Goal: Task Accomplishment & Management: Complete application form

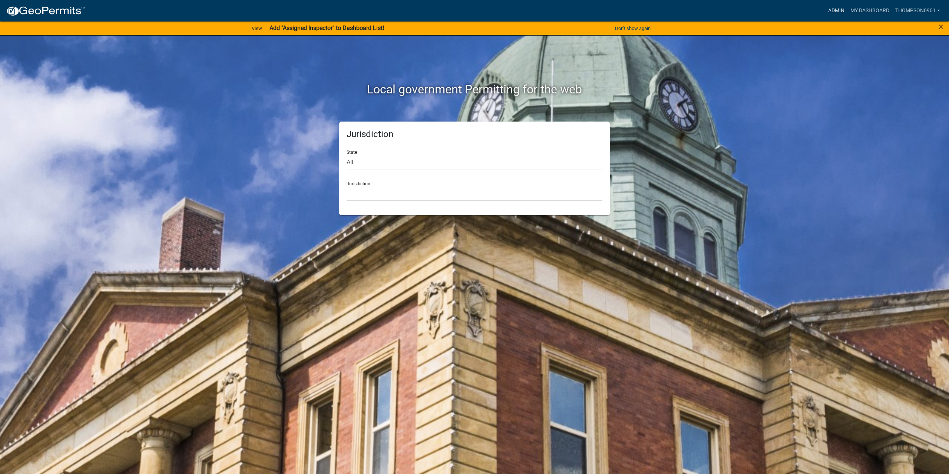
click at [829, 12] on link "Admin" at bounding box center [836, 11] width 22 height 14
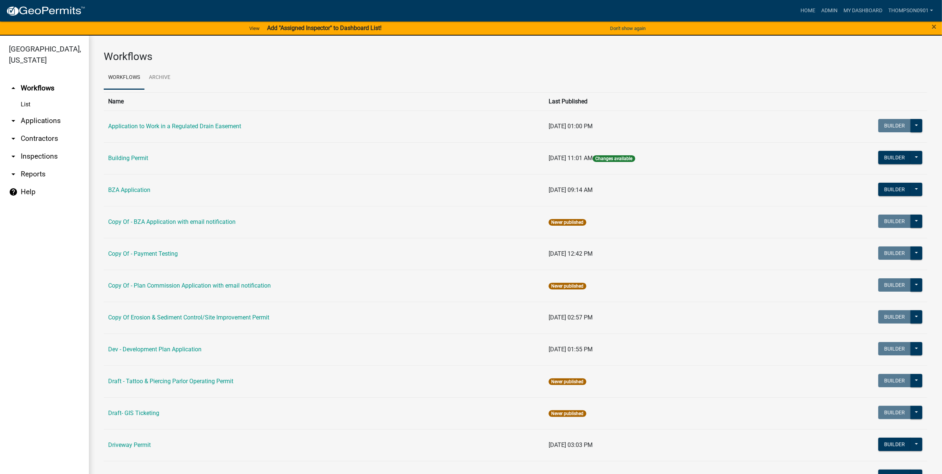
click at [49, 112] on link "arrow_drop_down Applications" at bounding box center [44, 121] width 89 height 18
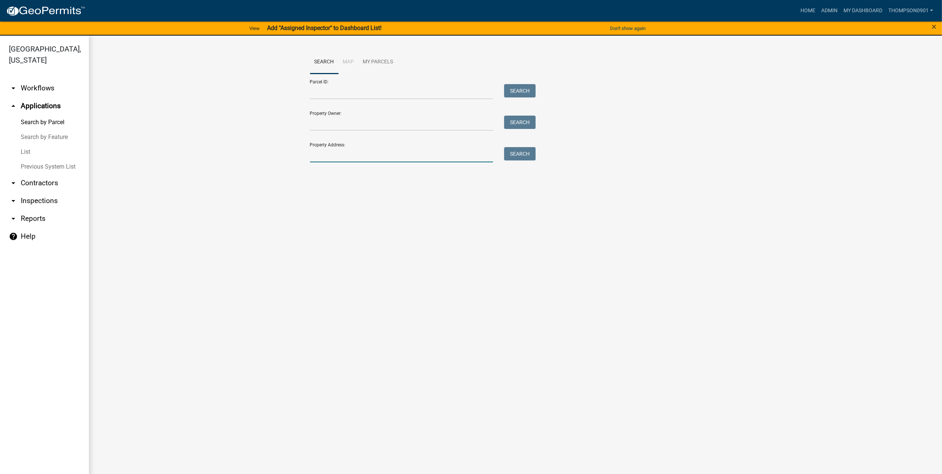
click at [326, 155] on input "Property Address:" at bounding box center [401, 154] width 183 height 15
type input "254 honey"
click at [325, 207] on span "Select" at bounding box center [323, 204] width 16 height 7
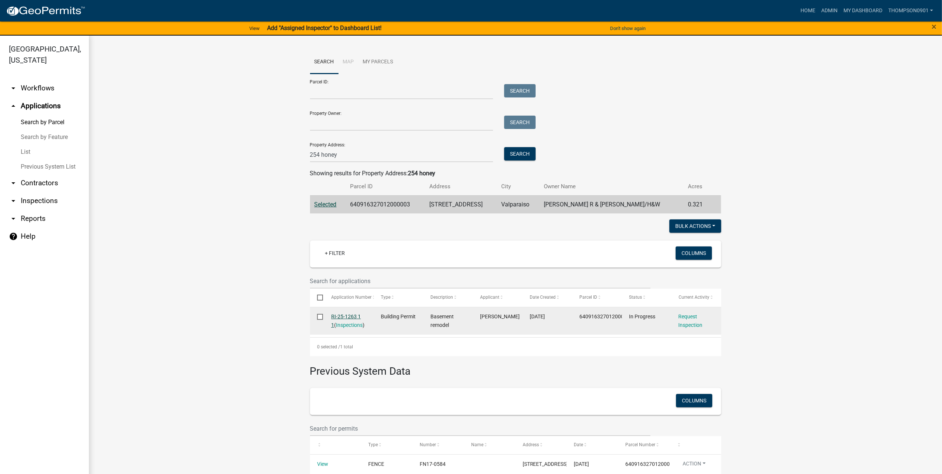
click at [345, 314] on link "RI-25-1263 1 1" at bounding box center [346, 321] width 30 height 14
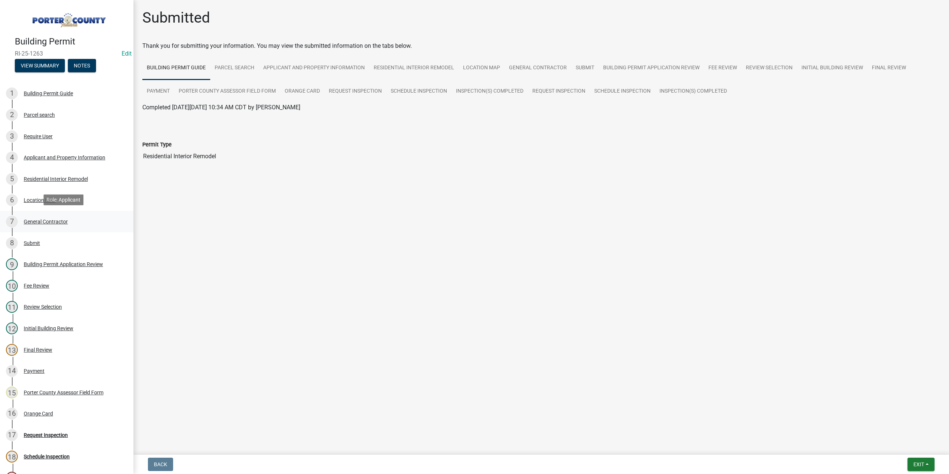
click at [38, 221] on div "General Contractor" at bounding box center [46, 221] width 44 height 5
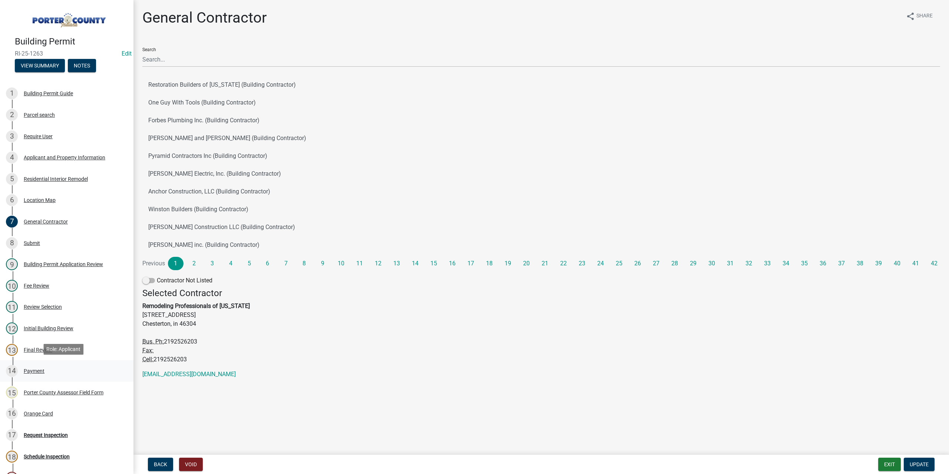
click at [44, 367] on div "14 Payment" at bounding box center [64, 371] width 116 height 12
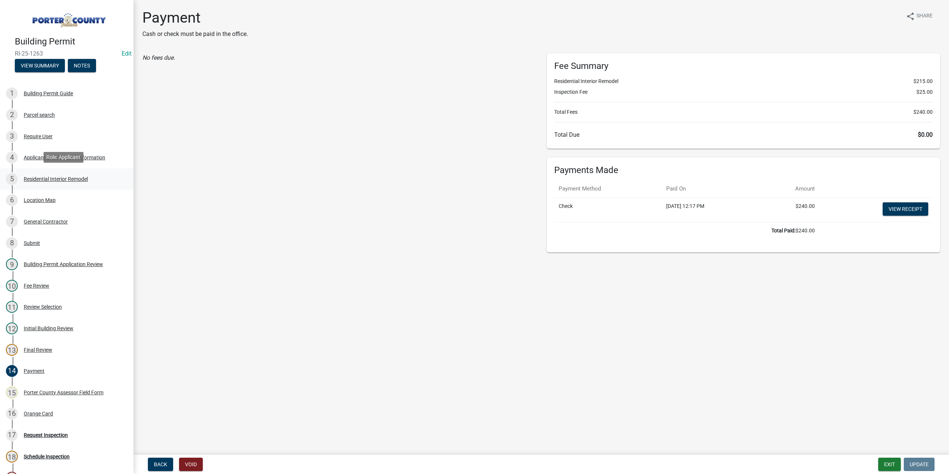
click at [76, 173] on div "5 Residential Interior Remodel" at bounding box center [64, 179] width 116 height 12
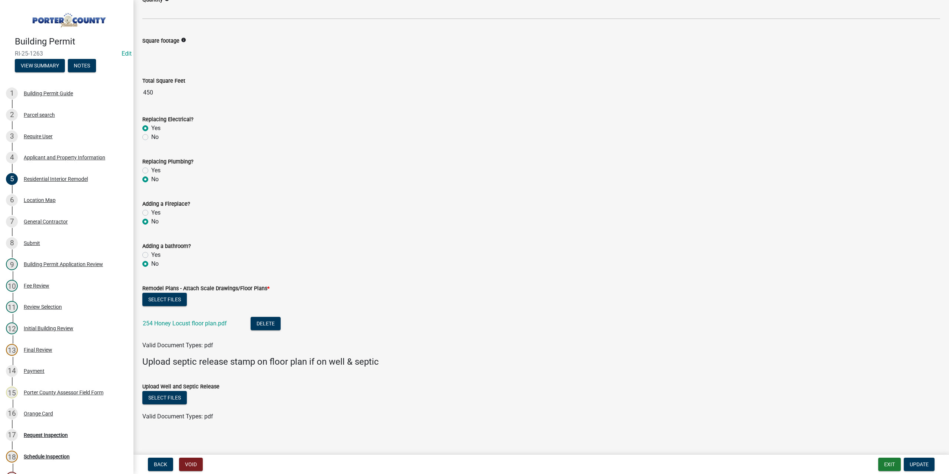
scroll to position [1081, 0]
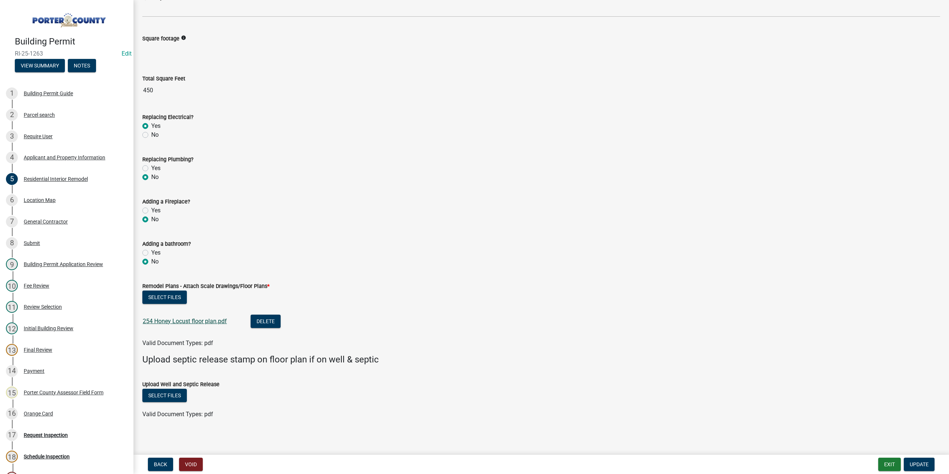
click at [202, 319] on link "254 Honey Locust floor plan.pdf" at bounding box center [185, 321] width 84 height 7
click at [64, 163] on link "4 Applicant and Property Information" at bounding box center [66, 157] width 133 height 21
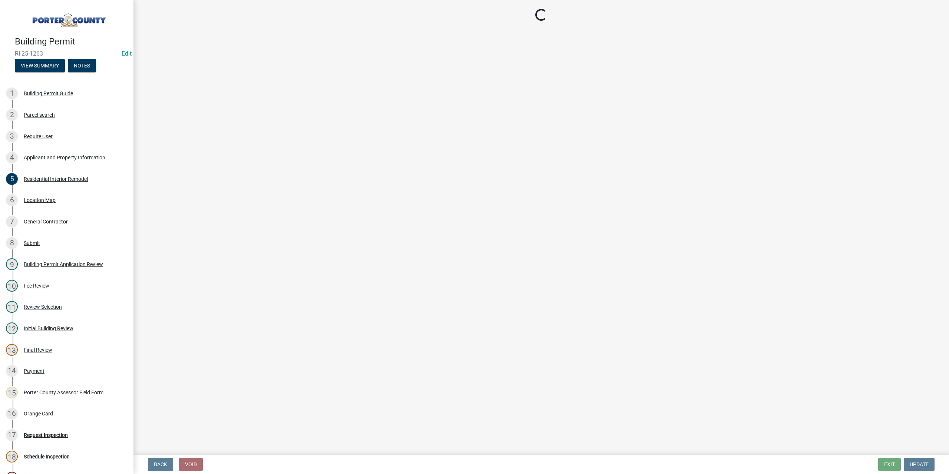
select select "6f5aa9ae-62ac-41bd-979a-9c71eae504cc"
select select "c796f995-08fe-487b-a20e-70ab553361d3"
select select "0d764019-f1ff-4f3b-9299-33f0d080acc7"
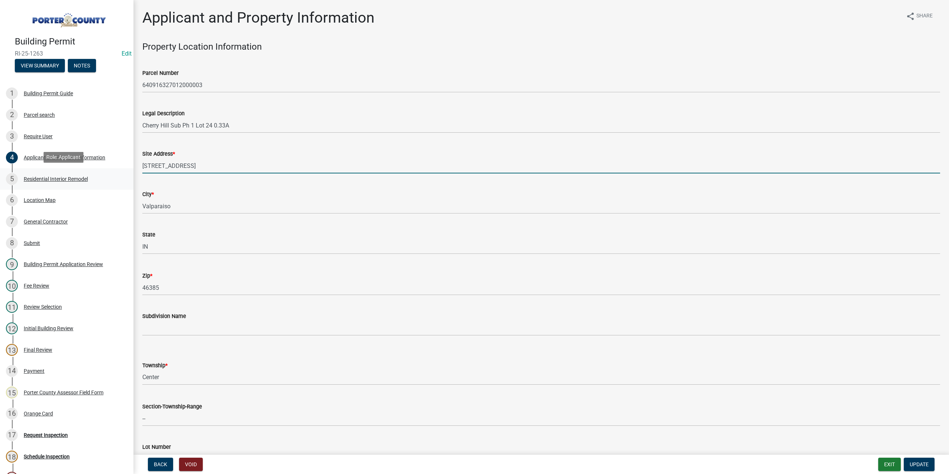
drag, startPoint x: 208, startPoint y: 169, endPoint x: 124, endPoint y: 170, distance: 83.8
click at [124, 170] on div "Building Permit RI-25-1263 Edit View Summary Notes 1 Building Permit Guide 2 Pa…" at bounding box center [474, 237] width 949 height 474
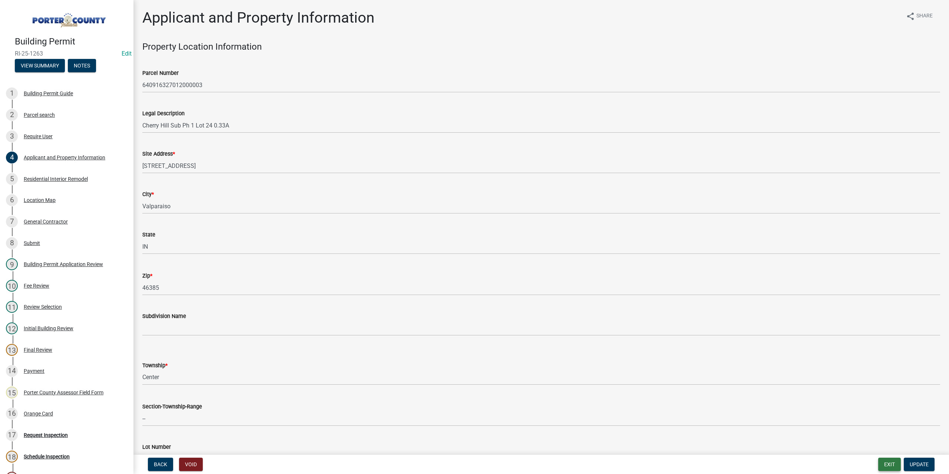
click at [884, 470] on button "Exit" at bounding box center [889, 464] width 23 height 13
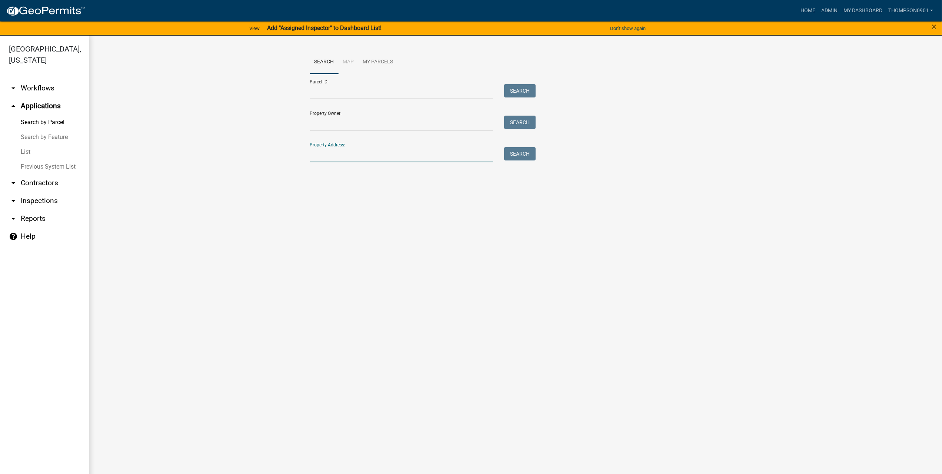
click at [357, 155] on input "Property Address:" at bounding box center [401, 154] width 183 height 15
paste input "254 Honey Locust Ct"
type input "254 Honey Locust Ct"
click at [507, 153] on button "Search" at bounding box center [520, 153] width 32 height 13
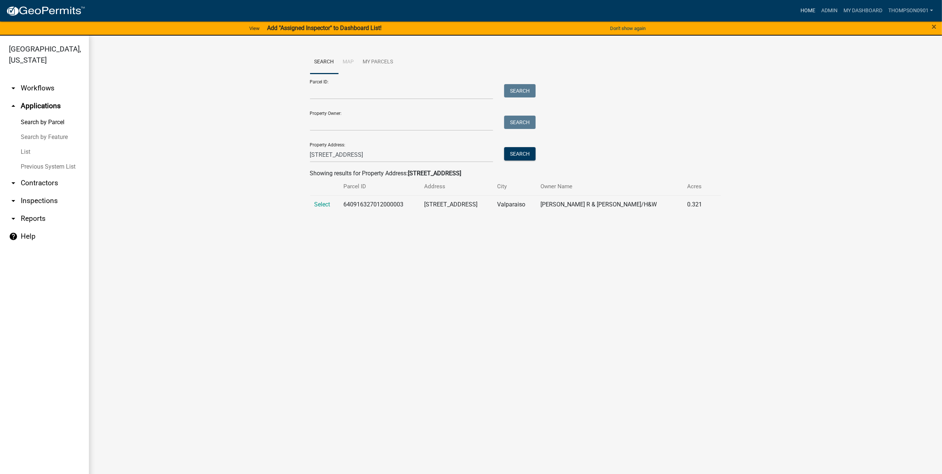
click at [809, 7] on link "Home" at bounding box center [808, 11] width 21 height 14
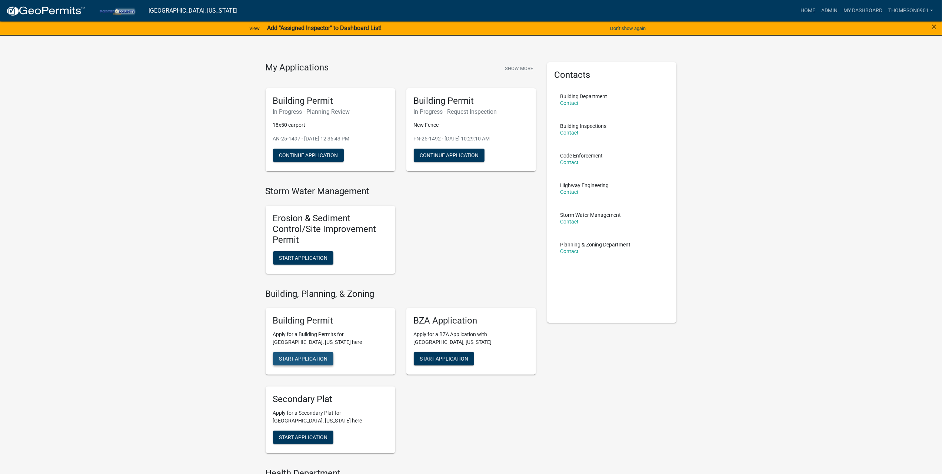
click at [327, 359] on span "Start Application" at bounding box center [303, 359] width 49 height 6
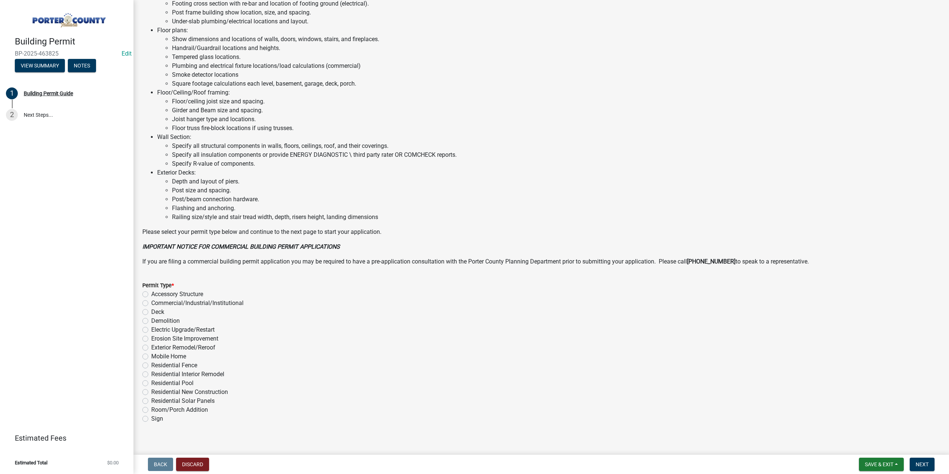
scroll to position [346, 0]
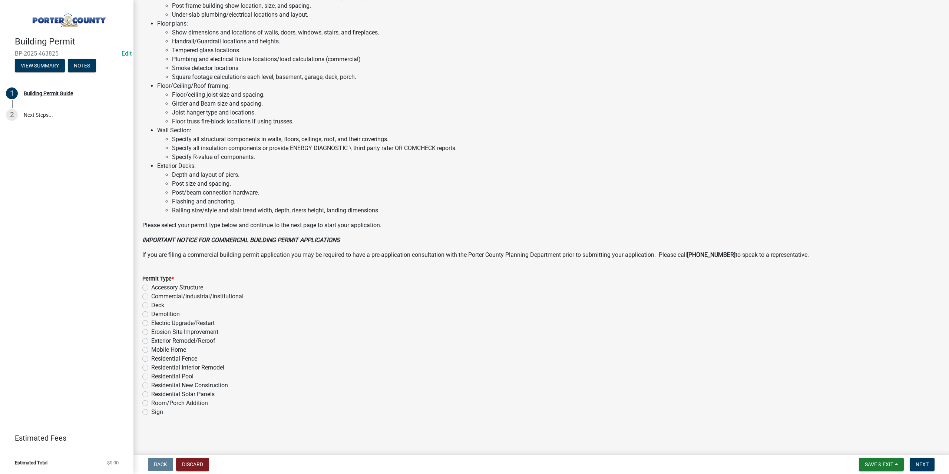
click at [151, 367] on label "Residential Interior Remodel" at bounding box center [187, 367] width 73 height 9
click at [151, 367] on input "Residential Interior Remodel" at bounding box center [153, 365] width 5 height 5
radio input "true"
drag, startPoint x: 920, startPoint y: 469, endPoint x: 921, endPoint y: 463, distance: 6.0
click at [921, 468] on button "Next" at bounding box center [921, 464] width 25 height 13
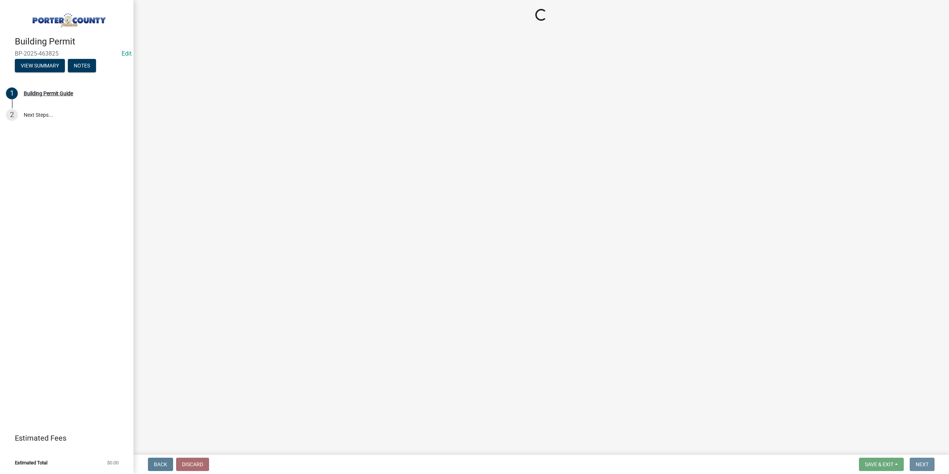
scroll to position [0, 0]
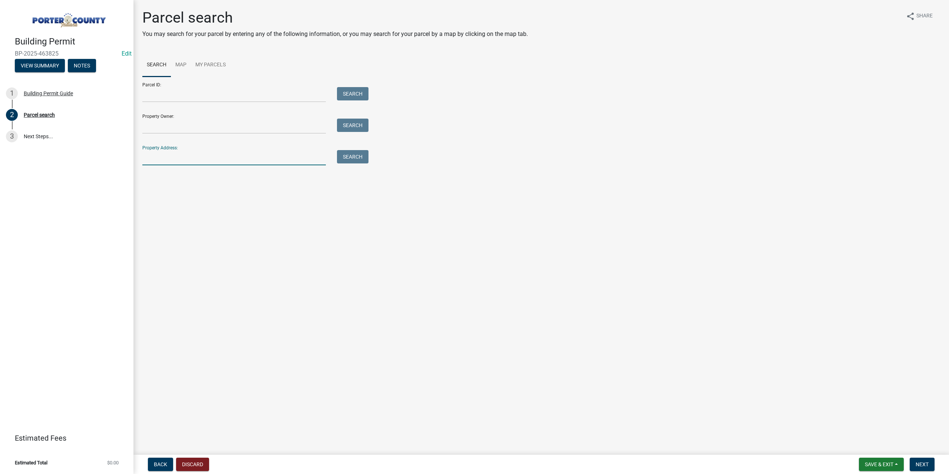
click at [166, 161] on input "Property Address:" at bounding box center [233, 157] width 183 height 15
paste input "254 Honey Locust Ct"
type input "254 Honey Locust Ct"
click at [363, 152] on button "Search" at bounding box center [353, 156] width 32 height 13
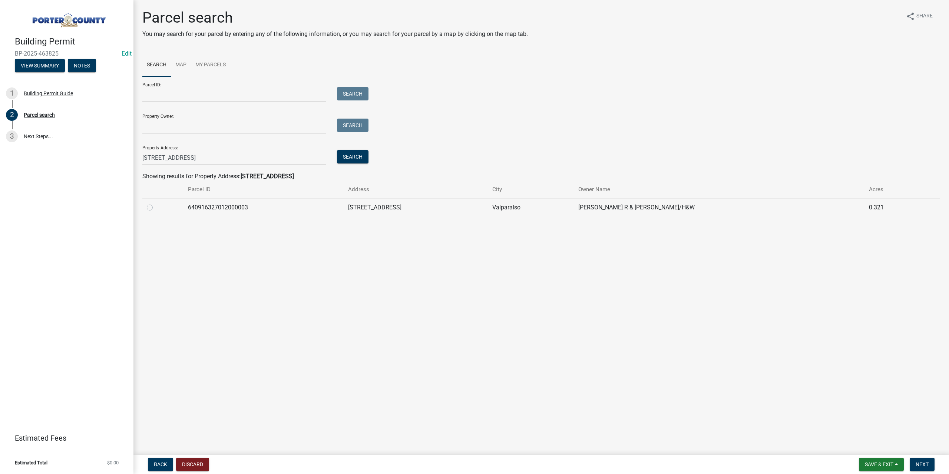
drag, startPoint x: 150, startPoint y: 206, endPoint x: 154, endPoint y: 209, distance: 4.3
click at [156, 203] on label at bounding box center [156, 203] width 0 height 0
click at [156, 206] on input "radio" at bounding box center [158, 205] width 5 height 5
radio input "true"
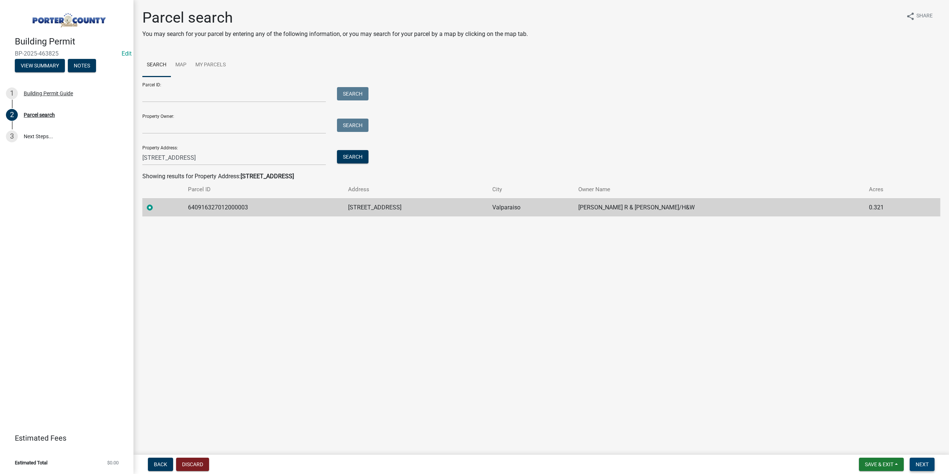
click at [917, 463] on span "Next" at bounding box center [921, 464] width 13 height 6
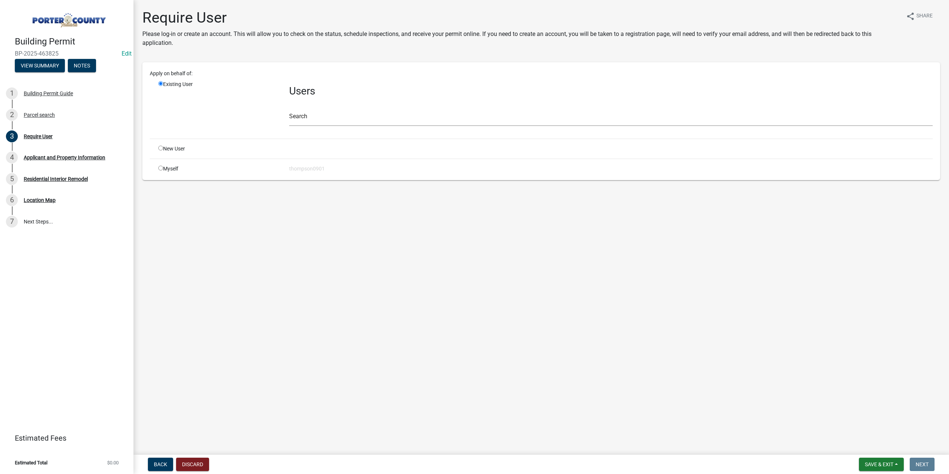
click at [162, 168] on input "radio" at bounding box center [160, 168] width 5 height 5
radio input "true"
radio input "false"
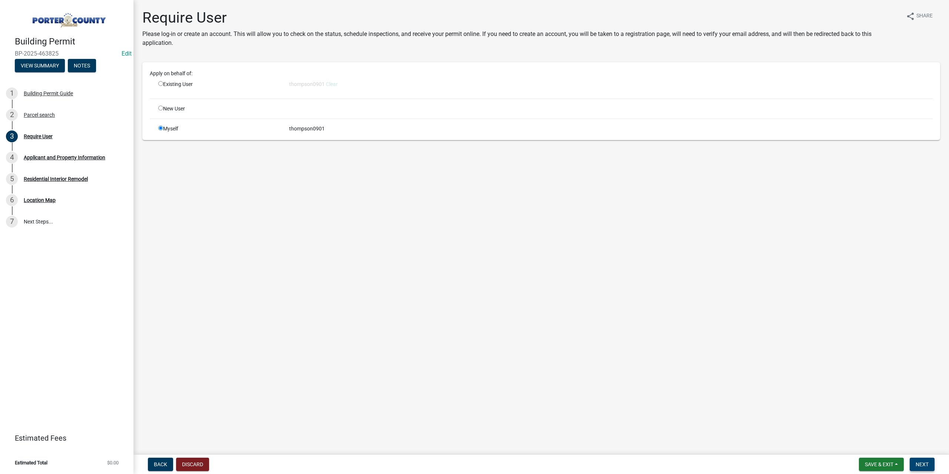
click at [921, 461] on span "Next" at bounding box center [921, 464] width 13 height 6
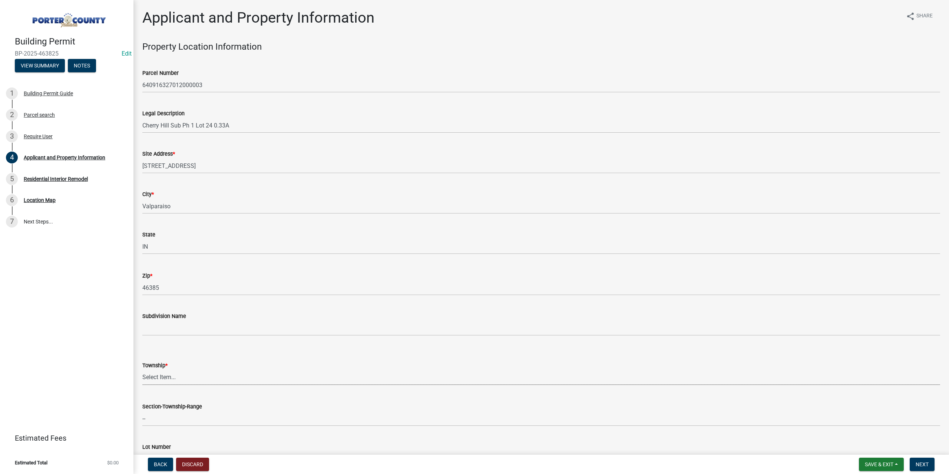
click at [174, 379] on select "Select Item... Boone Center Jackson Liberty Morgan Pine Pleasant Portage Porter…" at bounding box center [541, 377] width 798 height 15
click at [142, 370] on select "Select Item... Boone Center Jackson Liberty Morgan Pine Pleasant Portage Porter…" at bounding box center [541, 377] width 798 height 15
select select "6f5aa9ae-62ac-41bd-979a-9c71eae504cc"
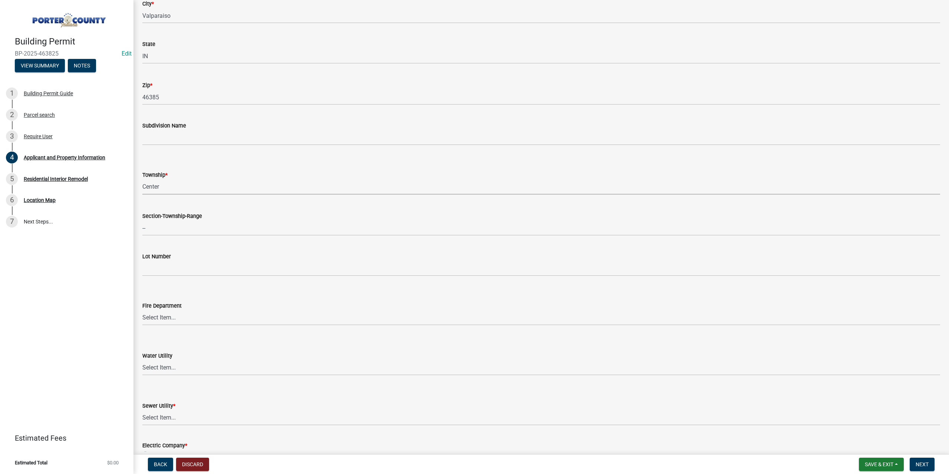
scroll to position [259, 0]
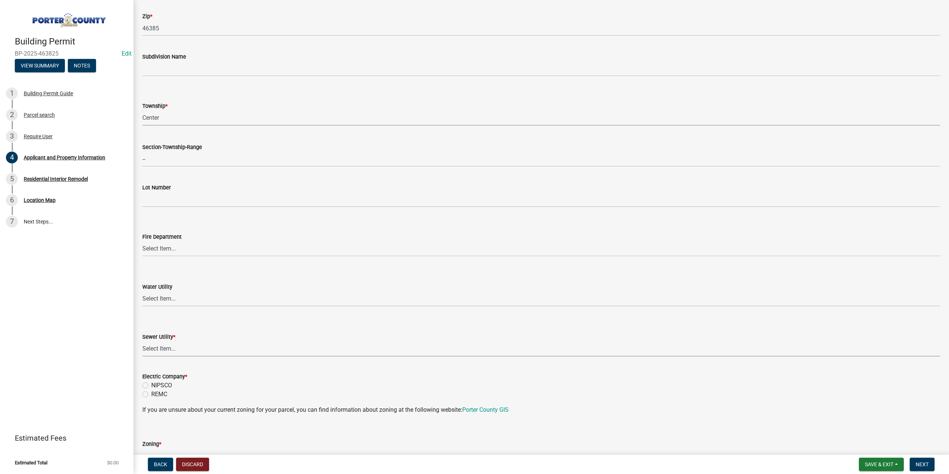
click at [169, 349] on select "Select Item... Aqua Indiana Inc Damon Run Falling Waters Lake Eliza - LEACD Nat…" at bounding box center [541, 348] width 798 height 15
click at [142, 341] on select "Select Item... Aqua Indiana Inc Damon Run Falling Waters Lake Eliza - LEACD Nat…" at bounding box center [541, 348] width 798 height 15
select select "c796f995-08fe-487b-a20e-70ab553361d3"
click at [212, 315] on div "Sewer Utility * Select Item... Aqua Indiana Inc Damon Run Falling Waters Lake E…" at bounding box center [541, 334] width 798 height 43
click at [151, 387] on label "NIPSCO" at bounding box center [161, 385] width 21 height 9
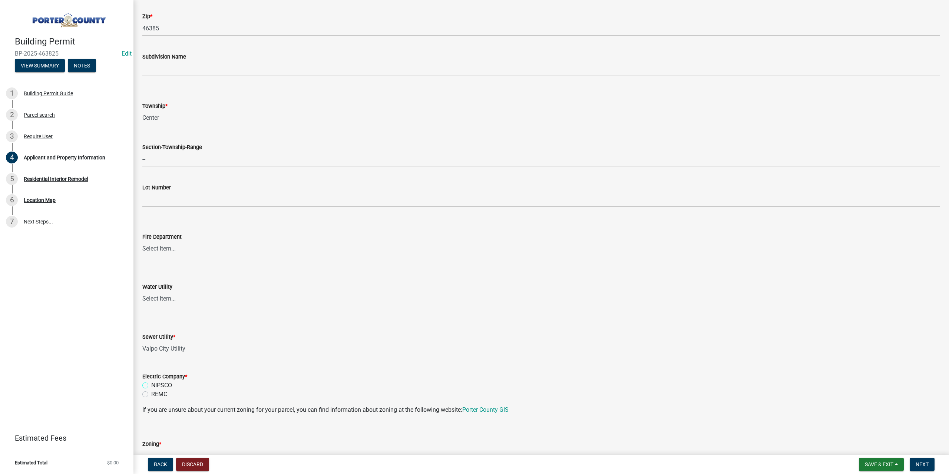
click at [151, 386] on input "NIPSCO" at bounding box center [153, 383] width 5 height 5
radio input "true"
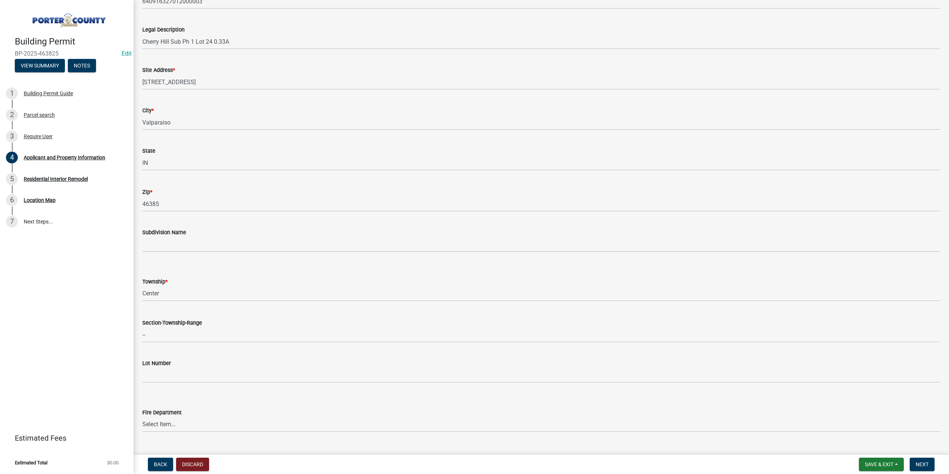
scroll to position [0, 0]
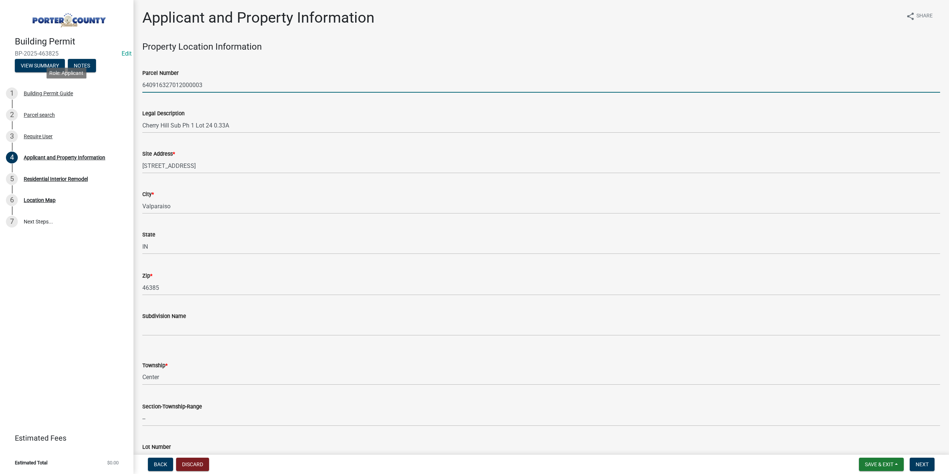
drag, startPoint x: 220, startPoint y: 87, endPoint x: 223, endPoint y: 111, distance: 23.9
click at [43, 87] on div "Building Permit BP-2025-463825 Edit View Summary Notes 1 Building Permit Guide …" at bounding box center [474, 237] width 949 height 474
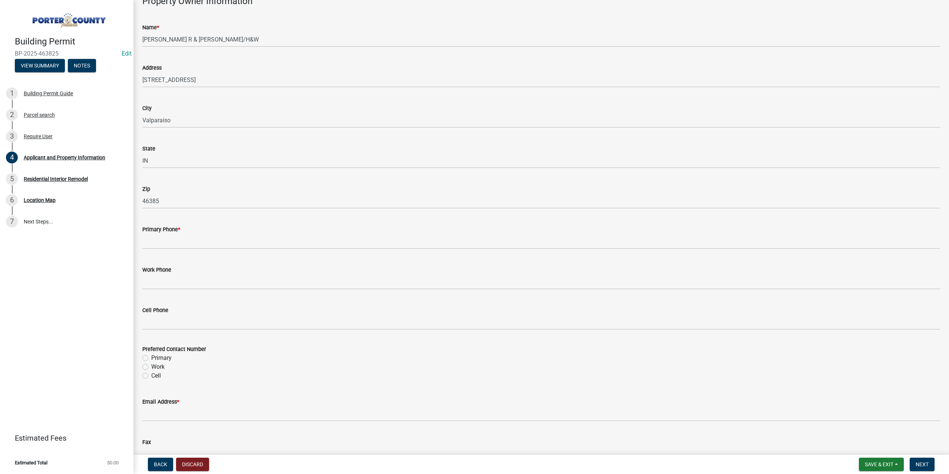
scroll to position [778, 0]
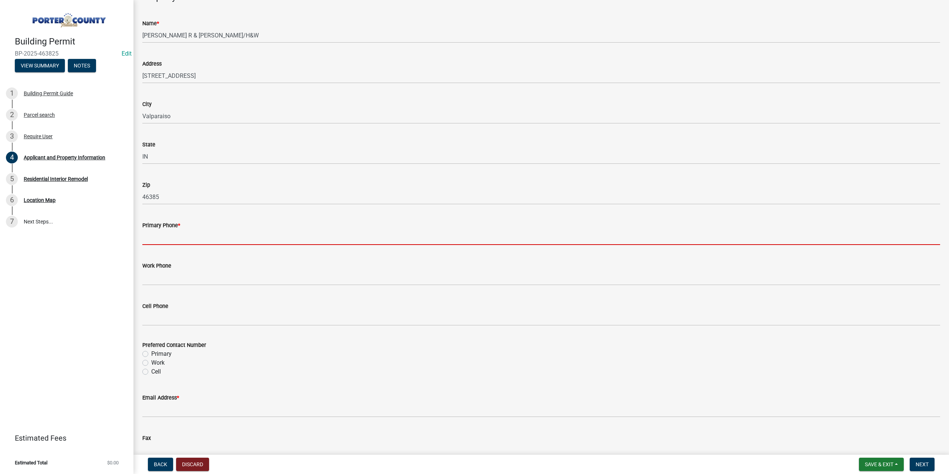
click at [175, 236] on input "Primary Phone *" at bounding box center [541, 237] width 798 height 15
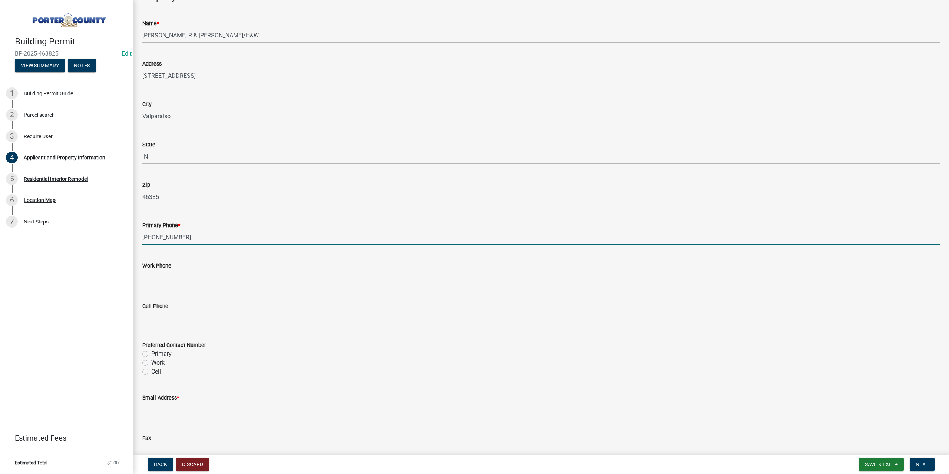
scroll to position [741, 0]
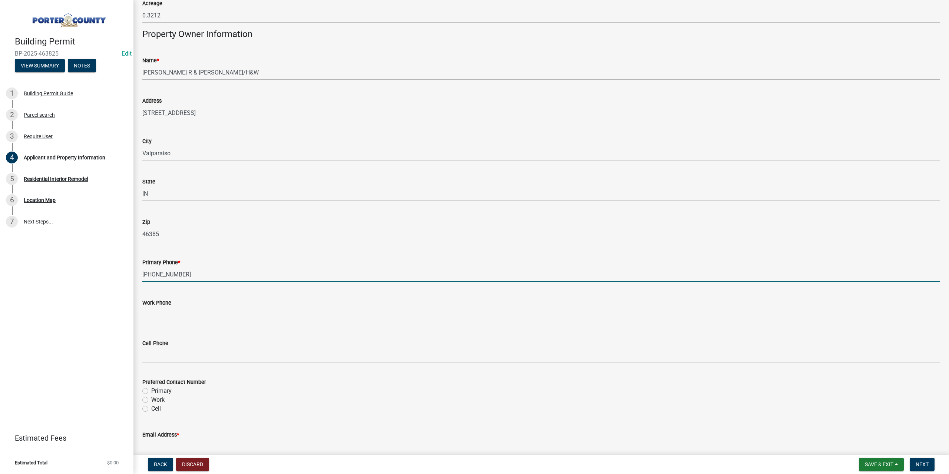
type input "219-688-8569"
click at [151, 390] on label "Primary" at bounding box center [161, 391] width 20 height 9
click at [151, 390] on input "Primary" at bounding box center [153, 389] width 5 height 5
radio input "true"
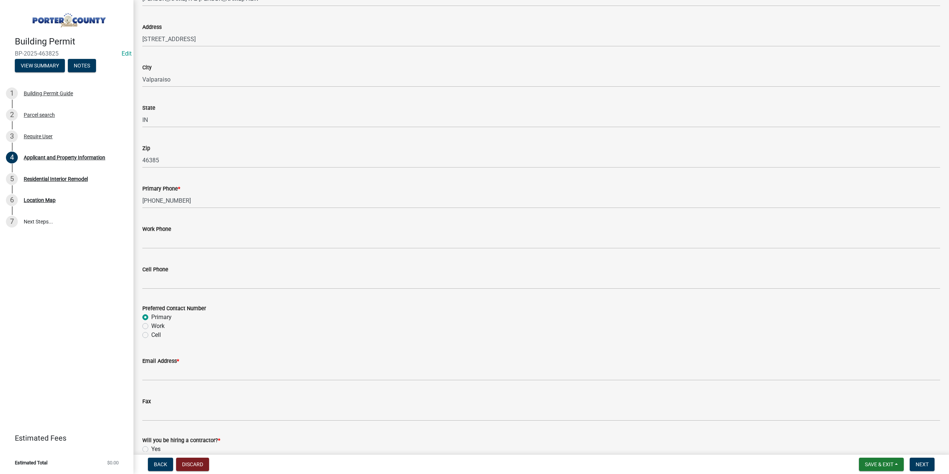
scroll to position [815, 0]
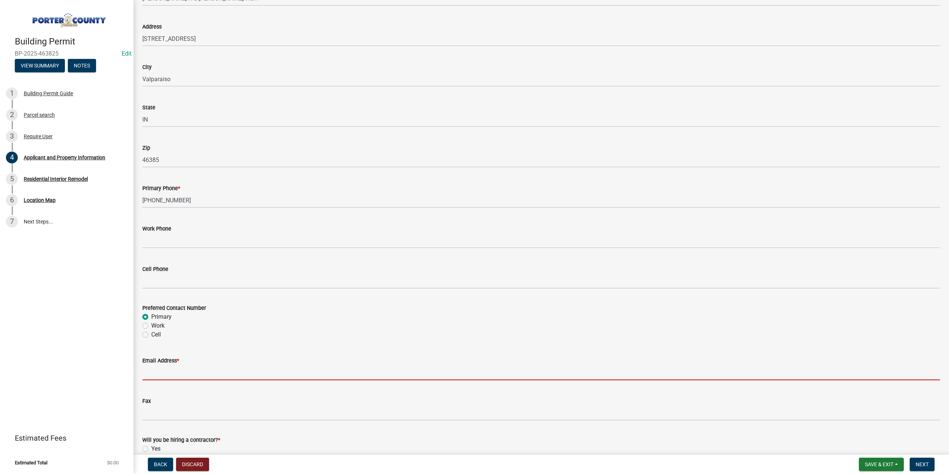
click at [165, 374] on input "Email Address *" at bounding box center [541, 372] width 798 height 15
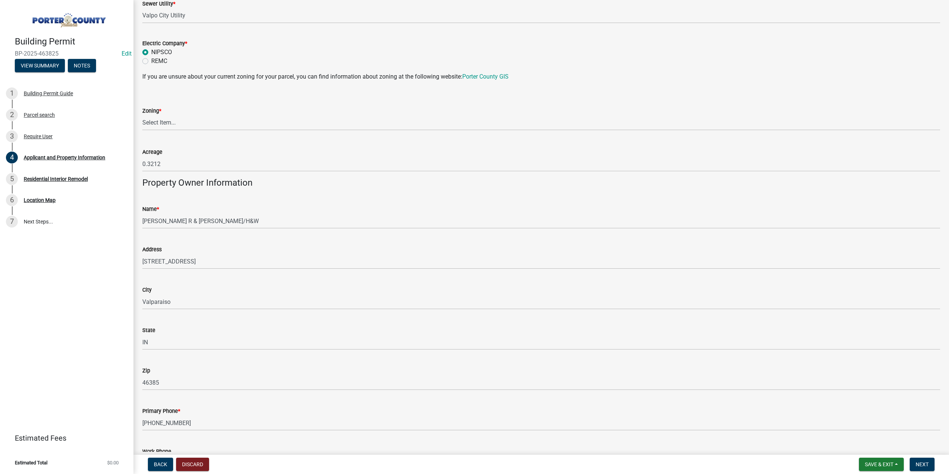
scroll to position [593, 0]
type input "meanpickle@frontier.com"
click at [176, 121] on select "Select Item... A1 A2 CH CM CN I1 I2 I3 IN MP OT P1 P2 PUD R1 R2 R3 R4 RL RR" at bounding box center [541, 122] width 798 height 15
click at [142, 115] on select "Select Item... A1 A2 CH CM CN I1 I2 I3 IN MP OT P1 P2 PUD R1 R2 R3 R4 RL RR" at bounding box center [541, 122] width 798 height 15
select select "0d764019-f1ff-4f3b-9299-33f0d080acc7"
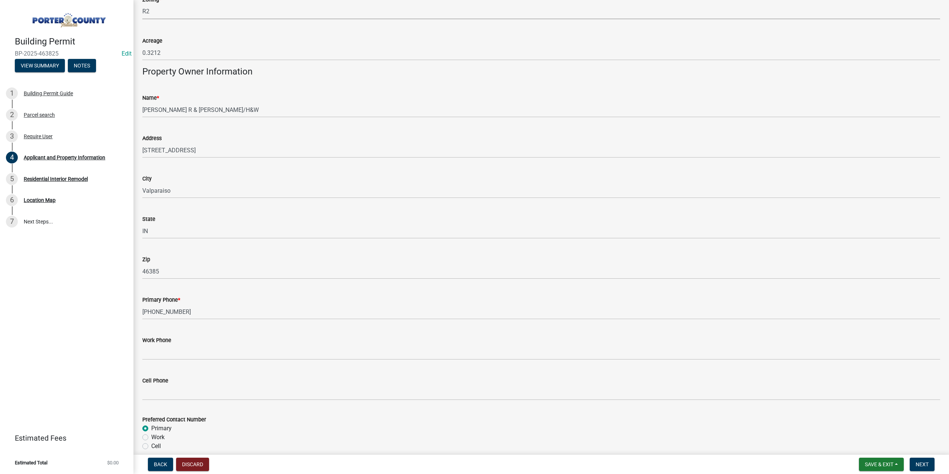
scroll to position [912, 0]
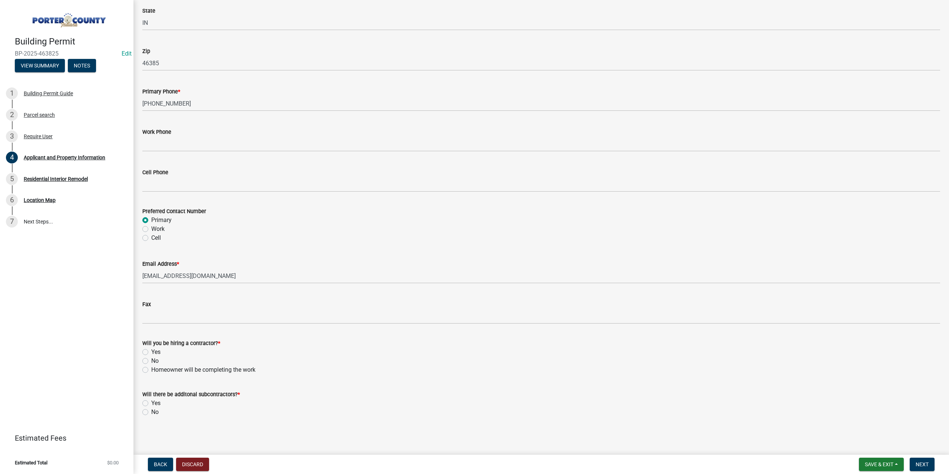
click at [151, 352] on label "Yes" at bounding box center [155, 352] width 9 height 9
click at [151, 352] on input "Yes" at bounding box center [153, 350] width 5 height 5
radio input "true"
click at [151, 360] on label "No" at bounding box center [154, 361] width 7 height 9
click at [151, 360] on input "No" at bounding box center [153, 359] width 5 height 5
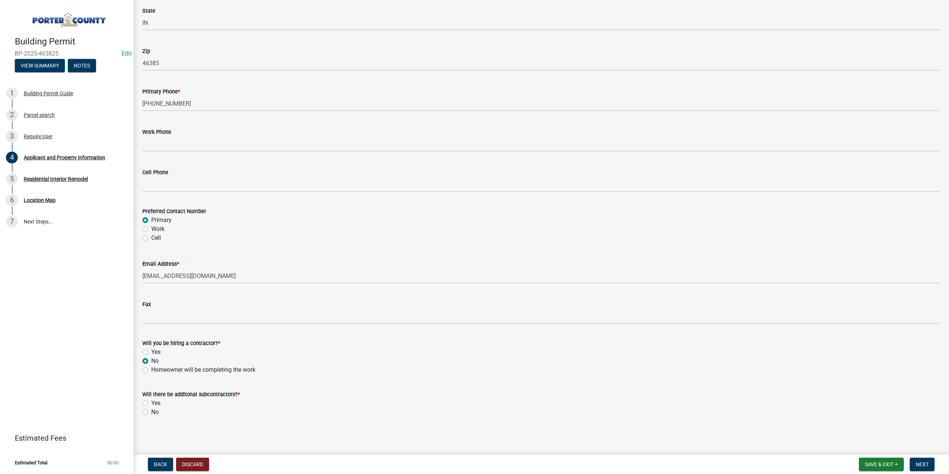
radio input "true"
click at [151, 404] on label "Yes" at bounding box center [155, 403] width 9 height 9
click at [151, 404] on input "Yes" at bounding box center [153, 401] width 5 height 5
radio input "true"
click at [920, 469] on button "Next" at bounding box center [921, 464] width 25 height 13
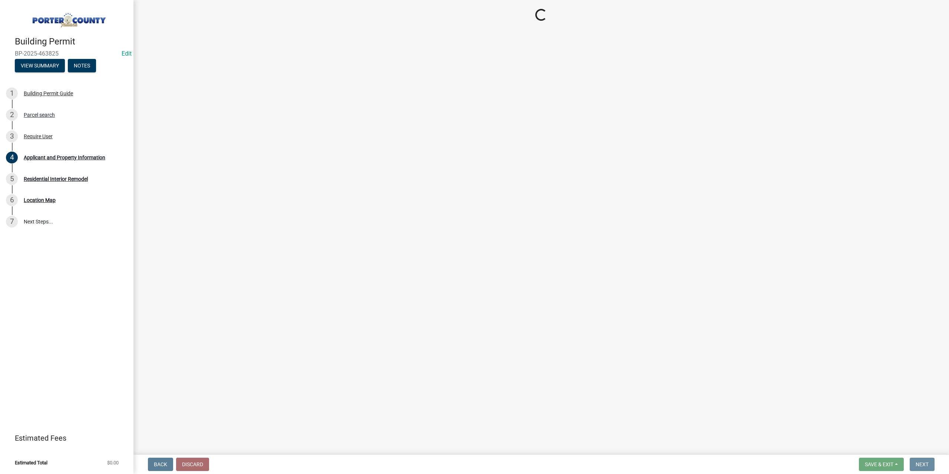
scroll to position [0, 0]
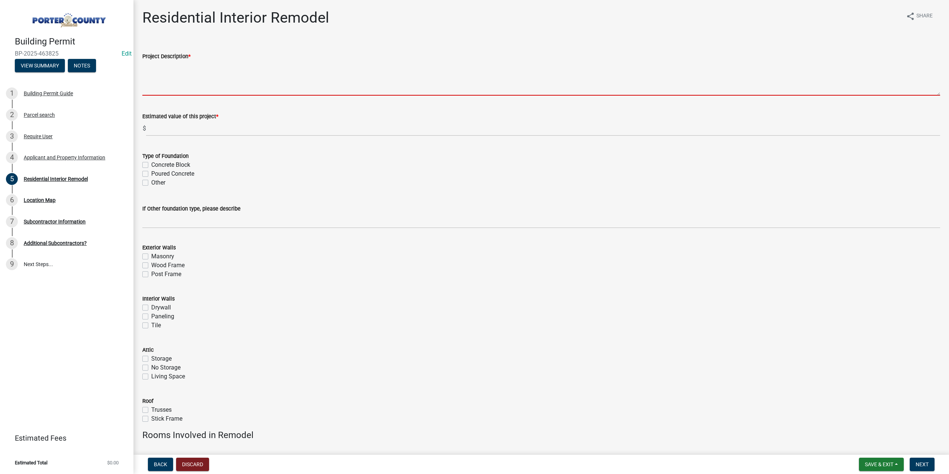
click at [163, 62] on textarea "Project Description *" at bounding box center [541, 78] width 798 height 35
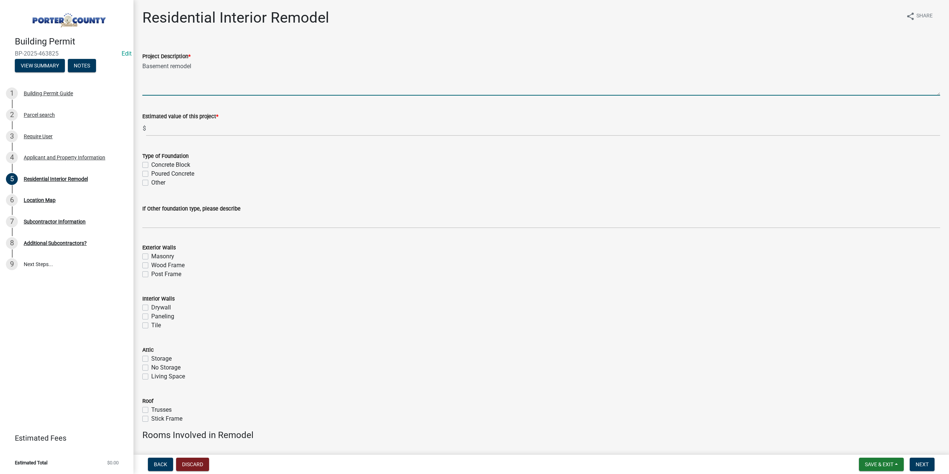
type textarea "Basement remodel"
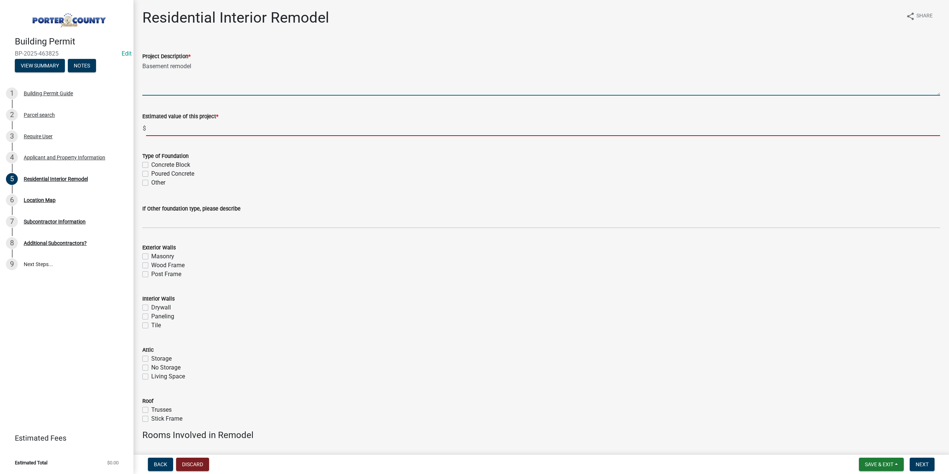
click at [196, 134] on input "text" at bounding box center [543, 128] width 794 height 15
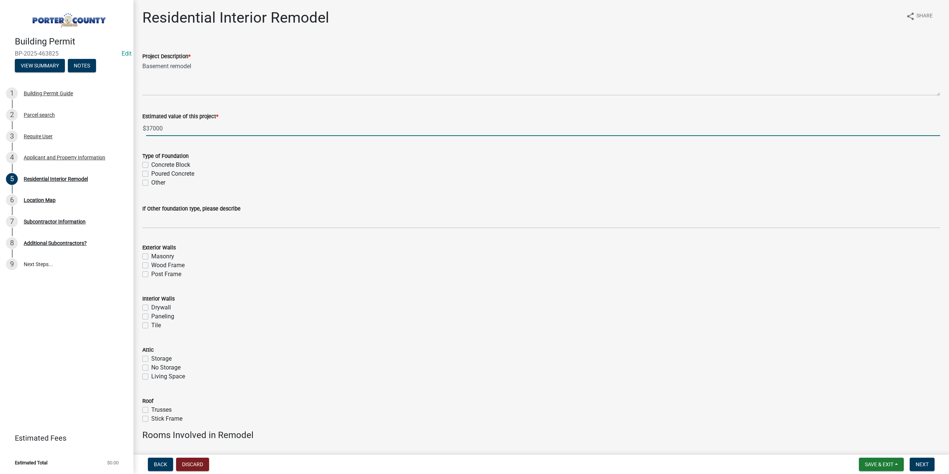
type input "37000"
click at [151, 175] on label "Poured Concrete" at bounding box center [172, 173] width 43 height 9
click at [151, 174] on input "Poured Concrete" at bounding box center [153, 171] width 5 height 5
checkbox input "true"
checkbox input "false"
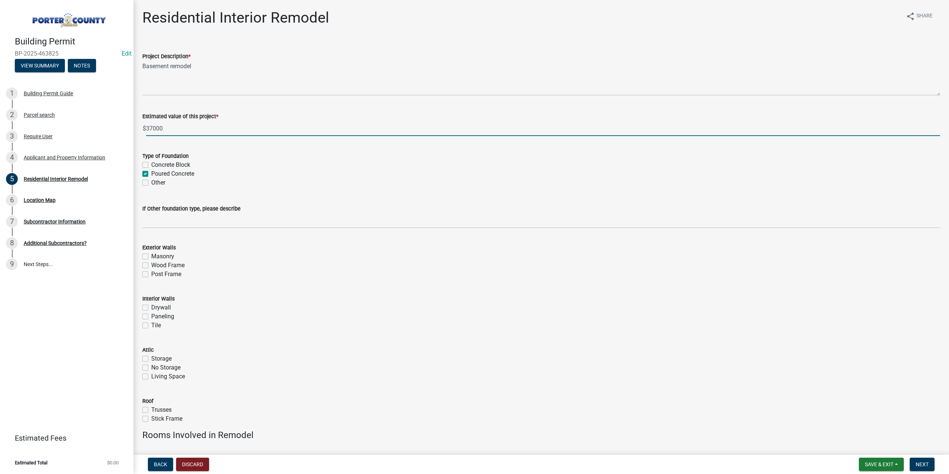
checkbox input "true"
checkbox input "false"
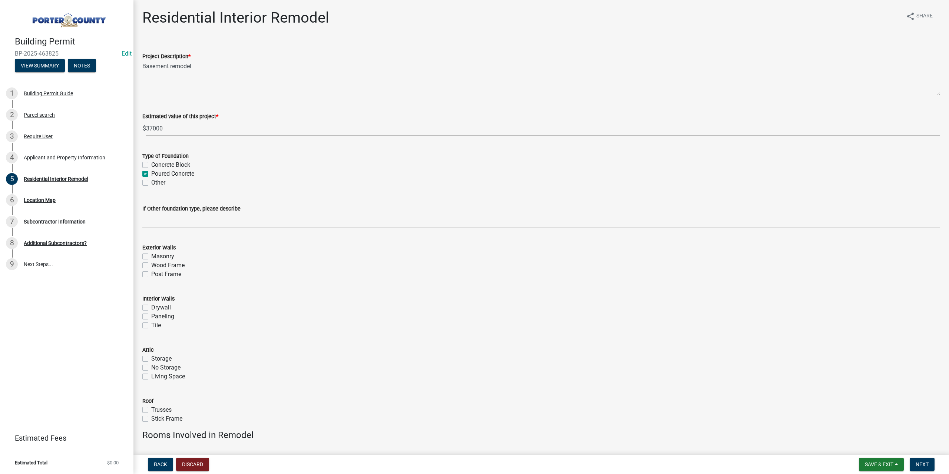
click at [151, 264] on label "Wood Frame" at bounding box center [167, 265] width 33 height 9
click at [151, 264] on input "Wood Frame" at bounding box center [153, 263] width 5 height 5
checkbox input "true"
checkbox input "false"
checkbox input "true"
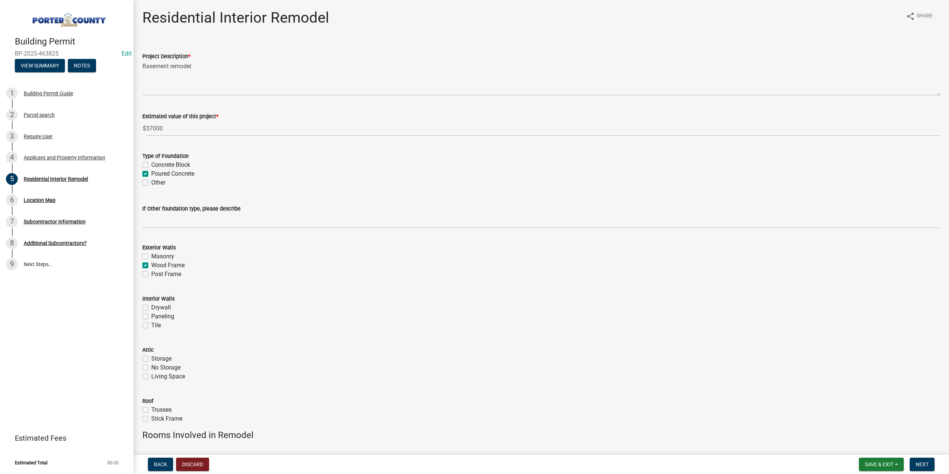
checkbox input "false"
click at [151, 306] on label "Drywall" at bounding box center [161, 307] width 20 height 9
click at [151, 306] on input "Drywall" at bounding box center [153, 305] width 5 height 5
checkbox input "true"
checkbox input "false"
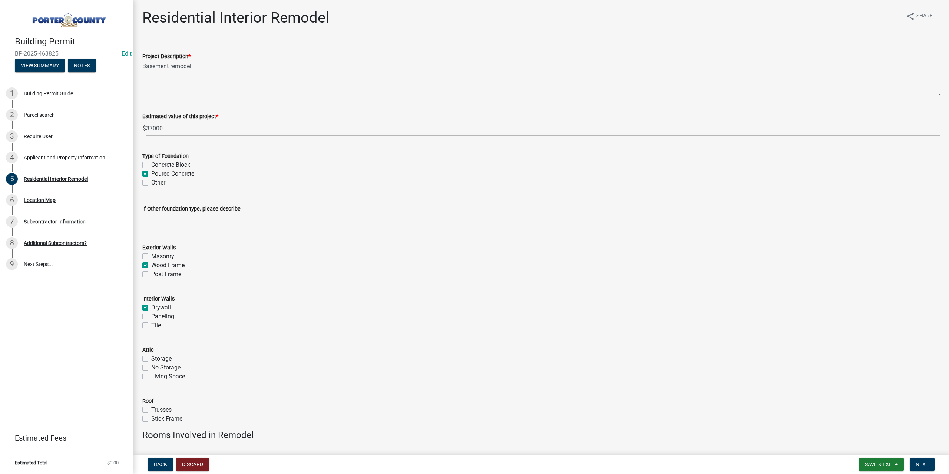
checkbox input "false"
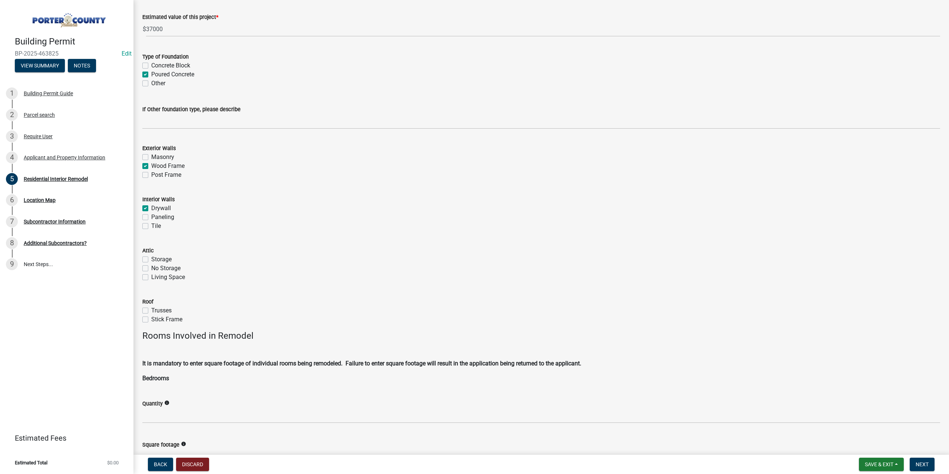
scroll to position [111, 0]
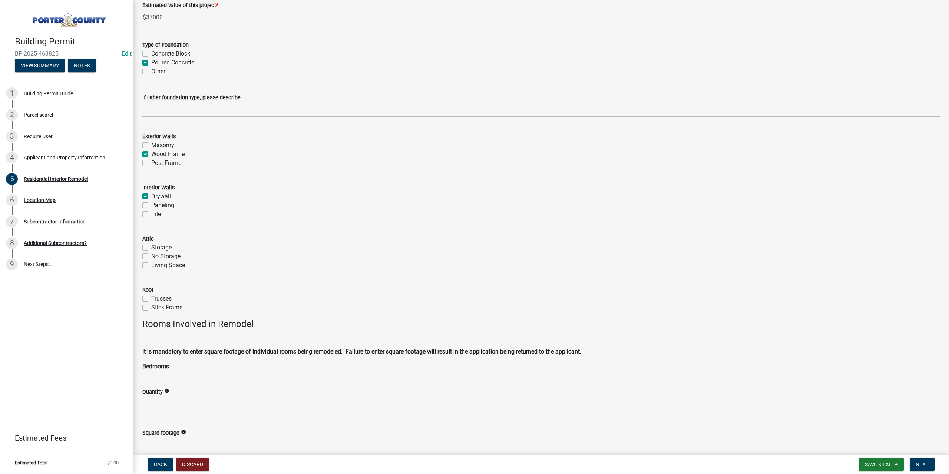
click at [151, 298] on label "Trusses" at bounding box center [161, 298] width 20 height 9
click at [151, 298] on input "Trusses" at bounding box center [153, 296] width 5 height 5
checkbox input "true"
checkbox input "false"
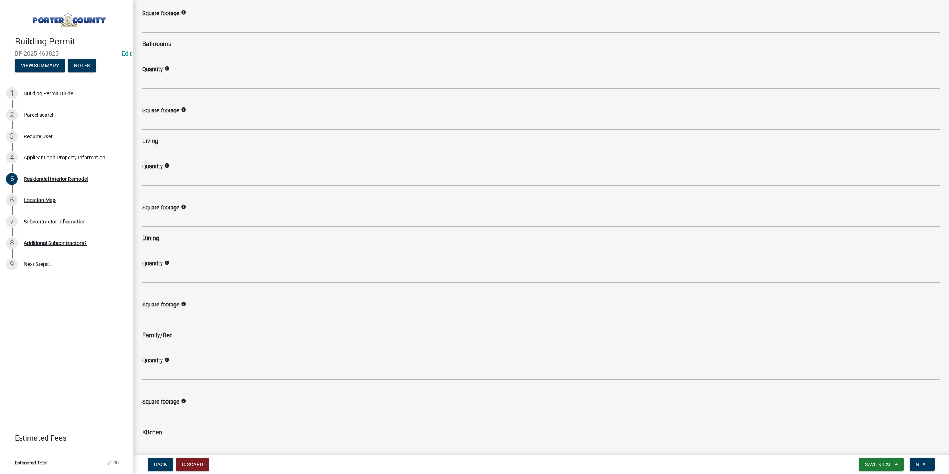
scroll to position [556, 0]
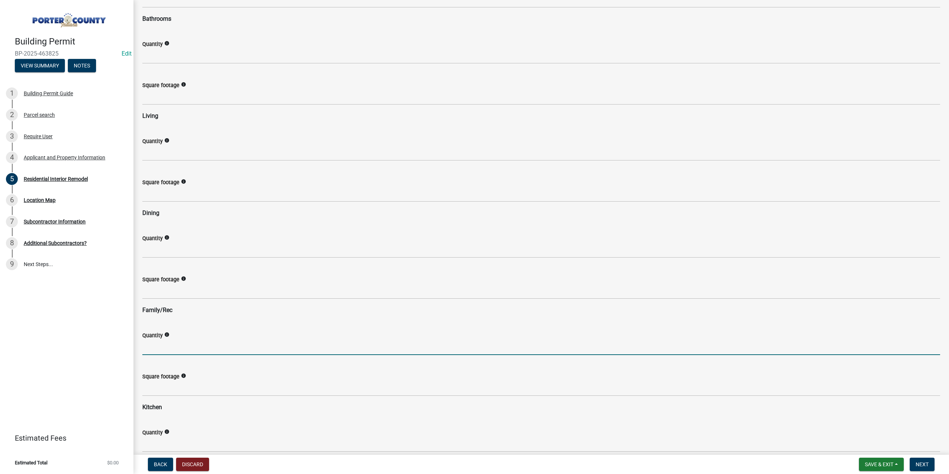
click at [162, 351] on input "text" at bounding box center [541, 347] width 798 height 15
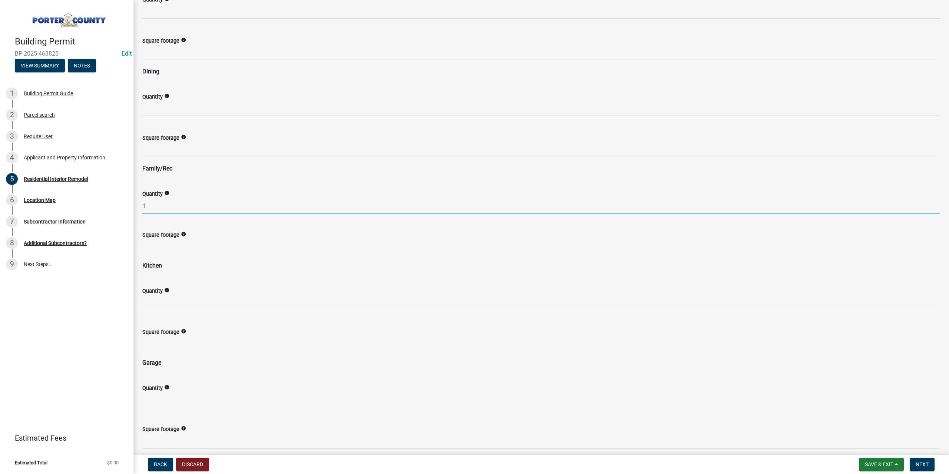
scroll to position [704, 0]
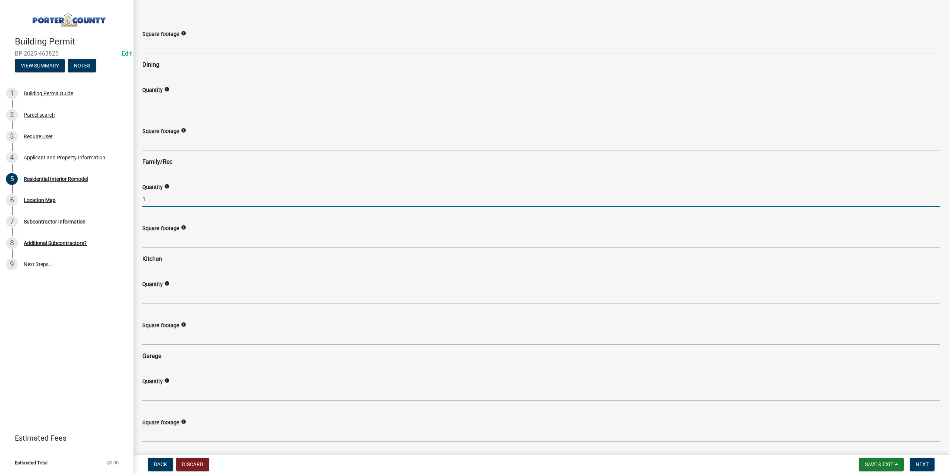
type input "1"
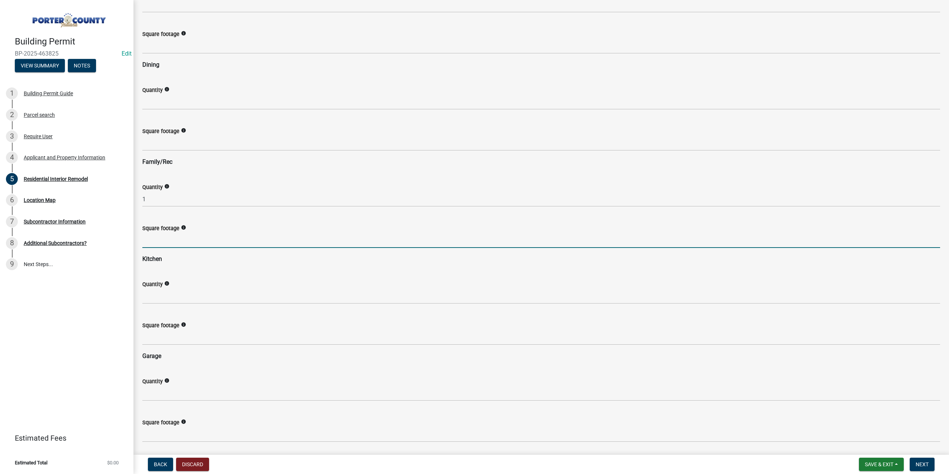
click at [166, 245] on input "text" at bounding box center [541, 240] width 798 height 15
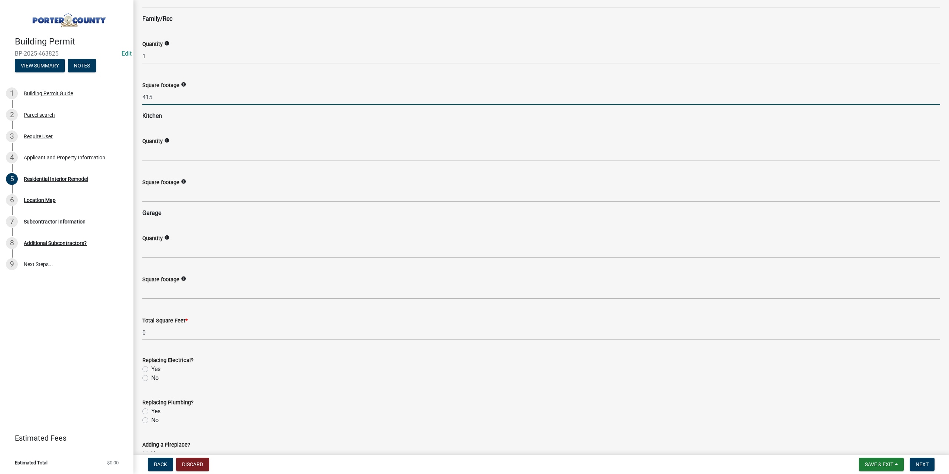
scroll to position [852, 0]
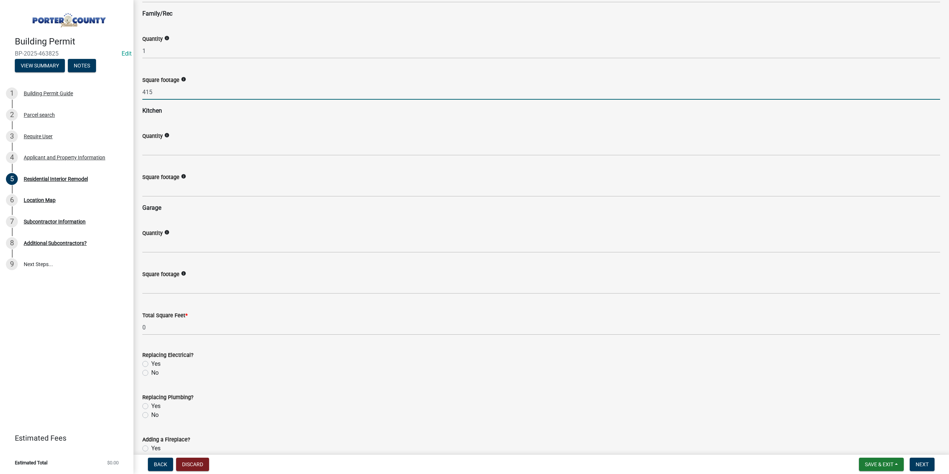
type input "415"
click at [151, 372] on label "No" at bounding box center [154, 372] width 7 height 9
click at [151, 372] on input "No" at bounding box center [153, 370] width 5 height 5
radio input "true"
click at [151, 415] on label "No" at bounding box center [154, 415] width 7 height 9
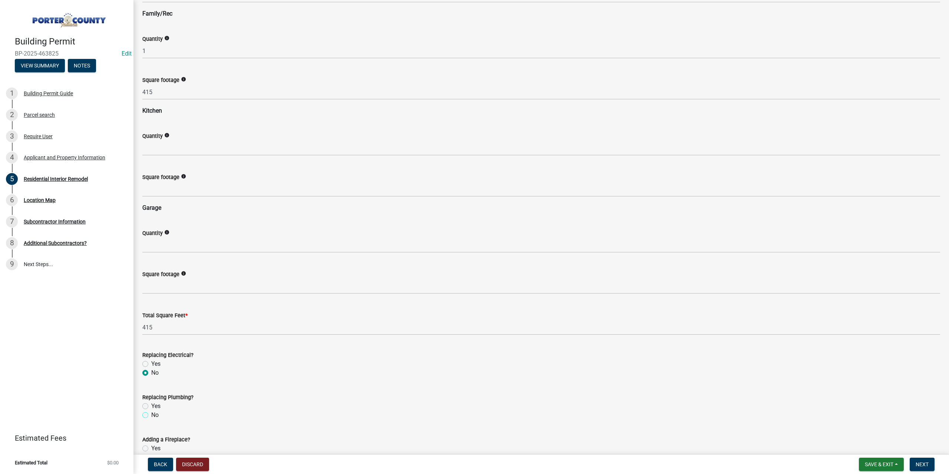
click at [151, 415] on input "No" at bounding box center [153, 413] width 5 height 5
radio input "true"
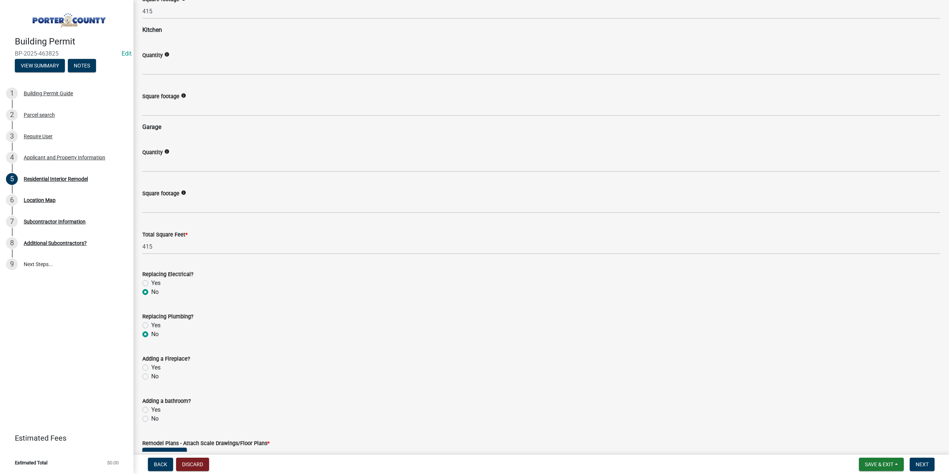
scroll to position [964, 0]
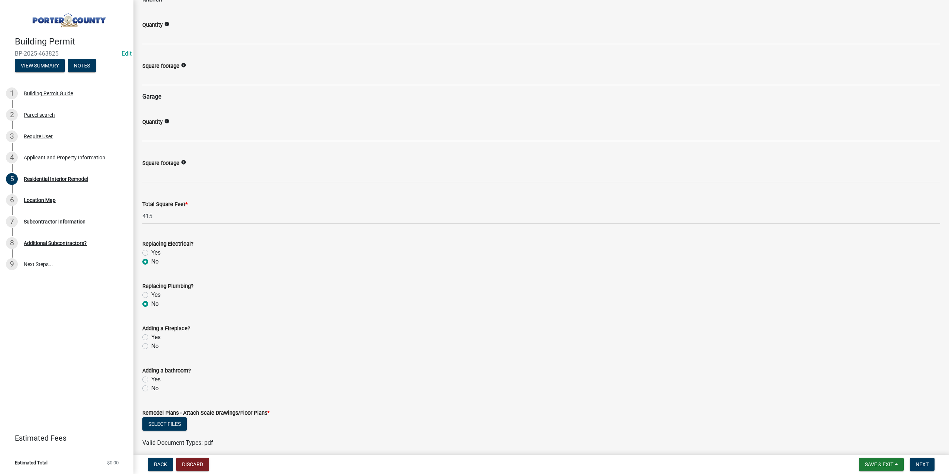
click at [151, 337] on label "Yes" at bounding box center [155, 337] width 9 height 9
click at [151, 337] on input "Yes" at bounding box center [153, 335] width 5 height 5
radio input "true"
click at [151, 387] on label "No" at bounding box center [154, 388] width 7 height 9
click at [151, 387] on input "No" at bounding box center [153, 386] width 5 height 5
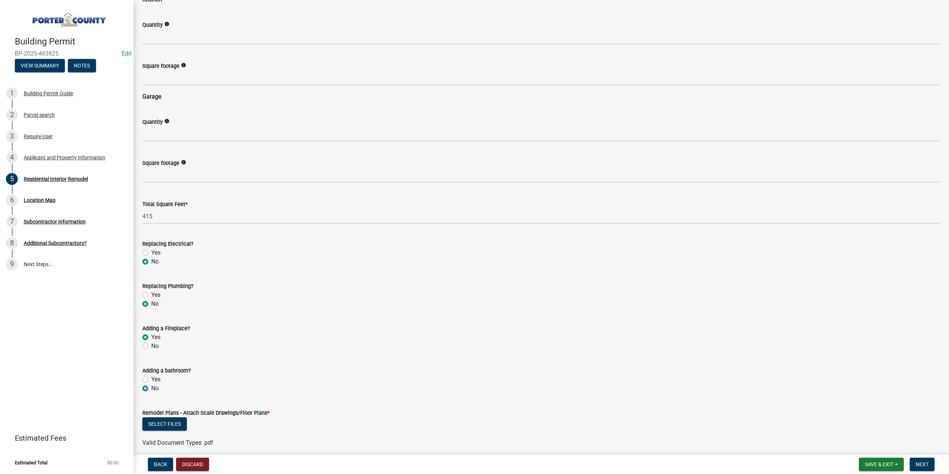
radio input "true"
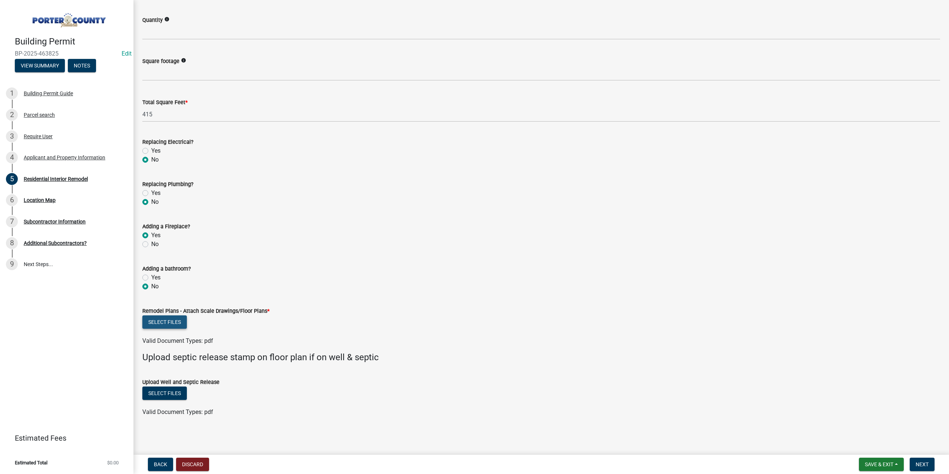
click at [169, 321] on button "Select files" at bounding box center [164, 321] width 44 height 13
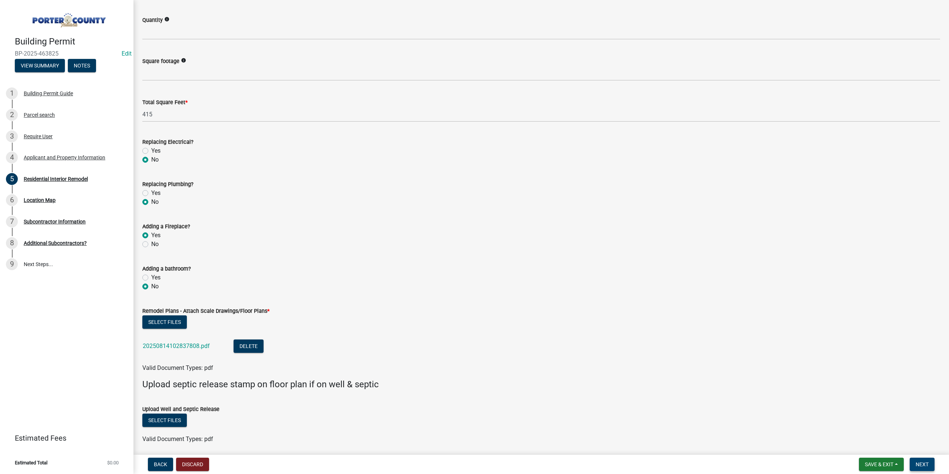
click at [913, 464] on button "Next" at bounding box center [921, 464] width 25 height 13
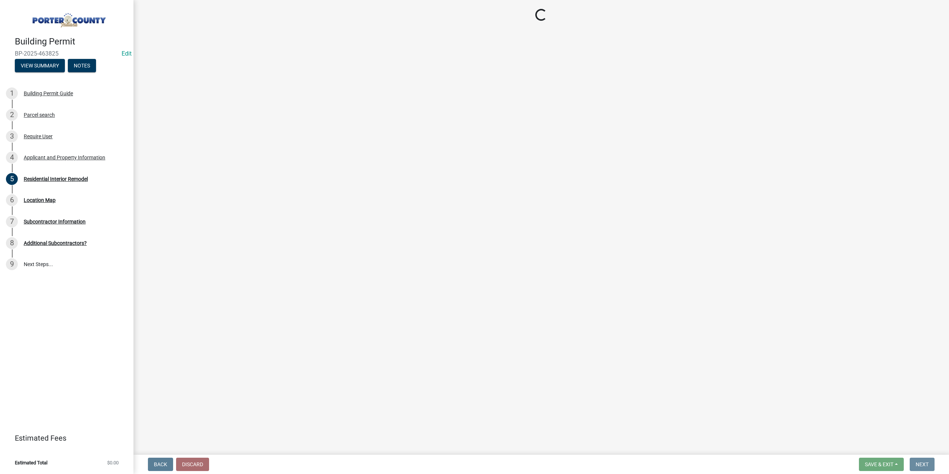
scroll to position [0, 0]
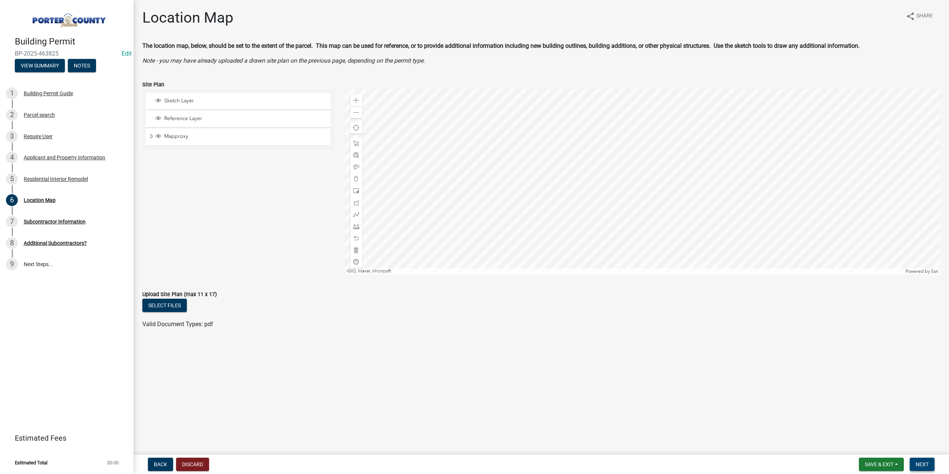
click at [919, 464] on span "Next" at bounding box center [921, 464] width 13 height 6
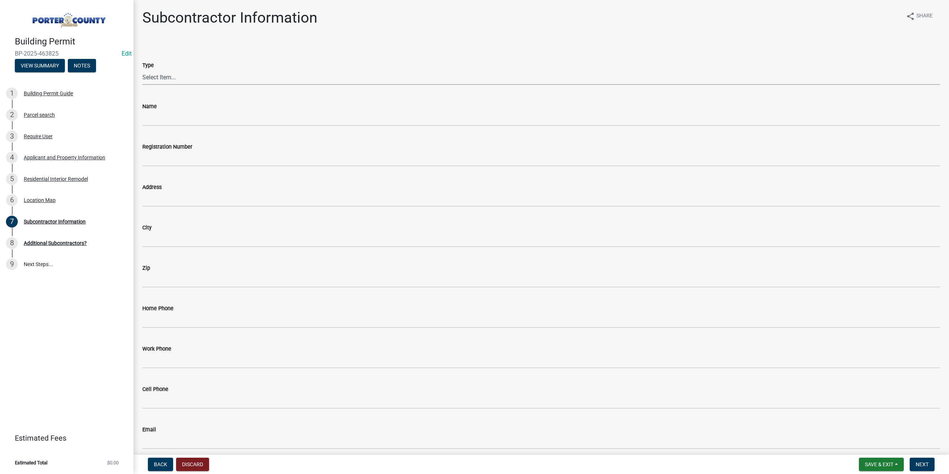
click at [169, 73] on select "Select Item... Concrete Plumbing Electrical HVAC Framing Roofing Insulation Lan…" at bounding box center [541, 77] width 798 height 15
click at [142, 70] on select "Select Item... Concrete Plumbing Electrical HVAC Framing Roofing Insulation Lan…" at bounding box center [541, 77] width 798 height 15
select select "efdc4ab2-fecf-44c9-8db5-461c68afeef8"
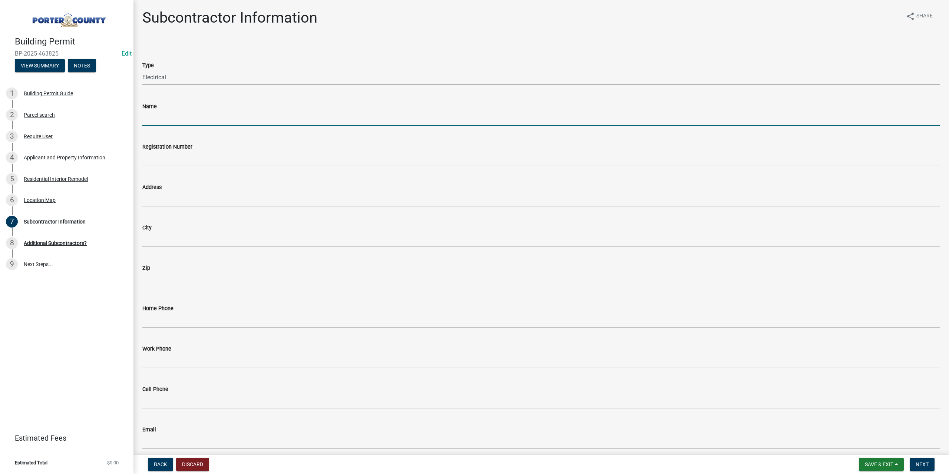
click at [156, 123] on input "Name" at bounding box center [541, 118] width 798 height 15
type input "Sandberg Electric"
click at [917, 465] on span "Next" at bounding box center [921, 464] width 13 height 6
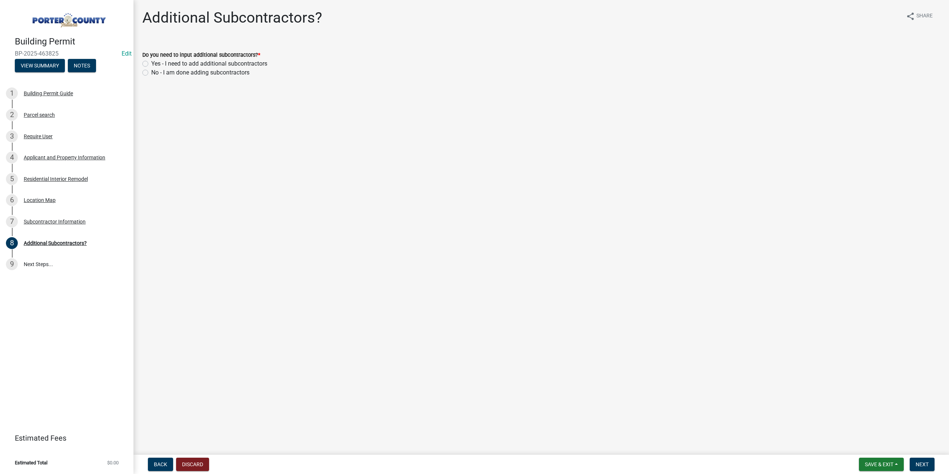
click at [151, 72] on label "No - I am done adding subcontractors" at bounding box center [200, 72] width 98 height 9
click at [151, 72] on input "No - I am done adding subcontractors" at bounding box center [153, 70] width 5 height 5
radio input "true"
click at [923, 468] on button "Next" at bounding box center [921, 464] width 25 height 13
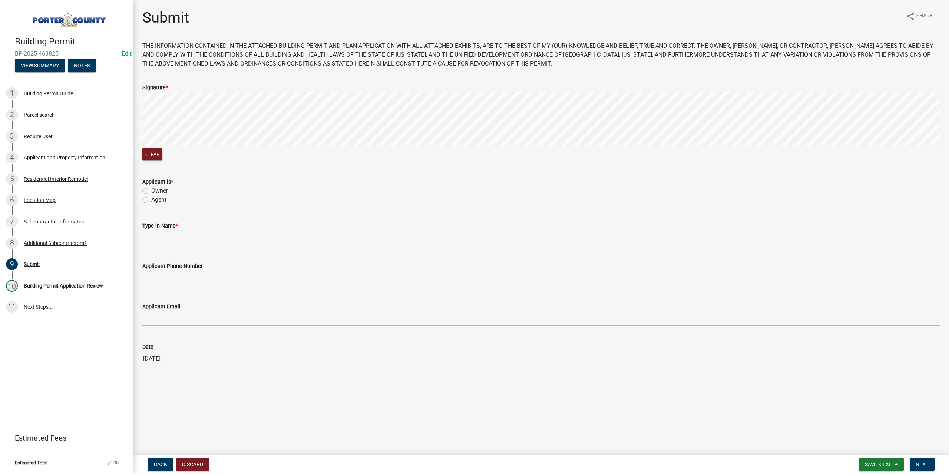
drag, startPoint x: 145, startPoint y: 192, endPoint x: 159, endPoint y: 225, distance: 35.7
click at [151, 192] on label "Owner" at bounding box center [159, 190] width 17 height 9
click at [151, 191] on input "Owner" at bounding box center [153, 188] width 5 height 5
radio input "true"
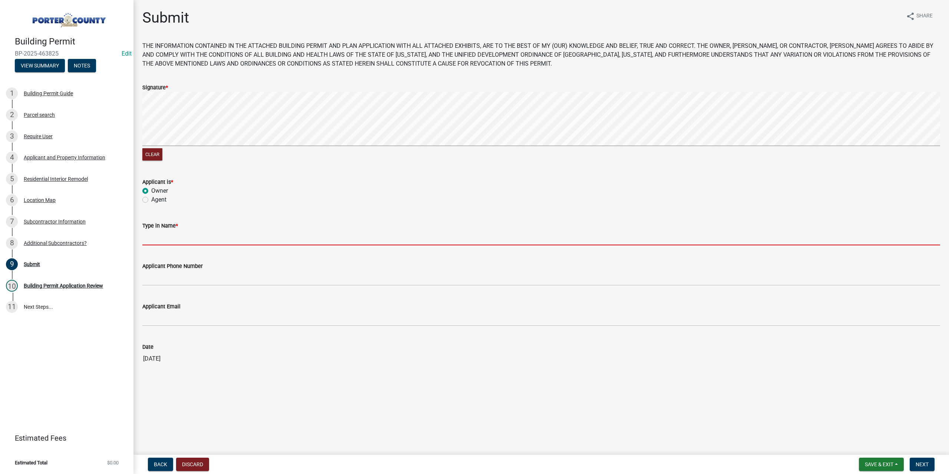
drag, startPoint x: 163, startPoint y: 238, endPoint x: 169, endPoint y: 240, distance: 6.1
click at [163, 238] on input "Type in Name *" at bounding box center [541, 237] width 798 height 15
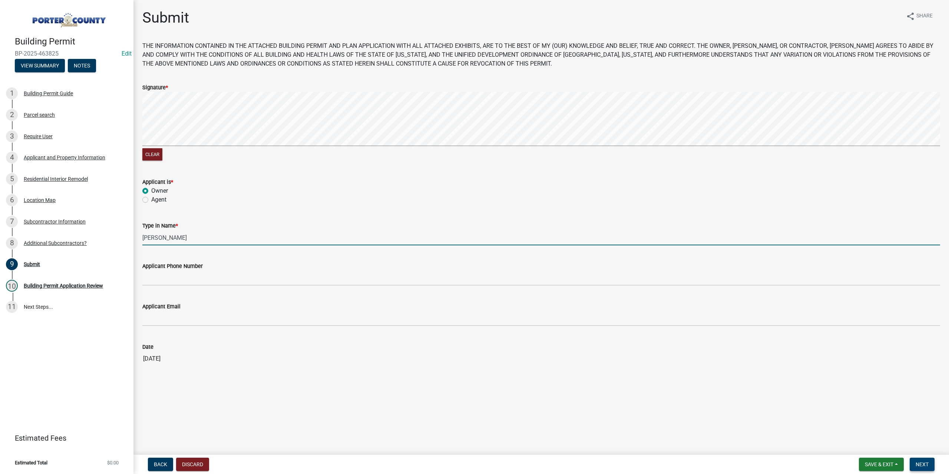
type input "Jeanne Gangolf"
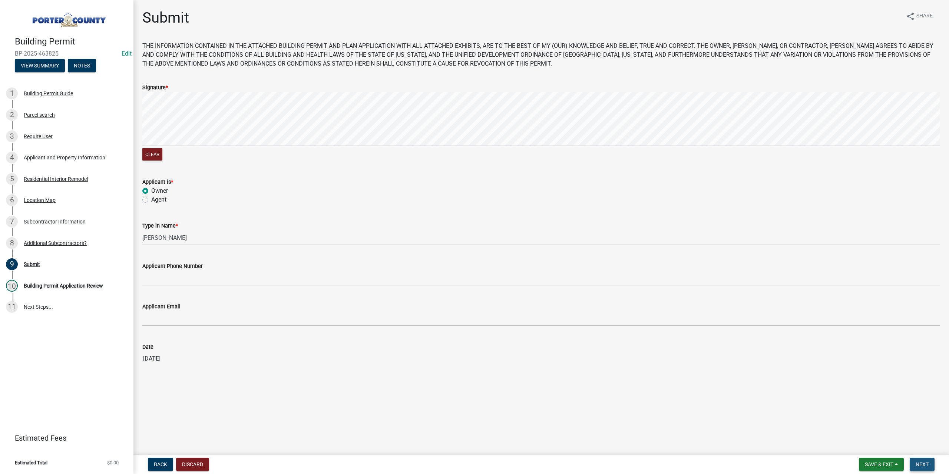
click at [923, 468] on button "Next" at bounding box center [921, 464] width 25 height 13
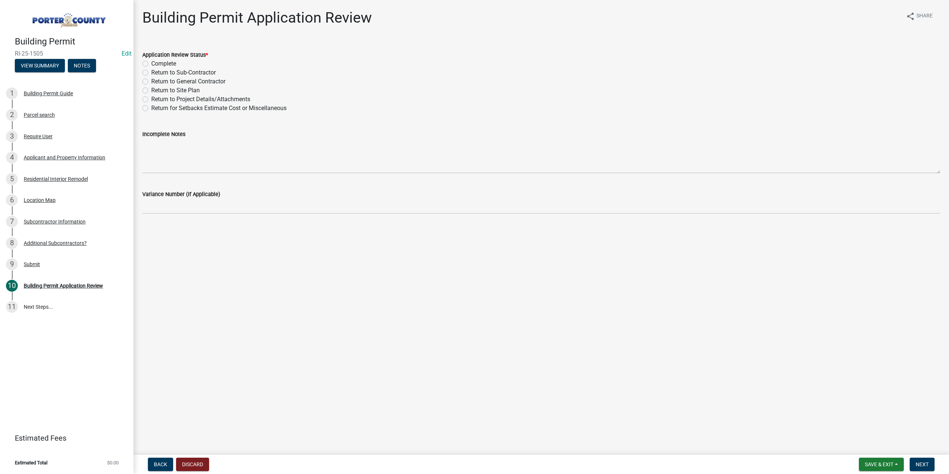
click at [151, 63] on label "Complete" at bounding box center [163, 63] width 25 height 9
click at [151, 63] on input "Complete" at bounding box center [153, 61] width 5 height 5
radio input "true"
click at [914, 465] on button "Next" at bounding box center [921, 464] width 25 height 13
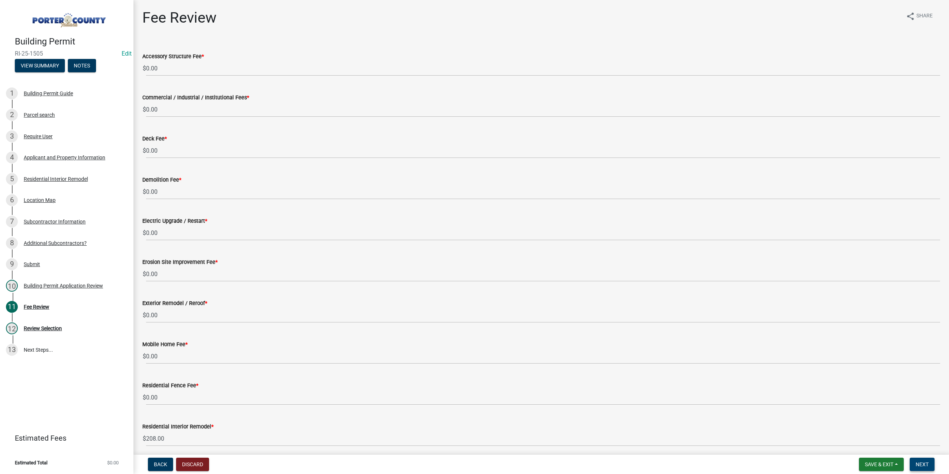
click at [925, 462] on span "Next" at bounding box center [921, 464] width 13 height 6
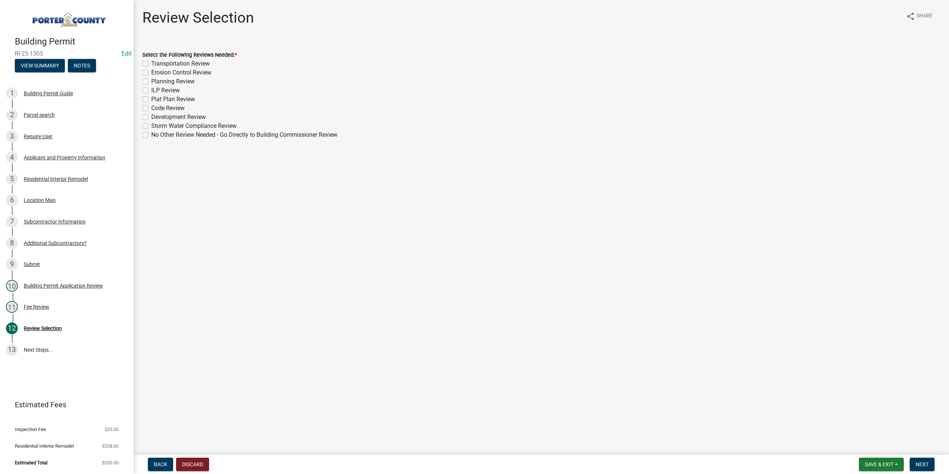
click at [141, 136] on div "Select the Following Reviews Needed: * Transportation Review Erosion Control Re…" at bounding box center [541, 91] width 809 height 98
click at [151, 134] on label "No Other Review Needed - Go Directly to Building Commissioner Review" at bounding box center [244, 134] width 186 height 9
click at [151, 134] on input "No Other Review Needed - Go Directly to Building Commissioner Review" at bounding box center [153, 132] width 5 height 5
checkbox input "true"
checkbox input "false"
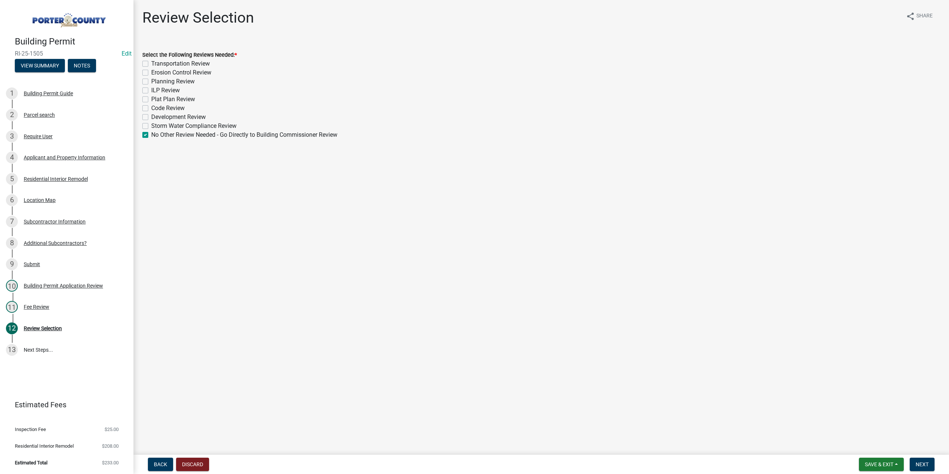
checkbox input "false"
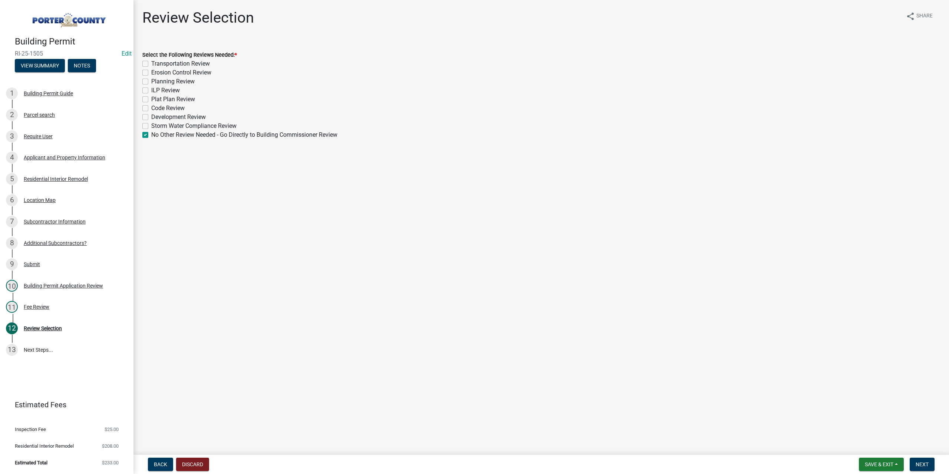
checkbox input "false"
checkbox input "true"
click at [924, 464] on span "Next" at bounding box center [921, 464] width 13 height 6
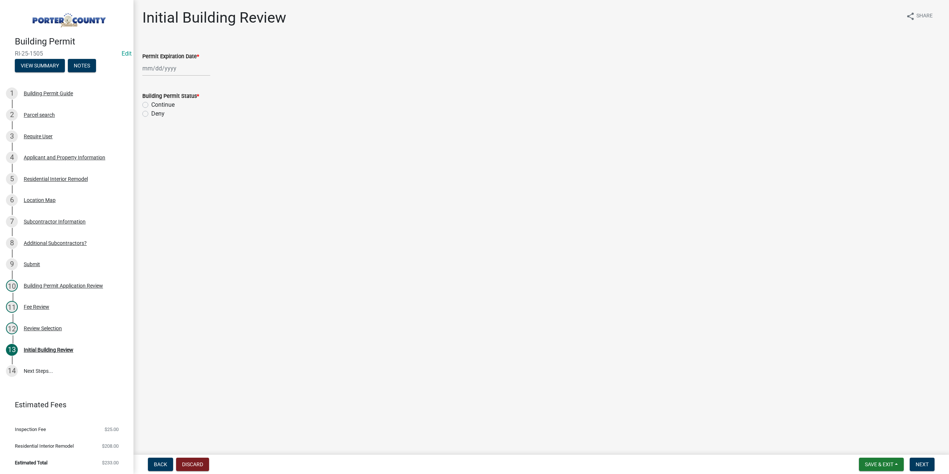
click at [168, 71] on div at bounding box center [176, 68] width 68 height 15
select select "8"
click at [192, 85] on select "1525 1526 1527 1528 1529 1530 1531 1532 1533 1534 1535 1536 1537 1538 1539 1540…" at bounding box center [200, 84] width 27 height 11
select select "2026"
click at [187, 79] on select "1525 1526 1527 1528 1529 1530 1531 1532 1533 1534 1535 1536 1537 1538 1539 1540…" at bounding box center [200, 84] width 27 height 11
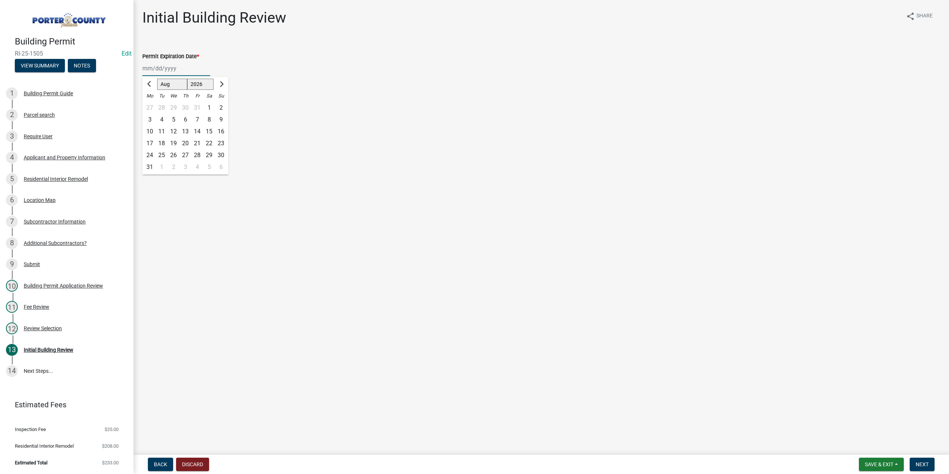
click at [200, 130] on div "14" at bounding box center [197, 132] width 12 height 12
type input "08/14/2026"
click at [151, 103] on label "Continue" at bounding box center [162, 104] width 23 height 9
click at [151, 103] on input "Continue" at bounding box center [153, 102] width 5 height 5
radio input "true"
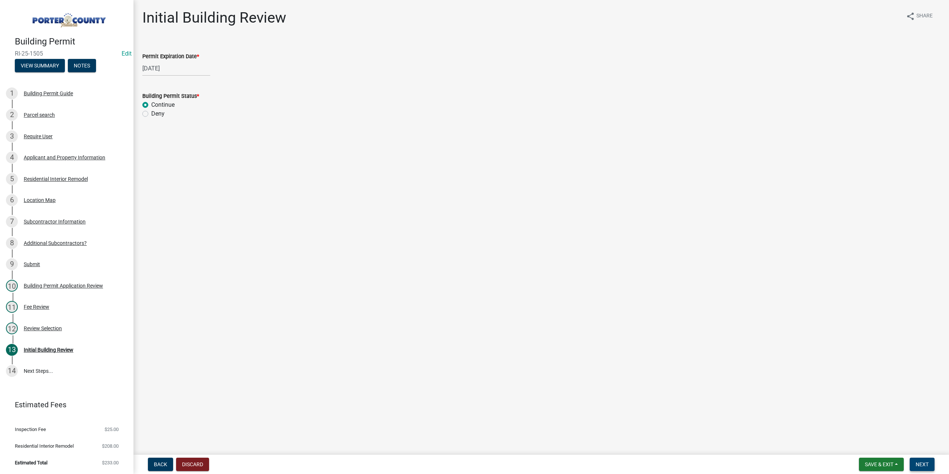
click at [930, 460] on button "Next" at bounding box center [921, 464] width 25 height 13
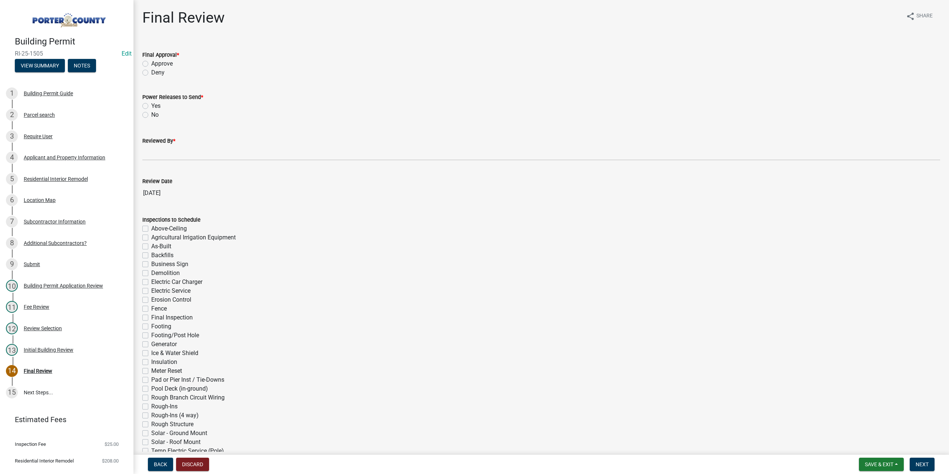
click at [151, 62] on label "Approve" at bounding box center [161, 63] width 21 height 9
click at [151, 62] on input "Approve" at bounding box center [153, 61] width 5 height 5
radio input "true"
drag, startPoint x: 146, startPoint y: 113, endPoint x: 160, endPoint y: 153, distance: 41.6
click at [151, 115] on label "No" at bounding box center [154, 114] width 7 height 9
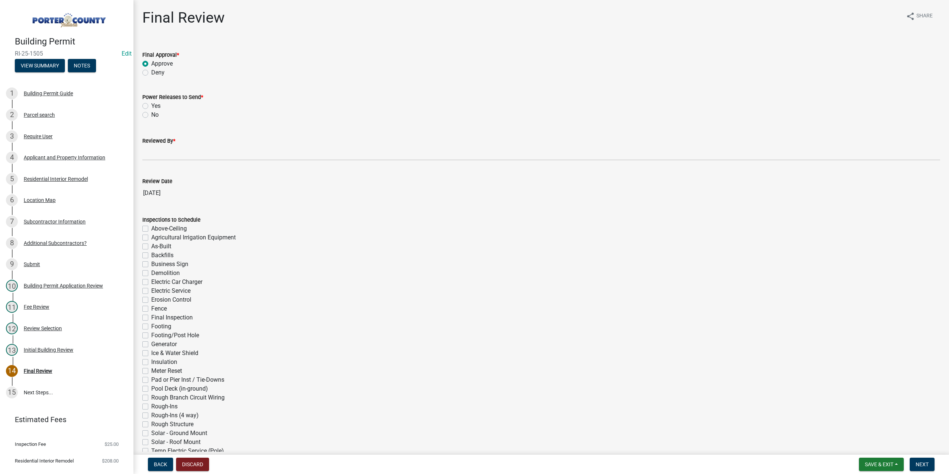
click at [151, 115] on input "No" at bounding box center [153, 112] width 5 height 5
radio input "true"
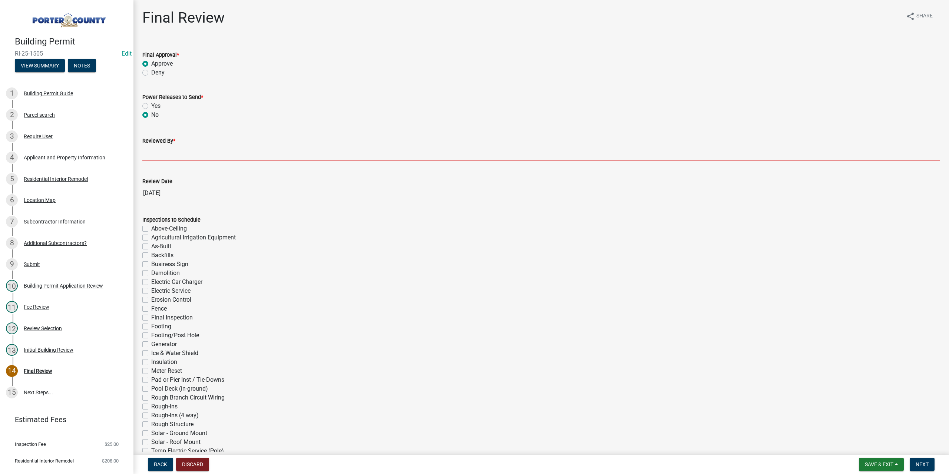
click at [165, 152] on input "Reviewed By *" at bounding box center [541, 152] width 798 height 15
type input "TT"
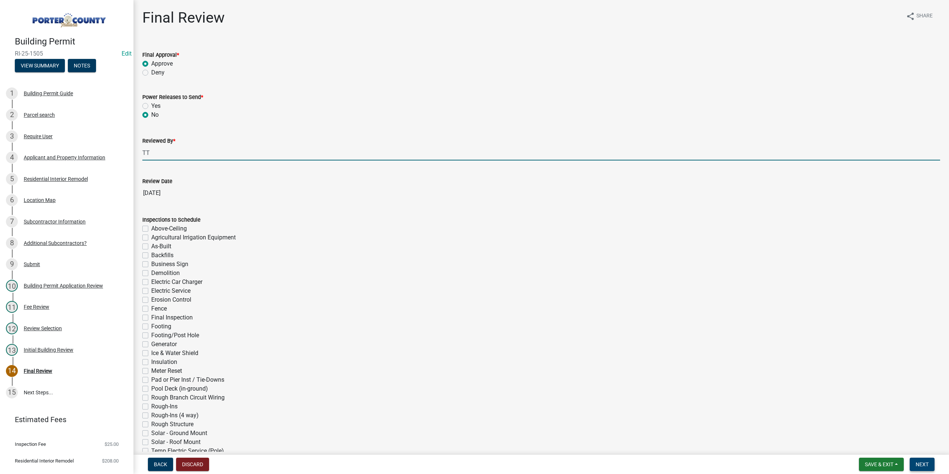
click at [922, 467] on button "Next" at bounding box center [921, 464] width 25 height 13
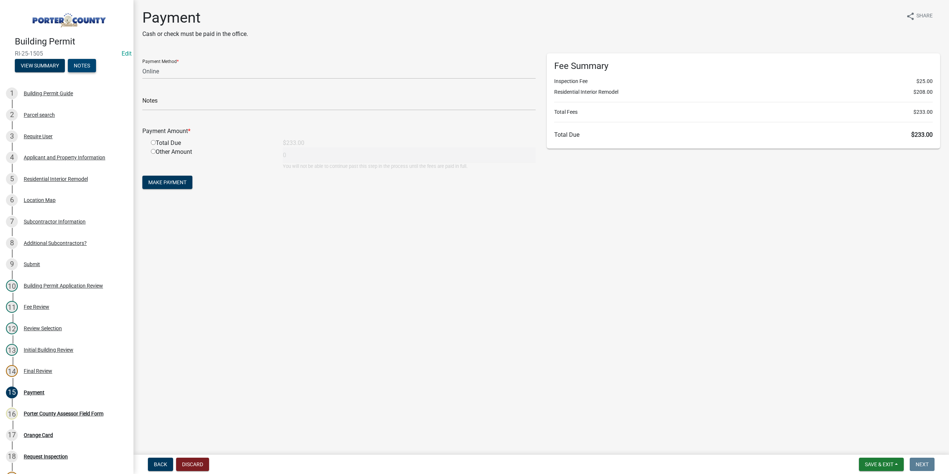
click at [81, 65] on button "Notes" at bounding box center [82, 65] width 28 height 13
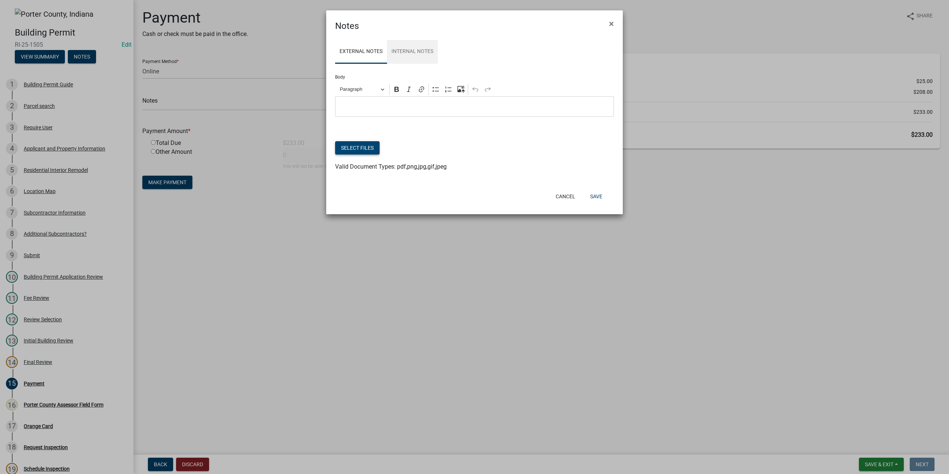
click at [361, 148] on button "Select files" at bounding box center [357, 147] width 44 height 13
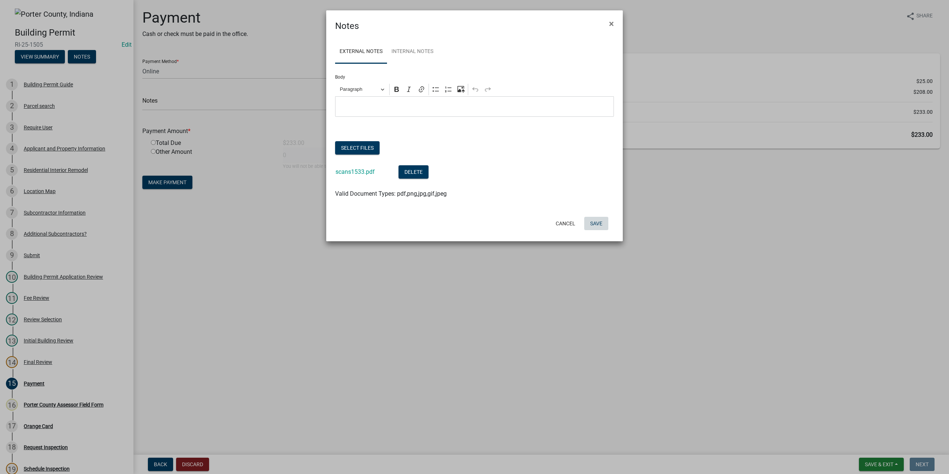
click at [592, 224] on button "Save" at bounding box center [596, 223] width 24 height 13
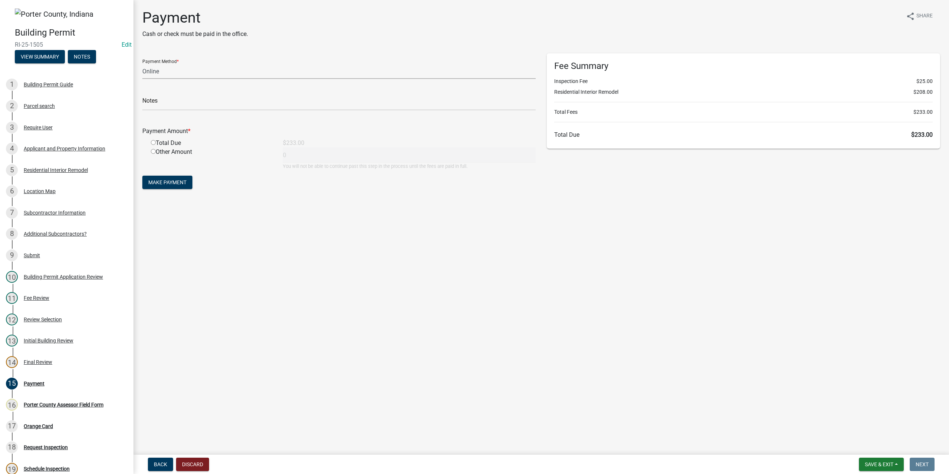
click at [150, 71] on select "Credit Card POS Check Cash Online" at bounding box center [338, 71] width 393 height 15
select select "1: 0"
click at [142, 64] on select "Credit Card POS Check Cash Online" at bounding box center [338, 71] width 393 height 15
drag, startPoint x: 165, startPoint y: 103, endPoint x: 161, endPoint y: 100, distance: 4.7
click at [164, 103] on input "text" at bounding box center [338, 102] width 393 height 15
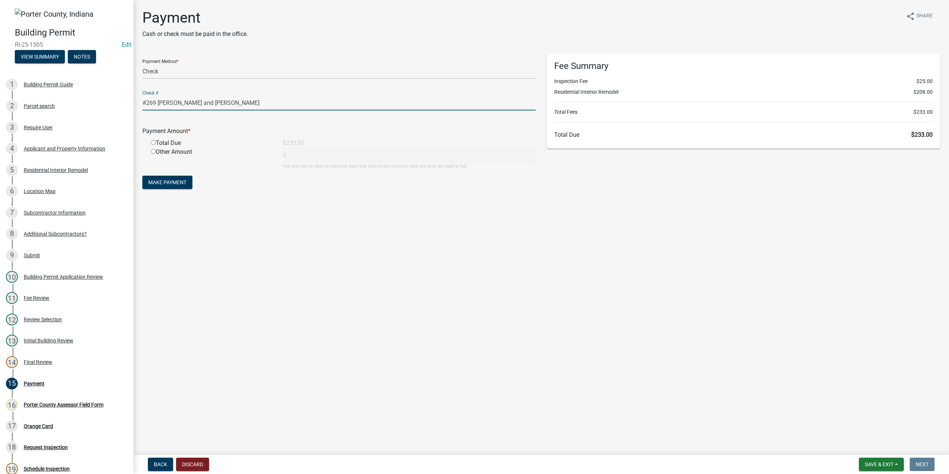
click at [159, 101] on input "#269 joshua and Jeanne Gangolf" at bounding box center [338, 102] width 393 height 15
type input "#269 Joshua and Jeanne Gangolf"
click at [153, 143] on input "radio" at bounding box center [153, 142] width 5 height 5
radio input "true"
type input "233"
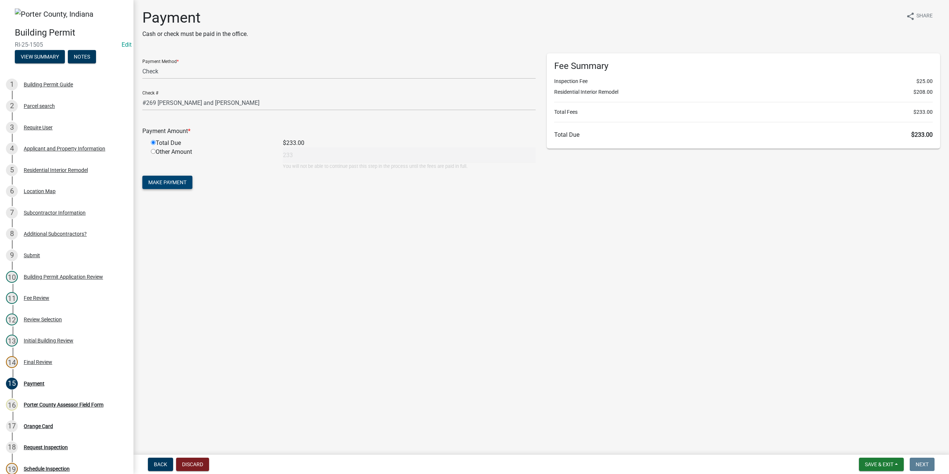
click at [148, 180] on button "Make Payment" at bounding box center [167, 182] width 50 height 13
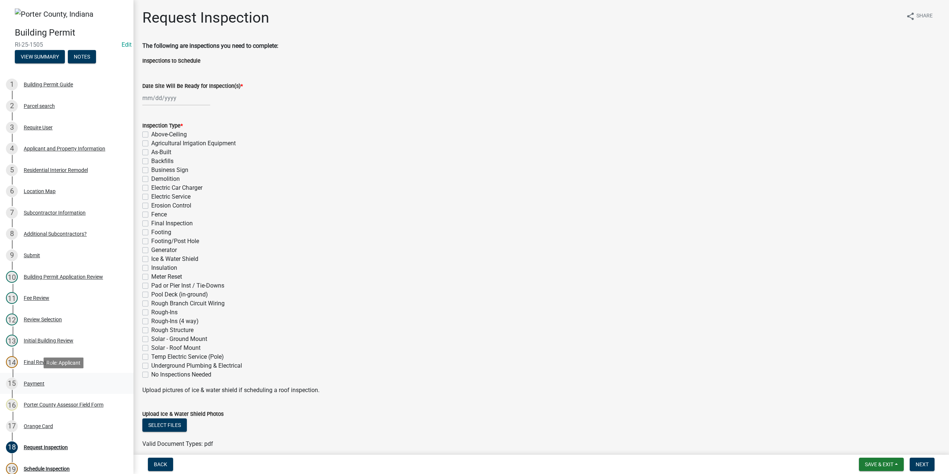
click at [38, 386] on div "Payment" at bounding box center [34, 383] width 21 height 5
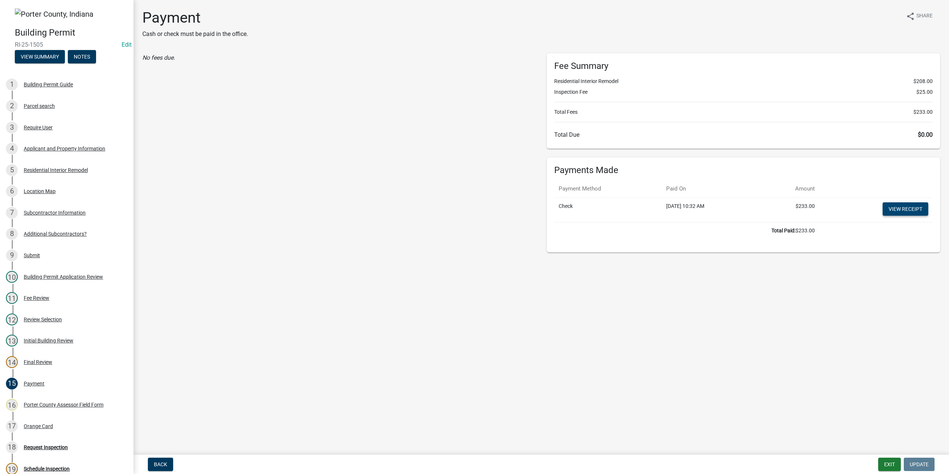
click at [893, 210] on link "View receipt" at bounding box center [905, 208] width 46 height 13
drag, startPoint x: 44, startPoint y: 424, endPoint x: 60, endPoint y: 348, distance: 78.1
click at [45, 424] on div "Orange Card" at bounding box center [38, 426] width 29 height 5
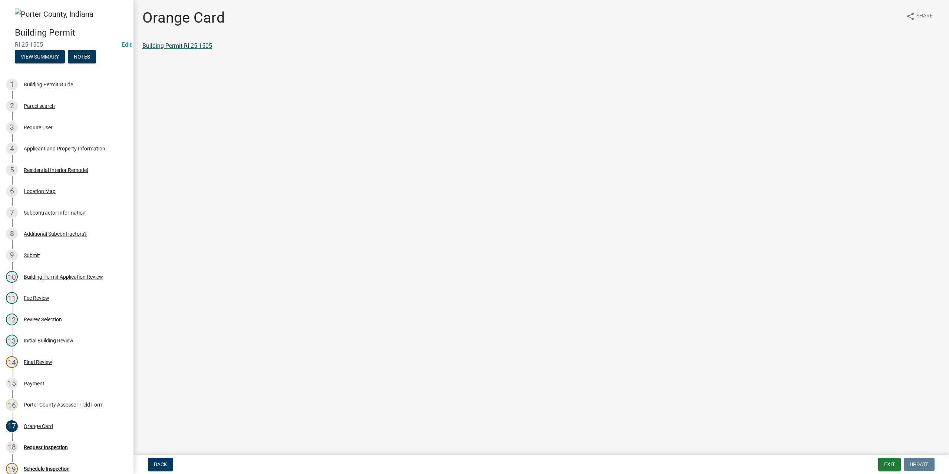
click at [168, 47] on link "Building Permit RI-25-1505" at bounding box center [177, 45] width 70 height 7
click at [53, 104] on div "Parcel search" at bounding box center [39, 105] width 31 height 5
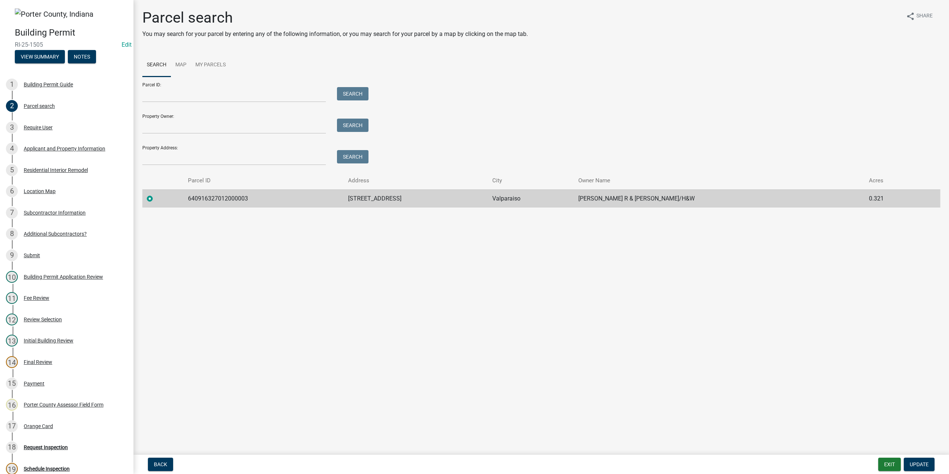
drag, startPoint x: 417, startPoint y: 199, endPoint x: 347, endPoint y: 197, distance: 70.1
click at [347, 197] on tr "640916327012000003 254 Honey Locust Ct Valparaiso Gangolf Joshua R & Jeanne M/H…" at bounding box center [541, 198] width 798 height 18
copy tr "254 Honey Locust Ct"
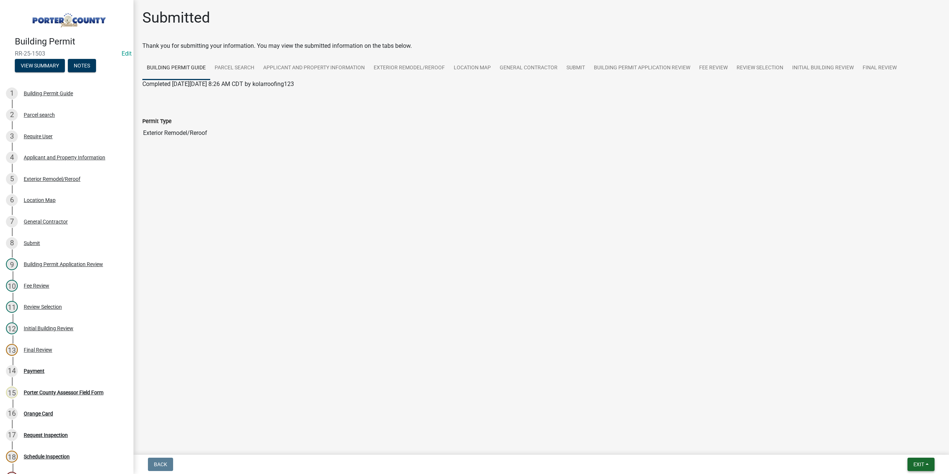
click at [913, 464] on span "Exit" at bounding box center [918, 464] width 11 height 6
drag, startPoint x: 898, startPoint y: 445, endPoint x: 894, endPoint y: 444, distance: 3.7
click at [897, 445] on button "Save & Exit" at bounding box center [904, 445] width 59 height 18
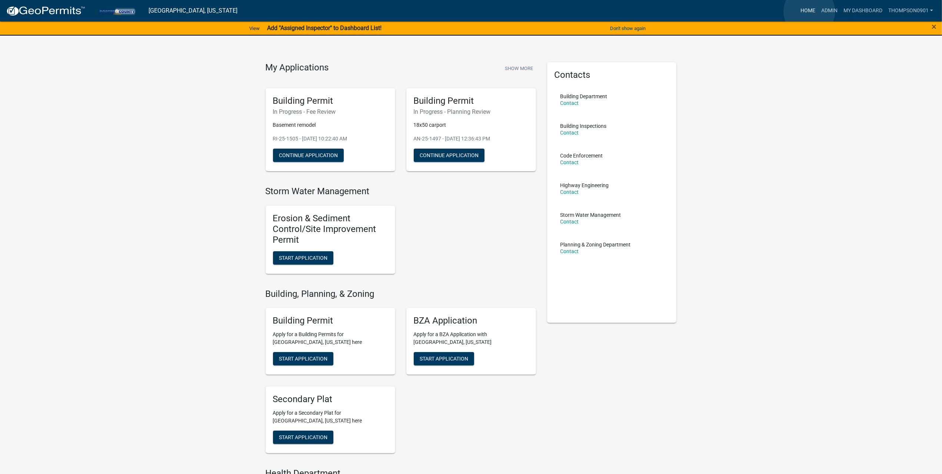
drag, startPoint x: 809, startPoint y: 11, endPoint x: 721, endPoint y: 46, distance: 95.0
click at [809, 11] on link "Home" at bounding box center [808, 11] width 21 height 14
click at [831, 9] on link "Admin" at bounding box center [830, 11] width 22 height 14
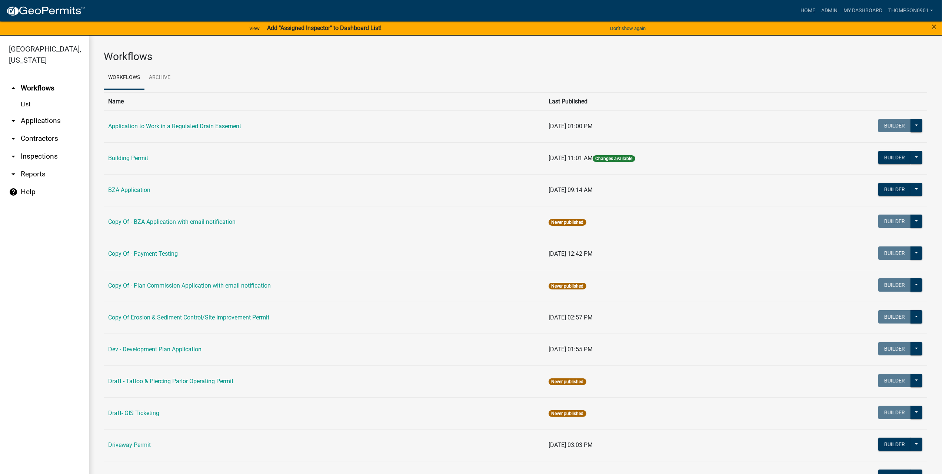
click at [39, 131] on link "arrow_drop_down Contractors" at bounding box center [44, 139] width 89 height 18
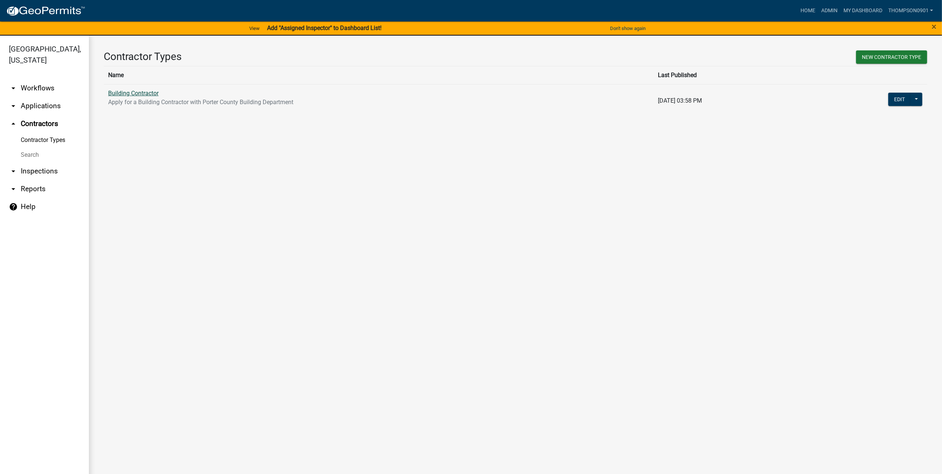
click at [135, 90] on link "Building Contractor" at bounding box center [133, 93] width 50 height 7
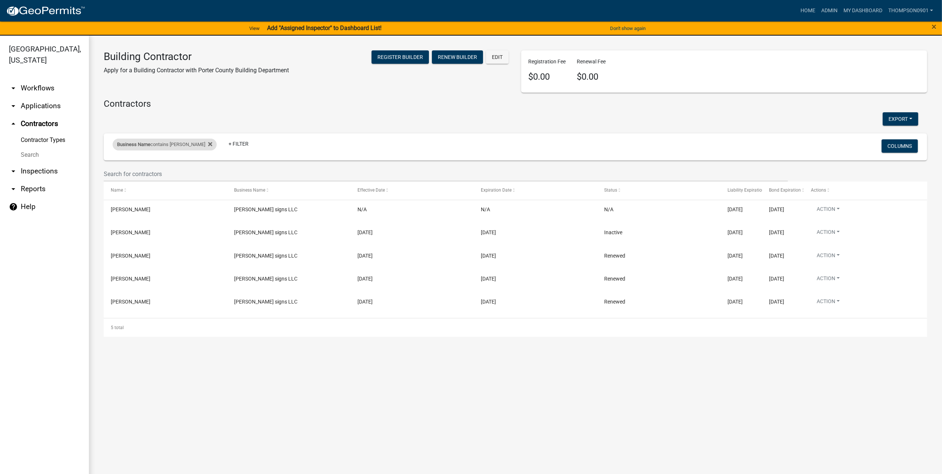
click at [161, 145] on div "Business Name contains simko" at bounding box center [165, 145] width 104 height 12
drag, startPoint x: 150, startPoint y: 176, endPoint x: 33, endPoint y: 189, distance: 117.1
click at [29, 194] on body "Internet Explorer does NOT work with GeoPermits. Get a new browser for more sec…" at bounding box center [471, 237] width 942 height 474
type input "s"
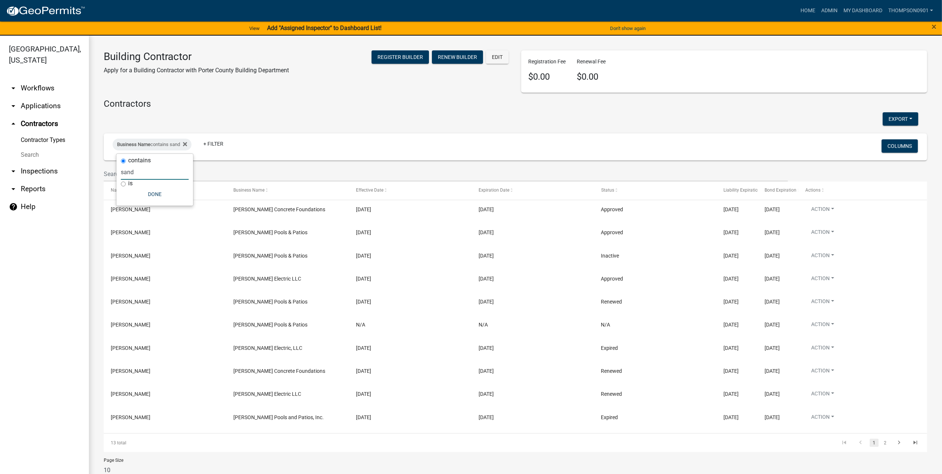
type input "sand"
click at [32, 97] on link "arrow_drop_down Applications" at bounding box center [44, 106] width 89 height 18
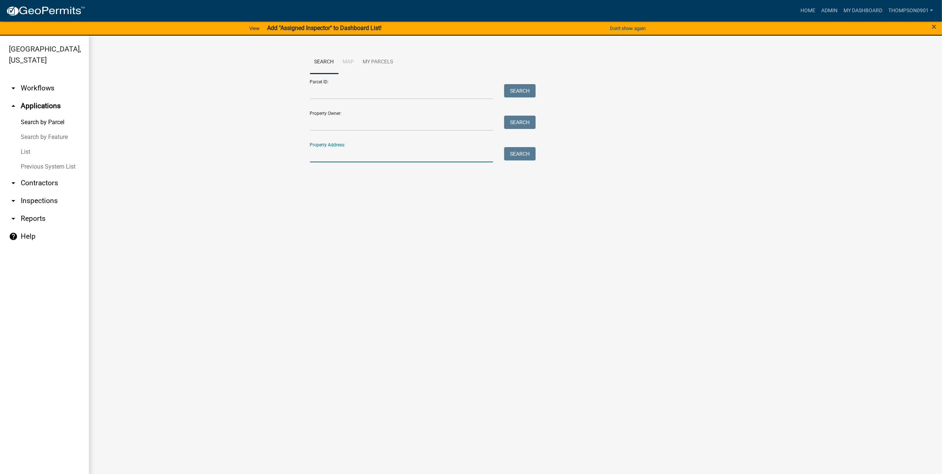
click at [335, 150] on input "Property Address:" at bounding box center [401, 154] width 183 height 15
paste input "254 Honey Locust Ct"
type input "254 Honey Locust Ct"
click at [524, 155] on button "Search" at bounding box center [520, 153] width 32 height 13
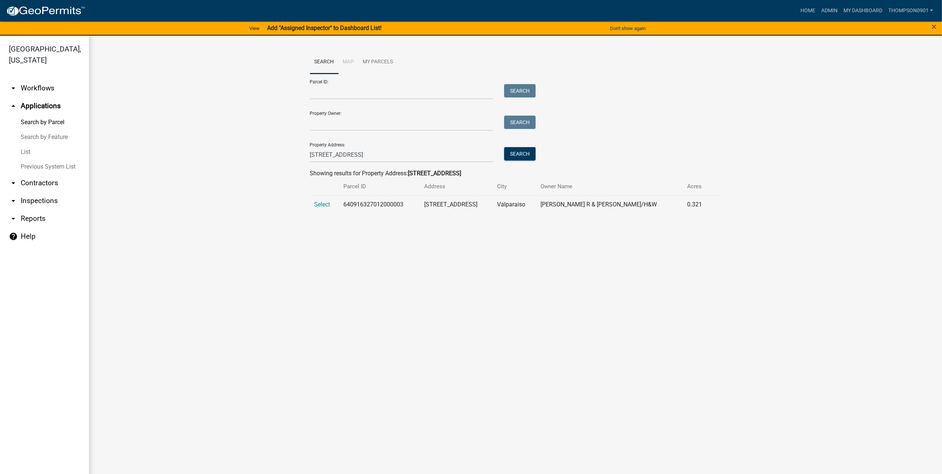
click at [337, 204] on td "Select" at bounding box center [324, 204] width 29 height 18
click at [324, 204] on span "Select" at bounding box center [323, 204] width 16 height 7
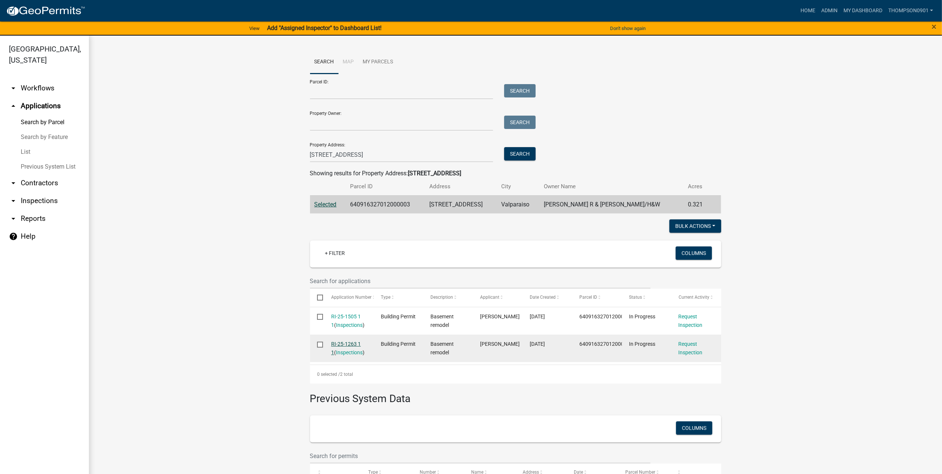
click at [339, 344] on link "RI-25-1263 1 1" at bounding box center [346, 348] width 30 height 14
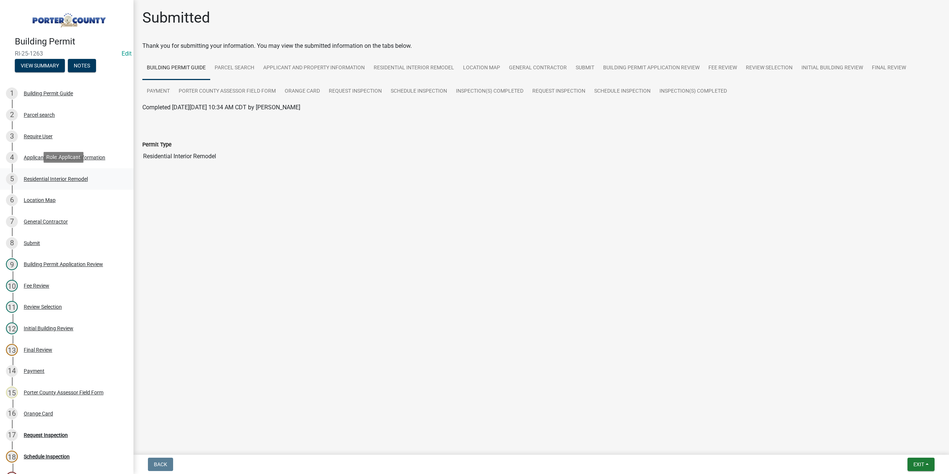
click at [55, 173] on div "5 Residential Interior Remodel" at bounding box center [64, 179] width 116 height 12
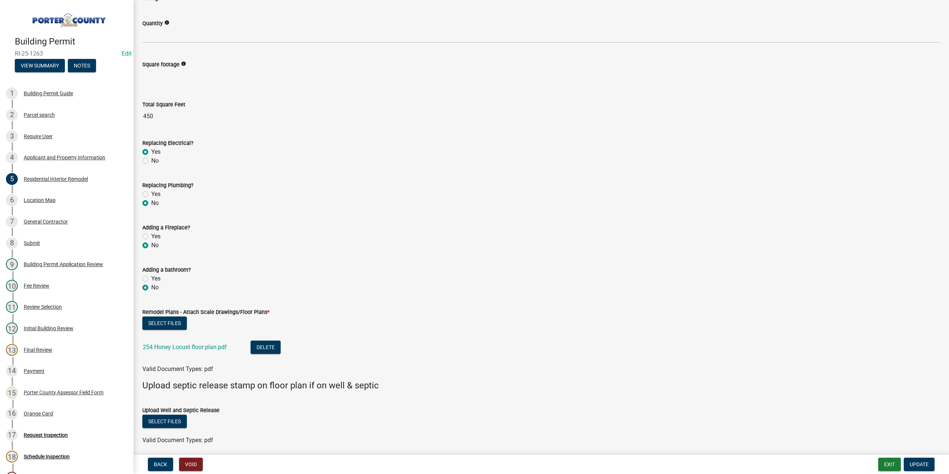
scroll to position [1081, 0]
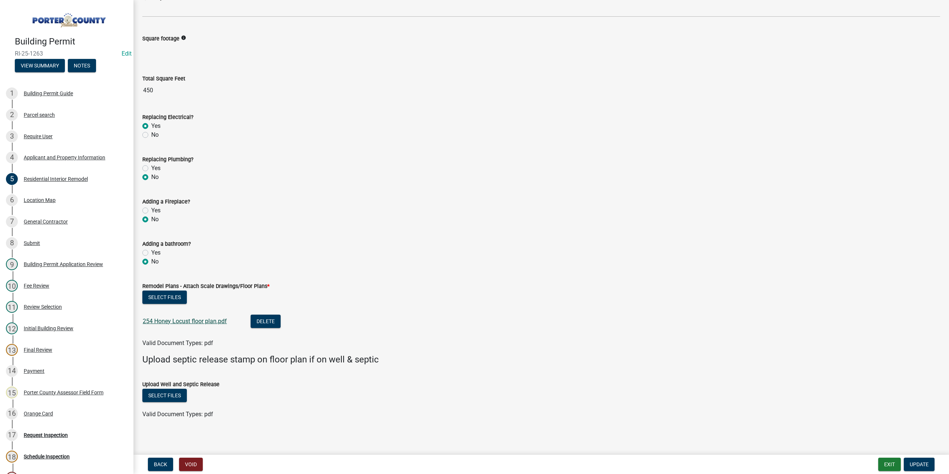
click at [219, 318] on link "254 Honey Locust floor plan.pdf" at bounding box center [185, 321] width 84 height 7
click at [402, 178] on div "No" at bounding box center [541, 177] width 798 height 9
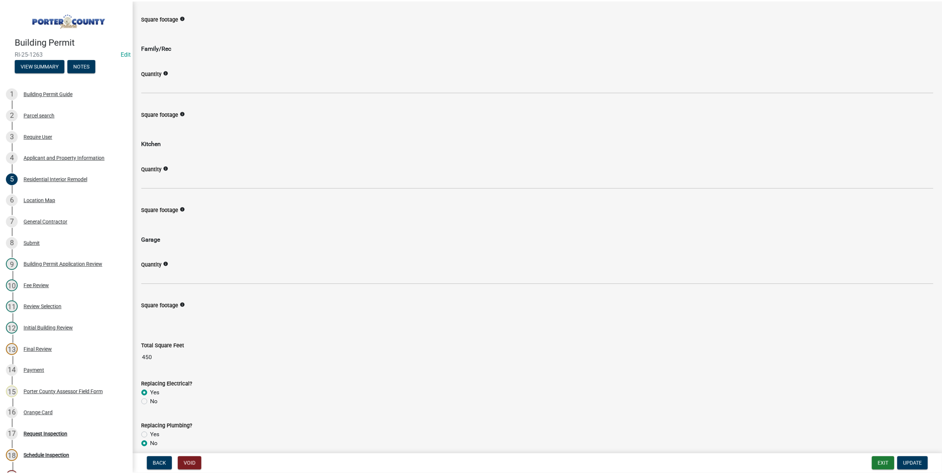
scroll to position [933, 0]
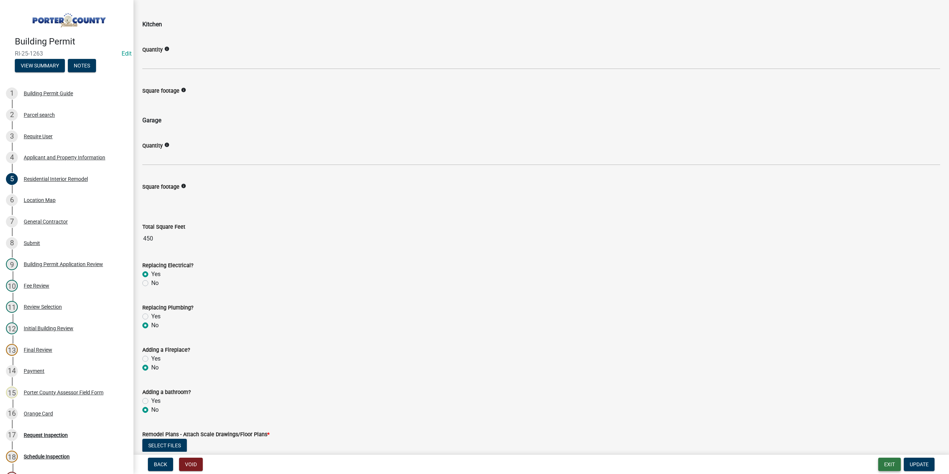
click at [896, 463] on button "Exit" at bounding box center [889, 464] width 23 height 13
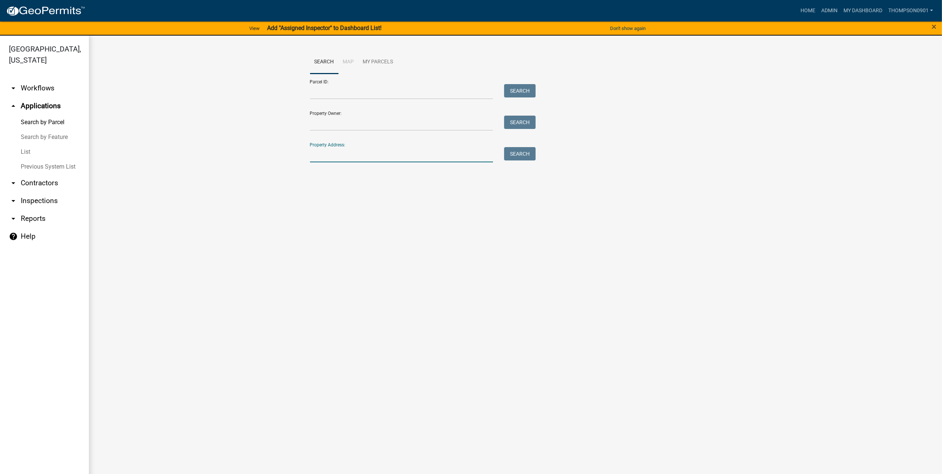
click at [356, 157] on input "Property Address:" at bounding box center [401, 154] width 183 height 15
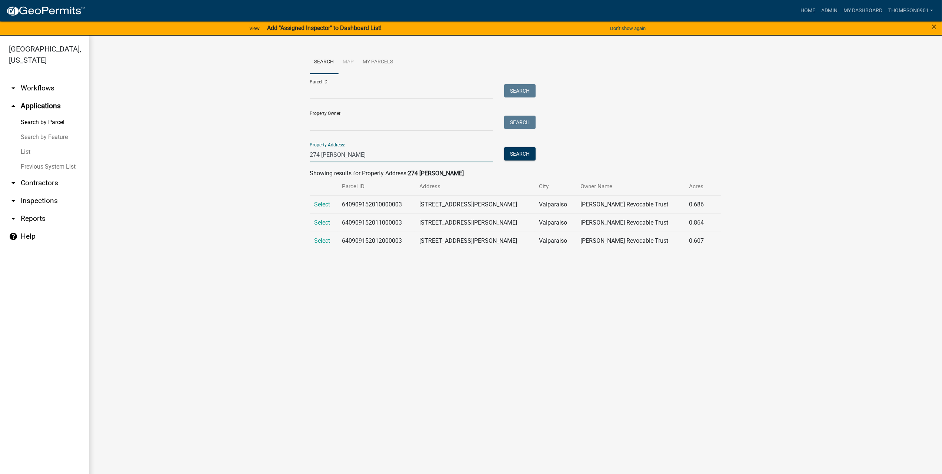
type input "274 robbie"
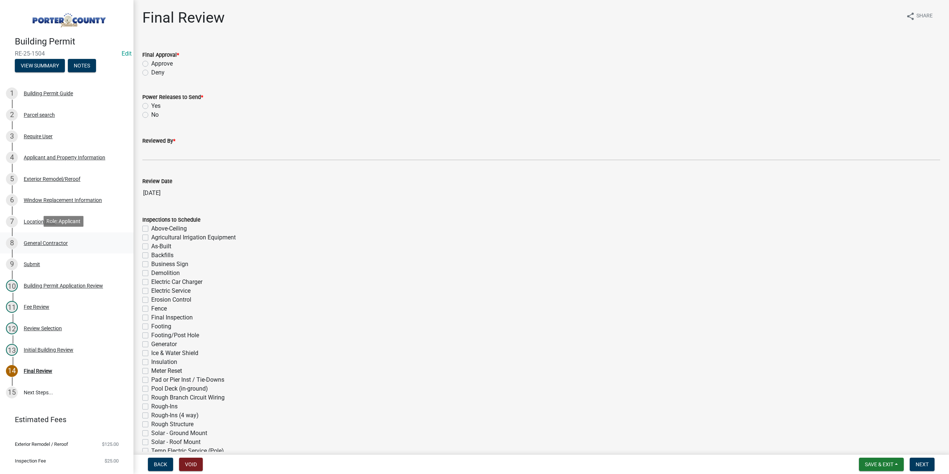
click at [57, 238] on div "8 General Contractor" at bounding box center [64, 243] width 116 height 12
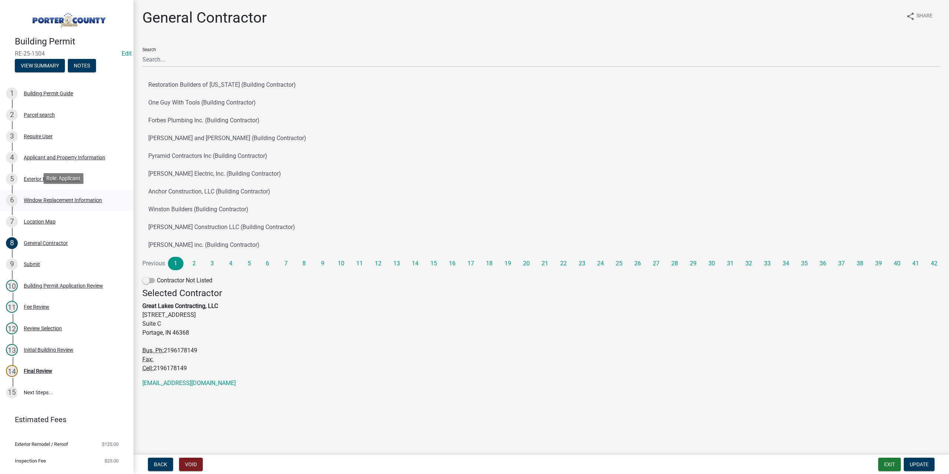
click at [73, 198] on div "Window Replacement Information" at bounding box center [63, 200] width 78 height 5
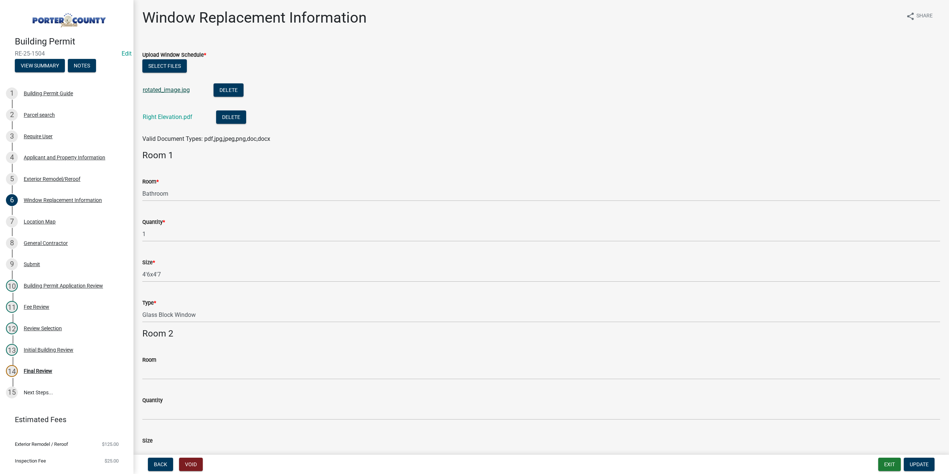
click at [179, 89] on link "rotated_image.jpg" at bounding box center [166, 89] width 47 height 7
click at [171, 119] on link "Right Elevation.pdf" at bounding box center [168, 116] width 50 height 7
click at [46, 368] on div "Final Review" at bounding box center [38, 370] width 29 height 5
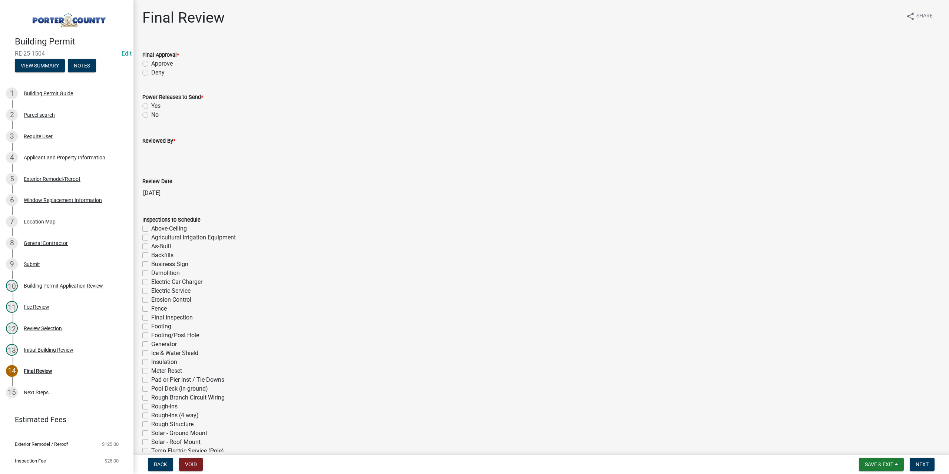
click at [151, 64] on label "Approve" at bounding box center [161, 63] width 21 height 9
click at [151, 64] on input "Approve" at bounding box center [153, 61] width 5 height 5
radio input "true"
drag, startPoint x: 147, startPoint y: 115, endPoint x: 147, endPoint y: 119, distance: 4.1
click at [151, 115] on label "No" at bounding box center [154, 114] width 7 height 9
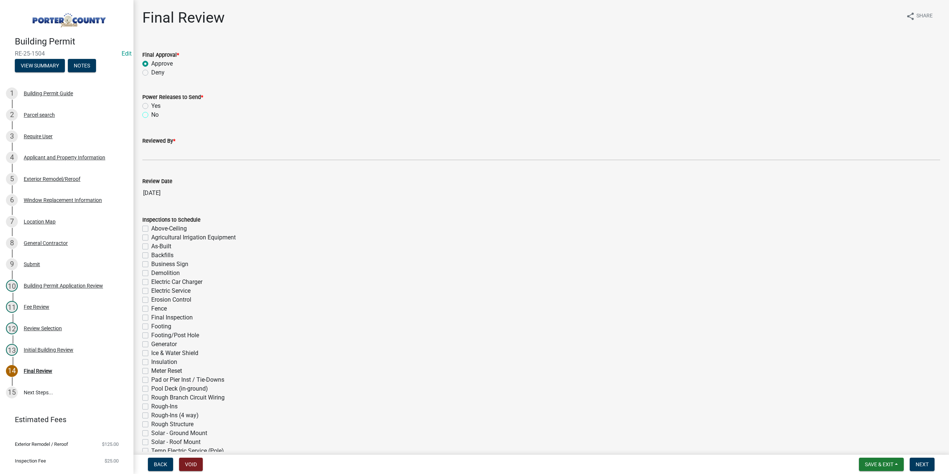
click at [151, 115] on input "No" at bounding box center [153, 112] width 5 height 5
radio input "true"
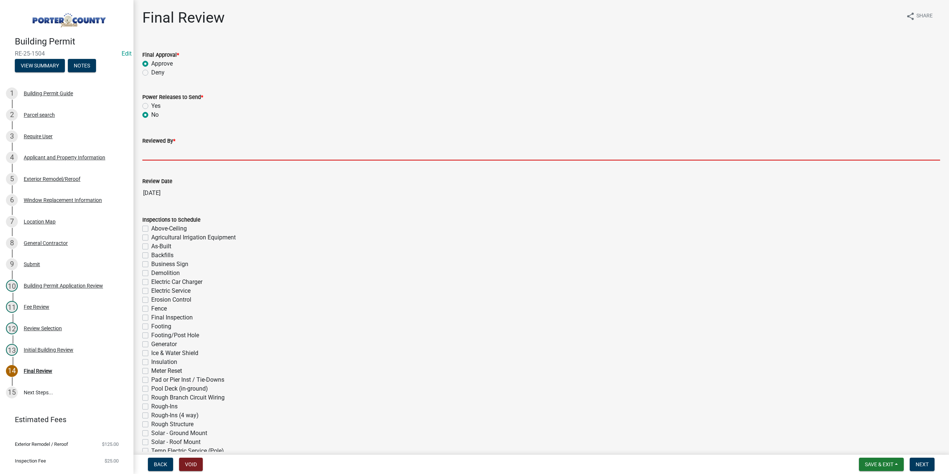
click at [168, 153] on input "Reviewed By *" at bounding box center [541, 152] width 798 height 15
type input "TT"
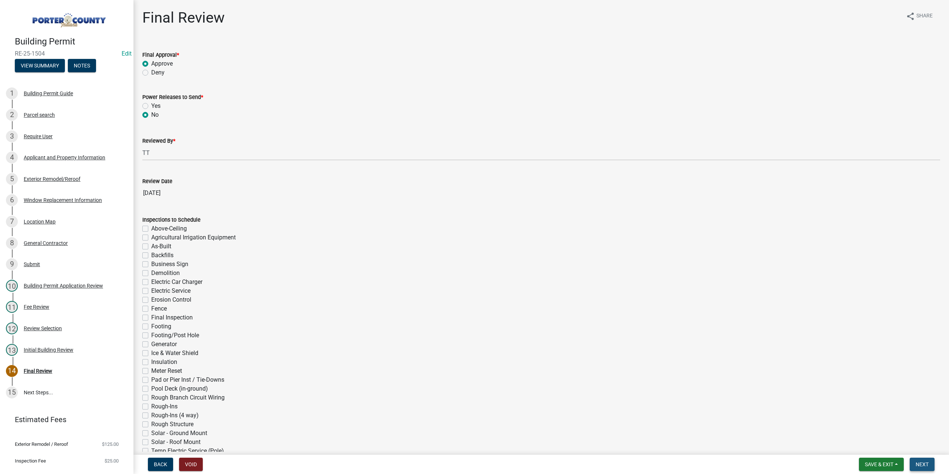
click at [917, 465] on span "Next" at bounding box center [921, 464] width 13 height 6
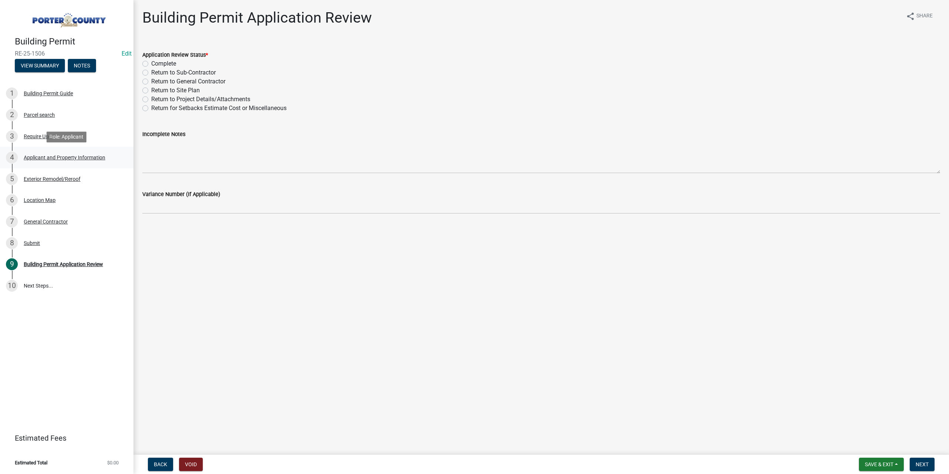
click at [63, 157] on div "Applicant and Property Information" at bounding box center [65, 157] width 82 height 5
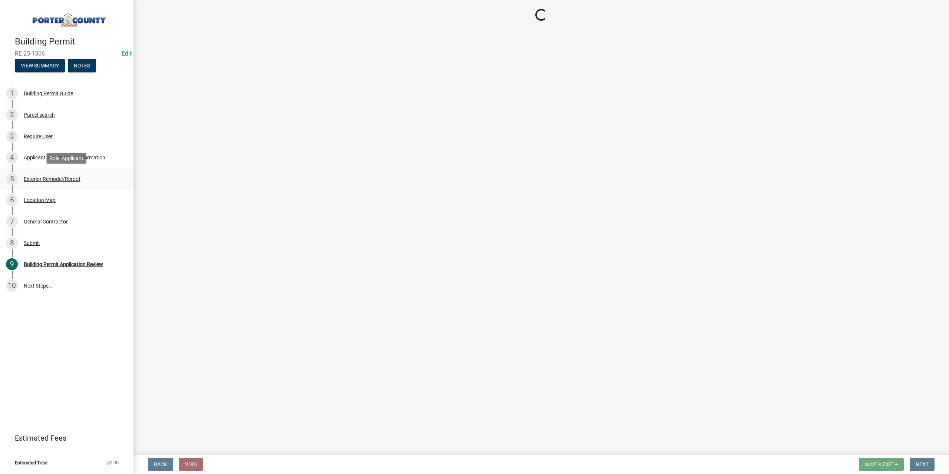
select select "eebc071e-620a-4db8-83e9-cb6b194c67e9"
select select "01d57b5a-7eb0-4072-b175-354c87f771f4"
select select "e2d1b1d7-ccc9-456b-9e96-e16306515997"
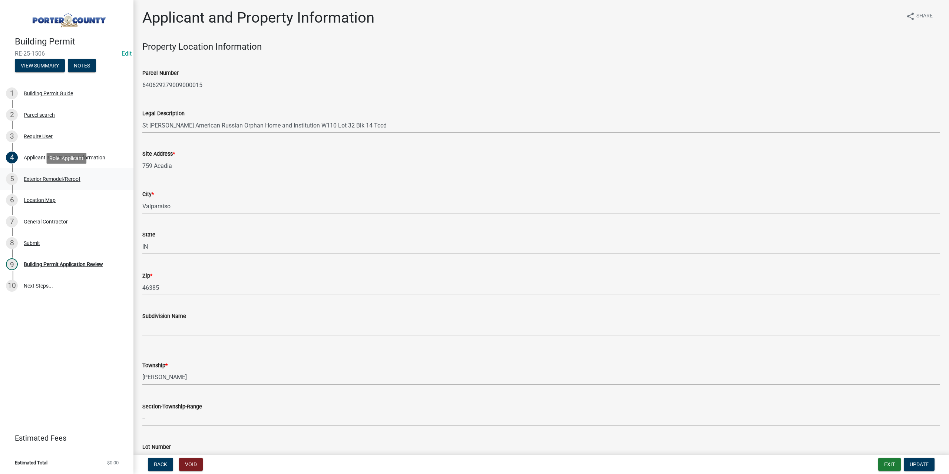
click at [59, 177] on div "Exterior Remodel/Reroof" at bounding box center [52, 178] width 57 height 5
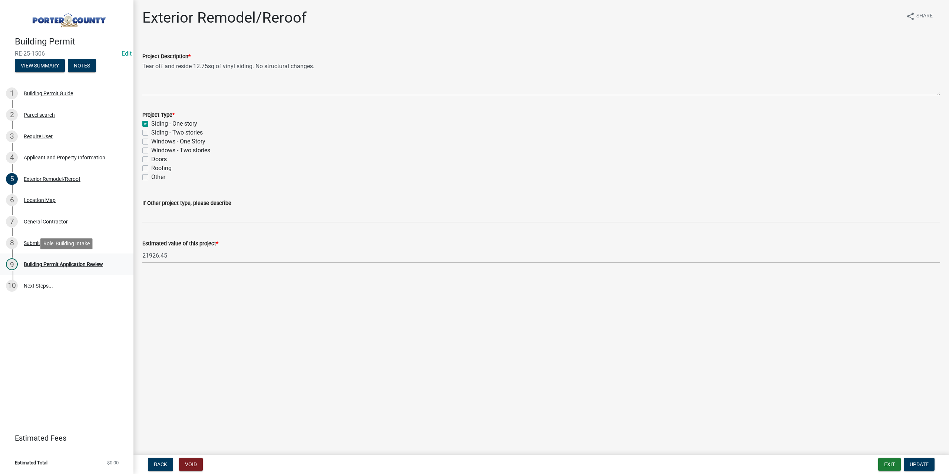
click at [75, 267] on div "Building Permit Application Review" at bounding box center [63, 264] width 79 height 5
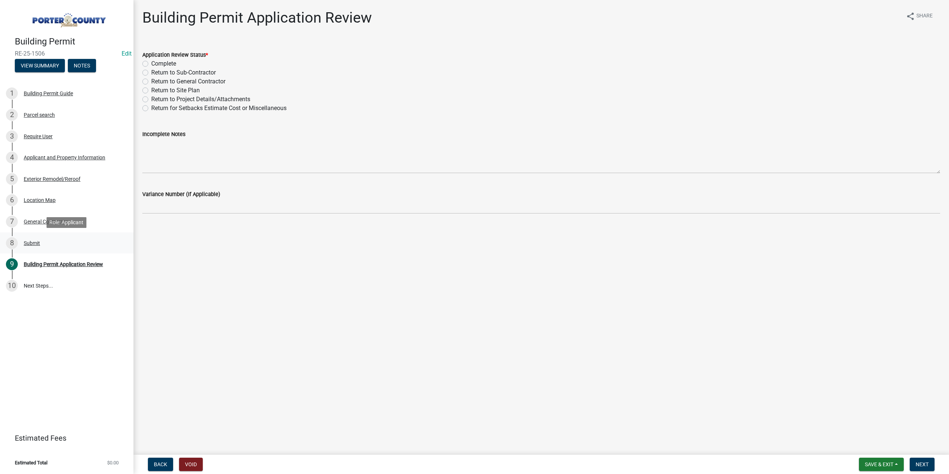
click at [28, 246] on div "8 Submit" at bounding box center [64, 243] width 116 height 12
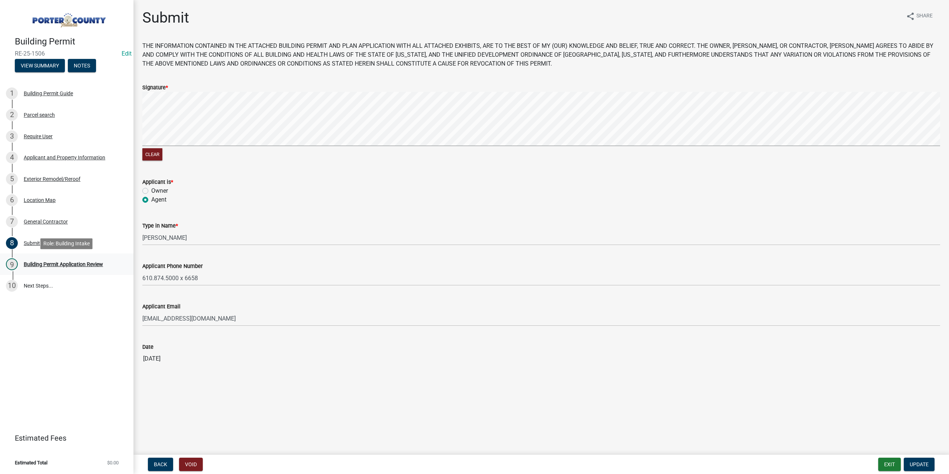
click at [69, 264] on div "Building Permit Application Review" at bounding box center [63, 264] width 79 height 5
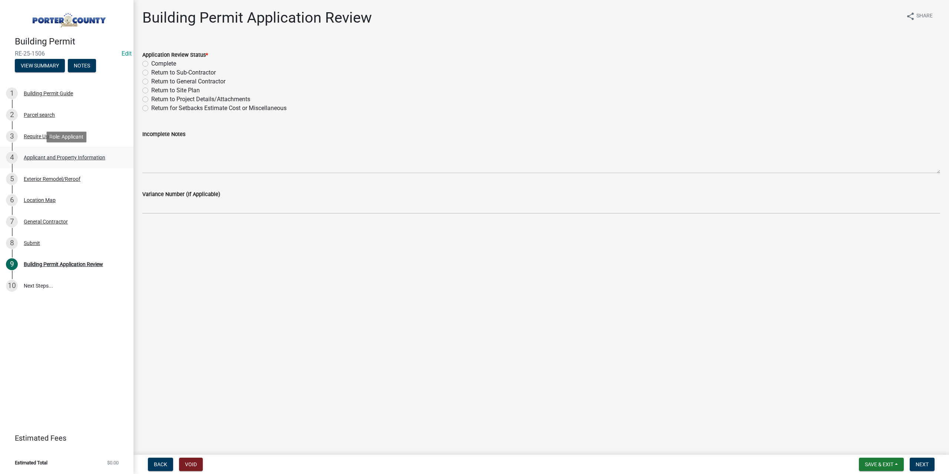
click at [38, 160] on div "Applicant and Property Information" at bounding box center [65, 157] width 82 height 5
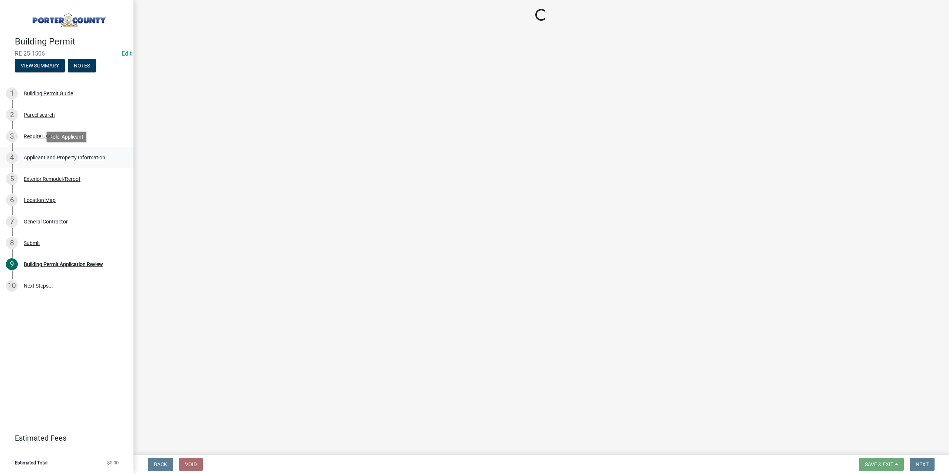
select select "eebc071e-620a-4db8-83e9-cb6b194c67e9"
select select "01d57b5a-7eb0-4072-b175-354c87f771f4"
select select "e2d1b1d7-ccc9-456b-9e96-e16306515997"
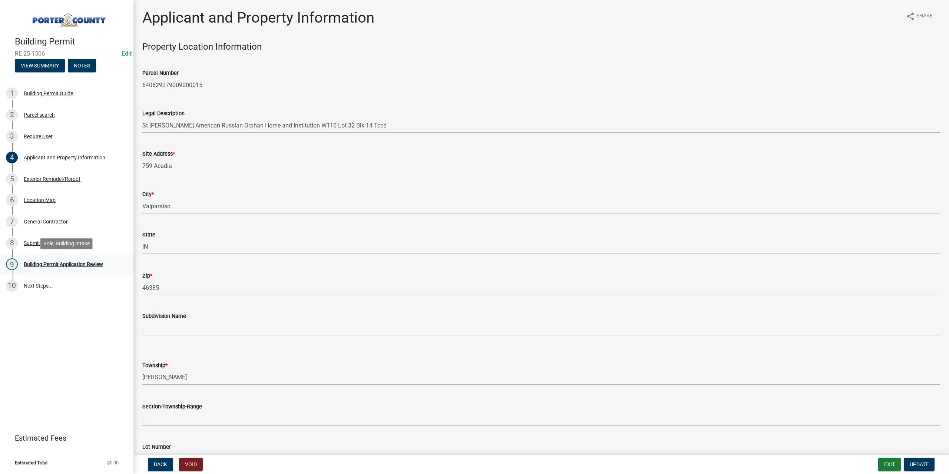
click at [80, 264] on div "Building Permit Application Review" at bounding box center [63, 264] width 79 height 5
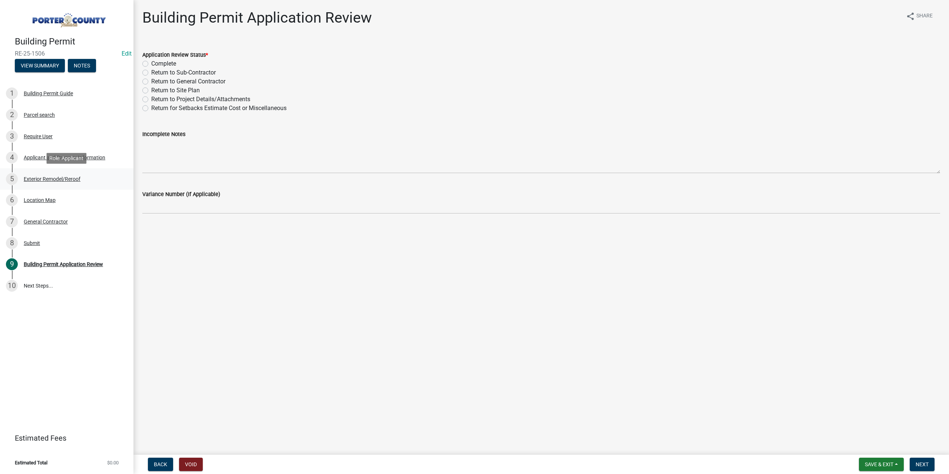
click at [73, 179] on div "Exterior Remodel/Reroof" at bounding box center [52, 178] width 57 height 5
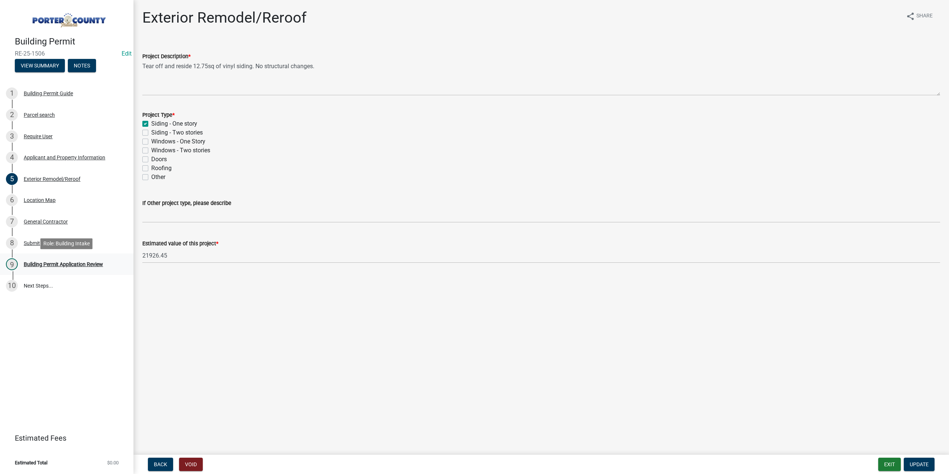
click at [78, 265] on div "Building Permit Application Review" at bounding box center [63, 264] width 79 height 5
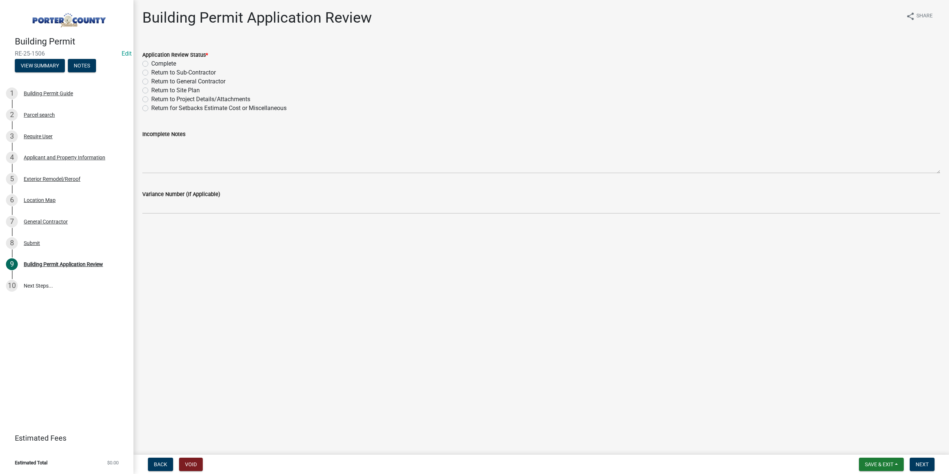
drag, startPoint x: 147, startPoint y: 65, endPoint x: 149, endPoint y: 69, distance: 4.1
click at [151, 65] on label "Complete" at bounding box center [163, 63] width 25 height 9
click at [151, 64] on input "Complete" at bounding box center [153, 61] width 5 height 5
radio input "true"
click at [926, 463] on span "Next" at bounding box center [921, 464] width 13 height 6
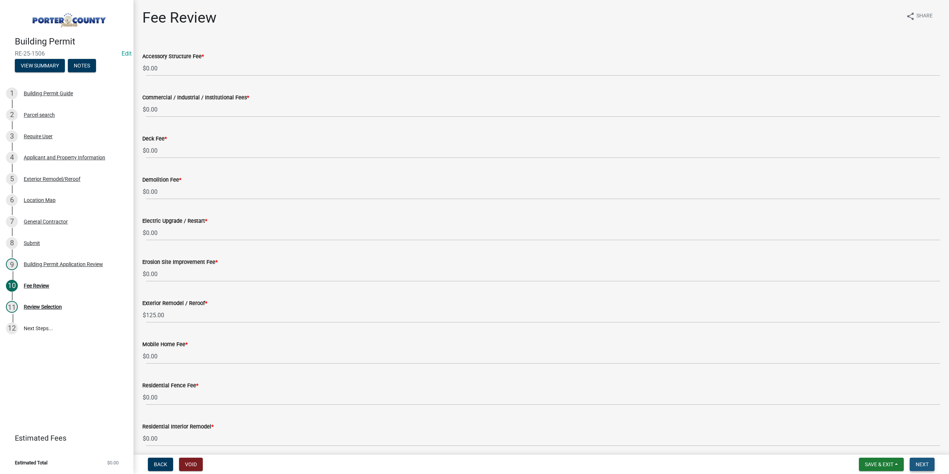
click at [918, 462] on span "Next" at bounding box center [921, 464] width 13 height 6
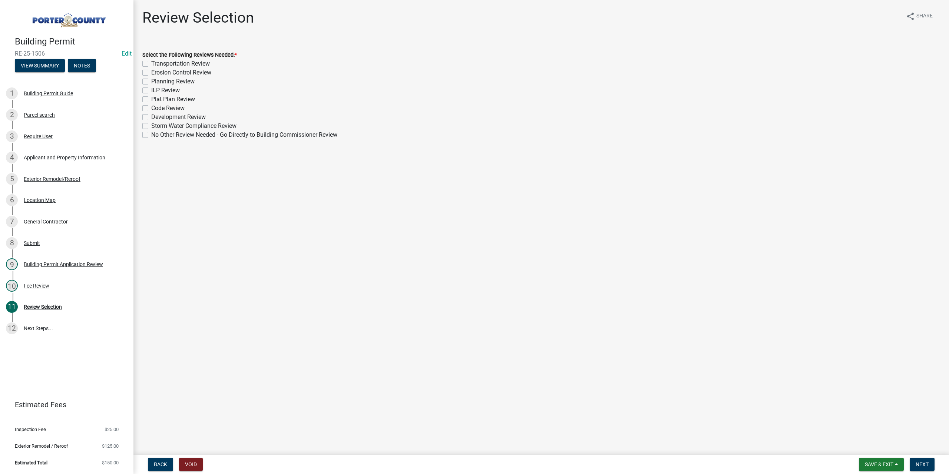
click at [151, 134] on label "No Other Review Needed - Go Directly to Building Commissioner Review" at bounding box center [244, 134] width 186 height 9
click at [151, 134] on input "No Other Review Needed - Go Directly to Building Commissioner Review" at bounding box center [153, 132] width 5 height 5
checkbox input "true"
checkbox input "false"
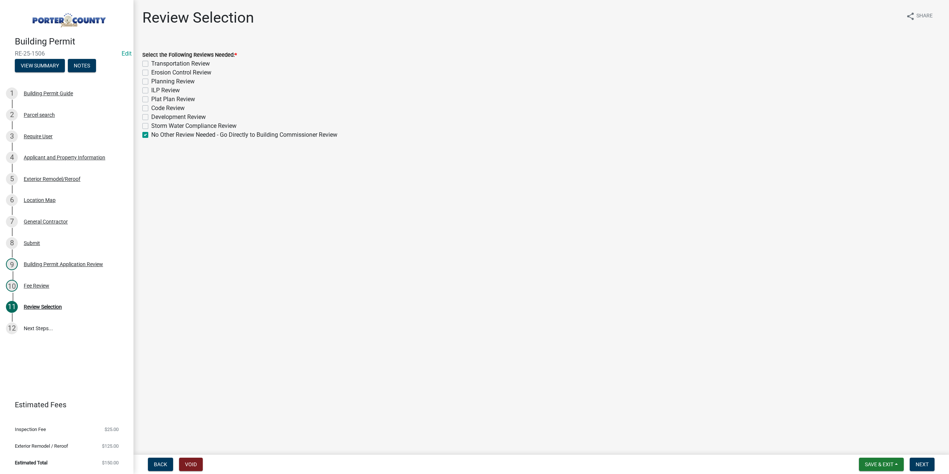
checkbox input "false"
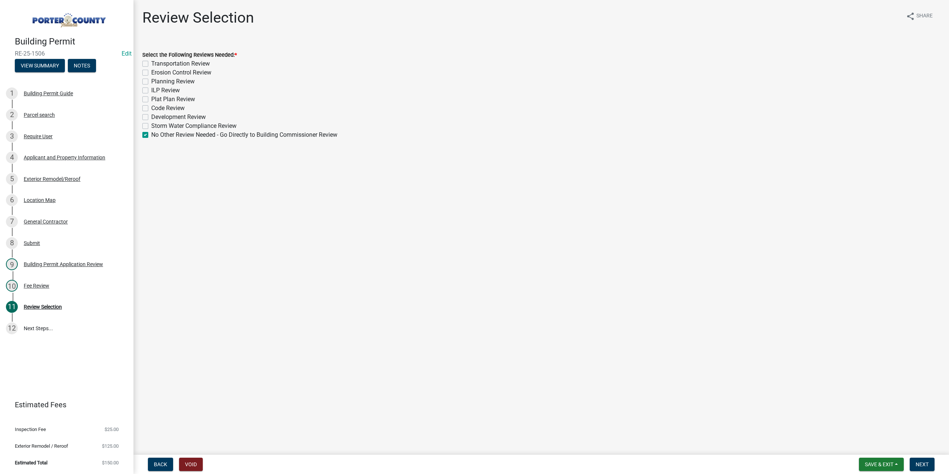
checkbox input "false"
checkbox input "true"
click at [922, 460] on button "Next" at bounding box center [921, 464] width 25 height 13
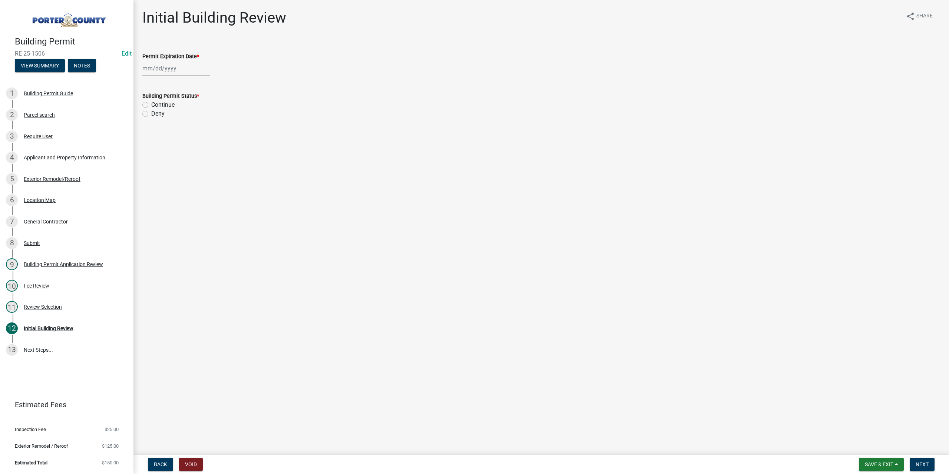
select select "8"
click at [163, 67] on div "Jan Feb Mar Apr May Jun Jul Aug Sep Oct Nov Dec 1525 1526 1527 1528 1529 1530 1…" at bounding box center [176, 68] width 68 height 15
click at [208, 85] on select "1525 1526 1527 1528 1529 1530 1531 1532 1533 1534 1535 1536 1537 1538 1539 1540…" at bounding box center [200, 84] width 27 height 11
select select "2026"
click at [187, 79] on select "1525 1526 1527 1528 1529 1530 1531 1532 1533 1534 1535 1536 1537 1538 1539 1540…" at bounding box center [200, 84] width 27 height 11
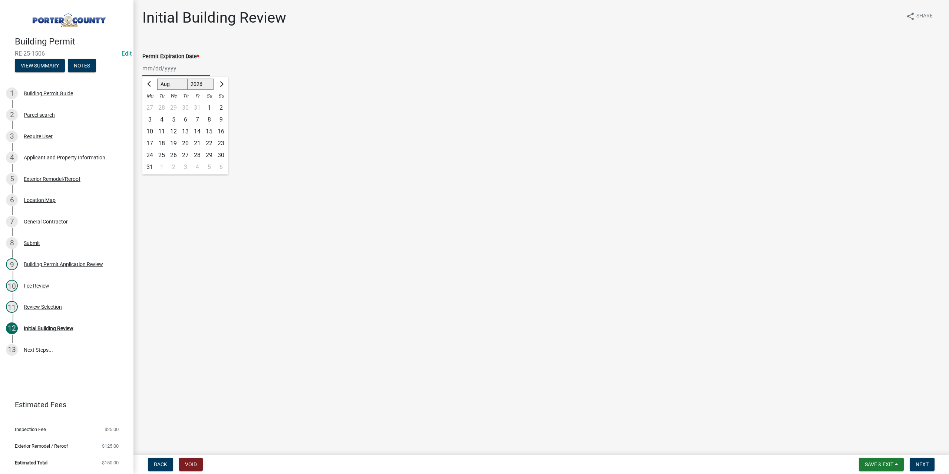
click at [197, 132] on div "14" at bounding box center [197, 132] width 12 height 12
type input "[DATE]"
click at [151, 105] on label "Continue" at bounding box center [162, 104] width 23 height 9
click at [151, 105] on input "Continue" at bounding box center [153, 102] width 5 height 5
radio input "true"
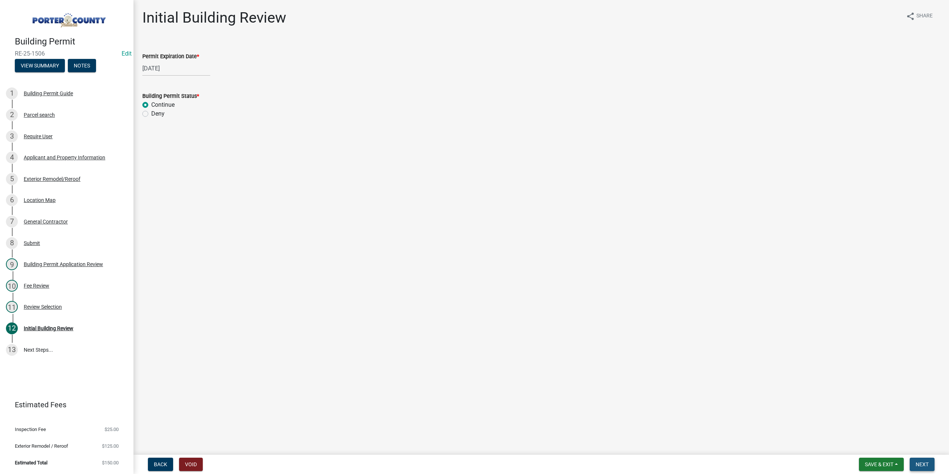
click at [923, 464] on span "Next" at bounding box center [921, 464] width 13 height 6
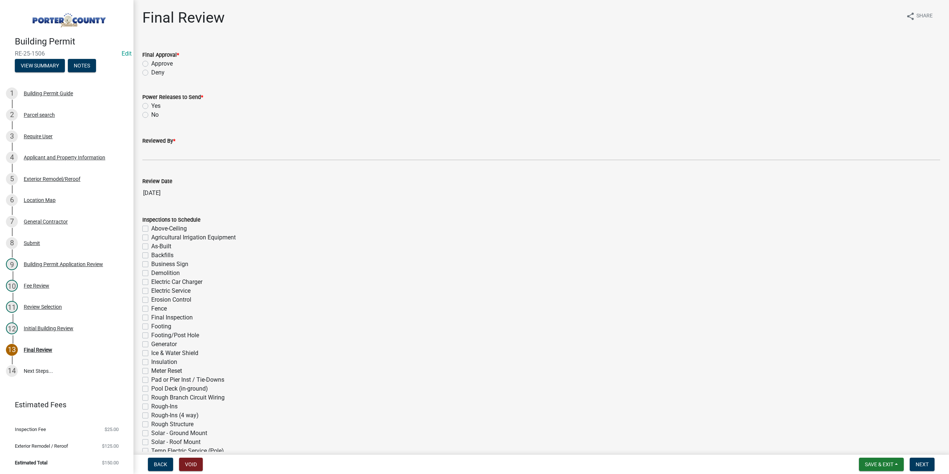
click at [151, 63] on label "Approve" at bounding box center [161, 63] width 21 height 9
click at [151, 63] on input "Approve" at bounding box center [153, 61] width 5 height 5
radio input "true"
click at [151, 114] on label "No" at bounding box center [154, 114] width 7 height 9
click at [151, 114] on input "No" at bounding box center [153, 112] width 5 height 5
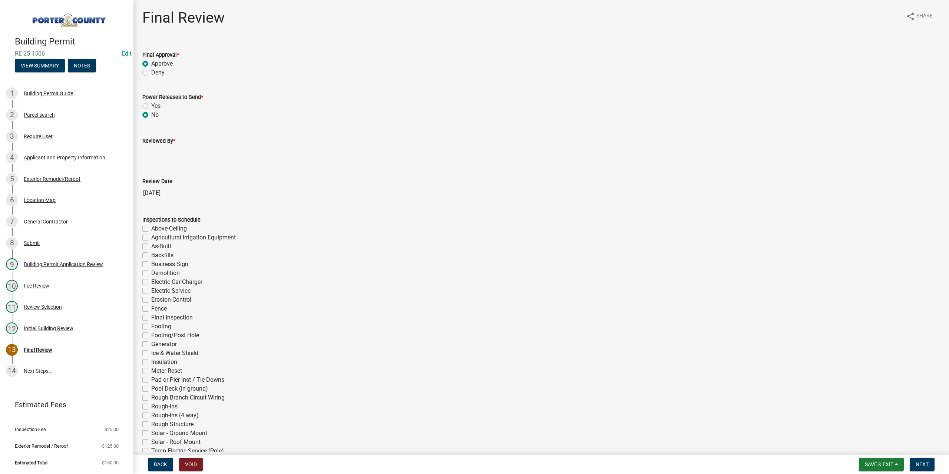
radio input "true"
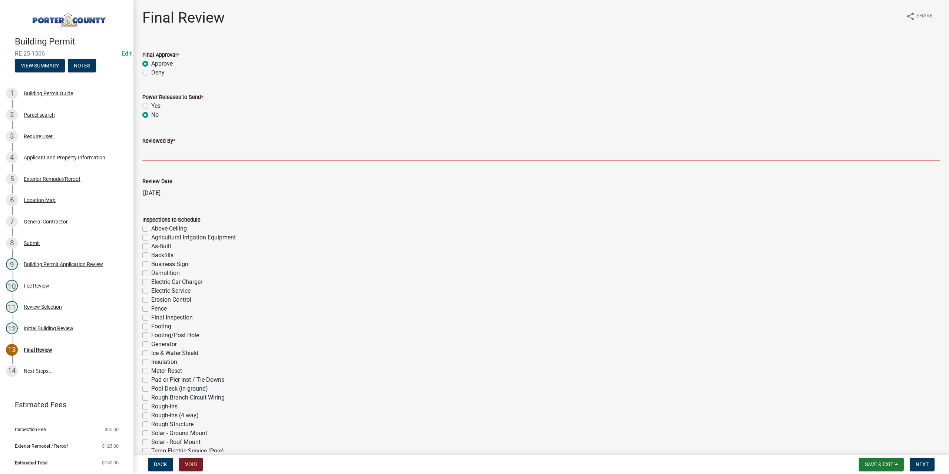
click at [150, 147] on input "Reviewed By *" at bounding box center [541, 152] width 798 height 15
type input "TT"
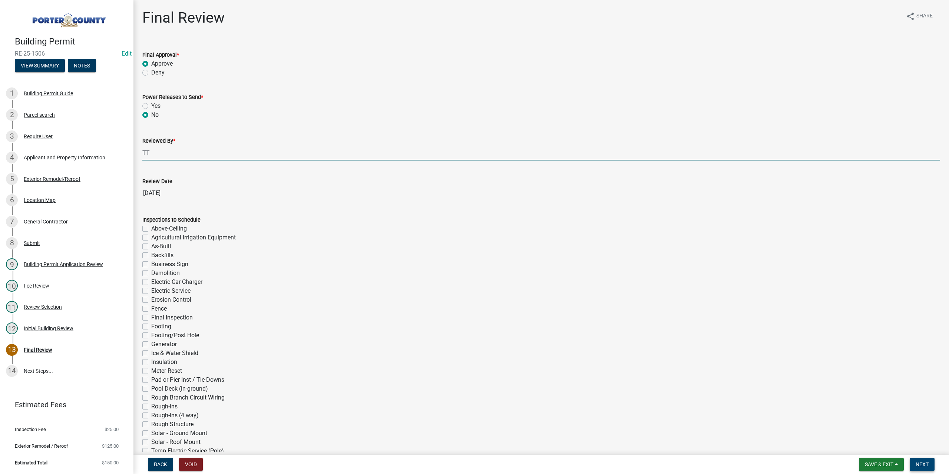
click at [921, 467] on span "Next" at bounding box center [921, 464] width 13 height 6
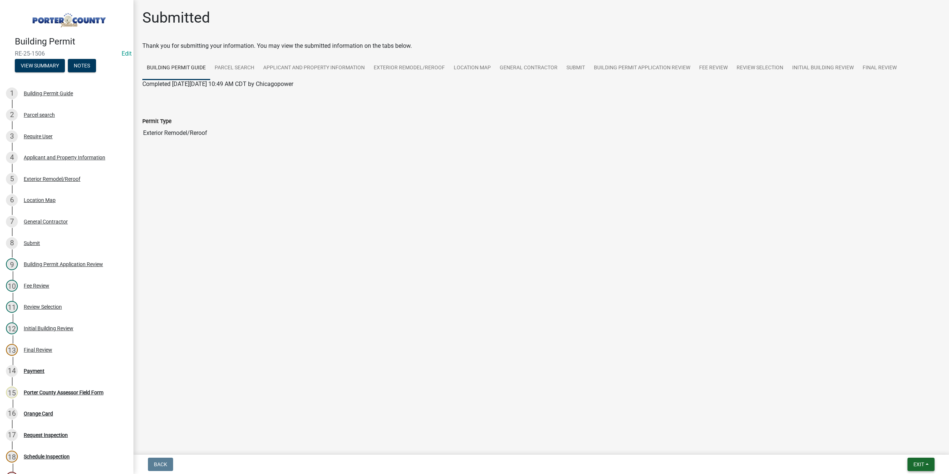
click at [920, 466] on span "Exit" at bounding box center [918, 464] width 11 height 6
click at [888, 442] on button "Save & Exit" at bounding box center [904, 445] width 59 height 18
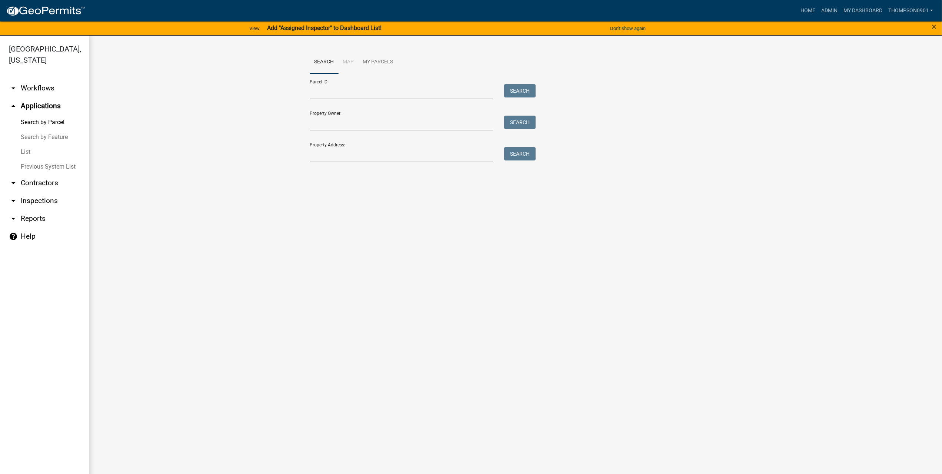
click at [45, 174] on link "arrow_drop_down Contractors" at bounding box center [44, 183] width 89 height 18
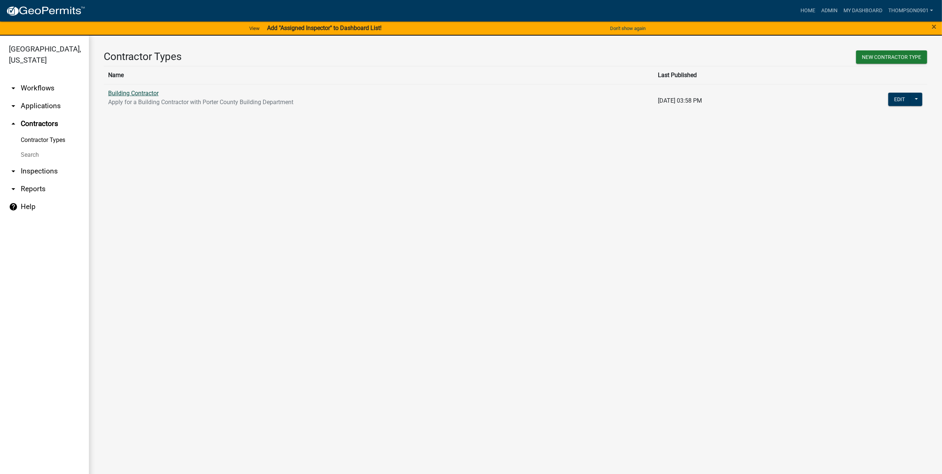
click at [136, 93] on link "Building Contractor" at bounding box center [133, 93] width 50 height 7
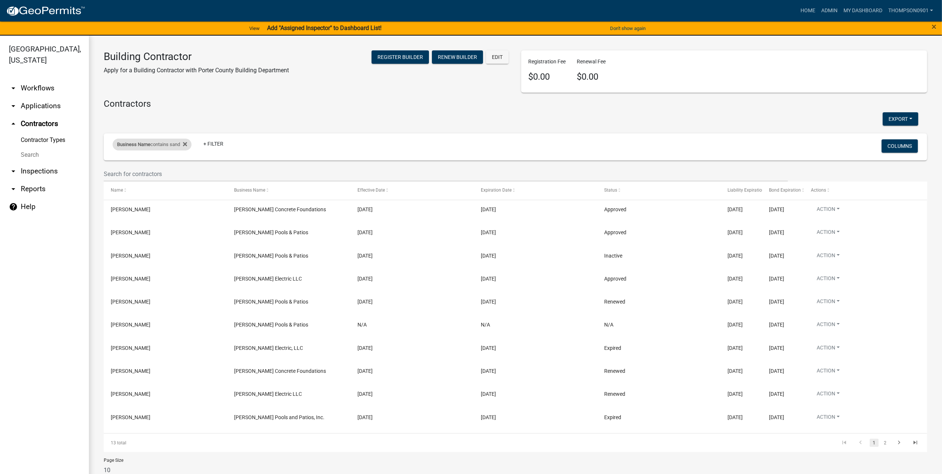
click at [156, 140] on div "Business Name contains sand" at bounding box center [152, 145] width 79 height 12
drag, startPoint x: 148, startPoint y: 172, endPoint x: 0, endPoint y: 160, distance: 148.8
click at [0, 159] on body "Internet Explorer does NOT work with GeoPermits. Get a new browser for more sec…" at bounding box center [471, 237] width 942 height 474
type input "aus el"
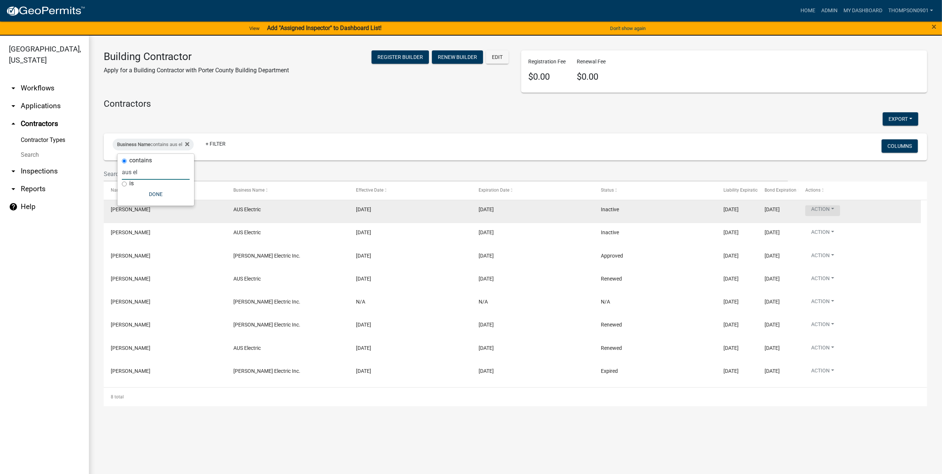
click at [836, 208] on button "Action" at bounding box center [823, 210] width 35 height 11
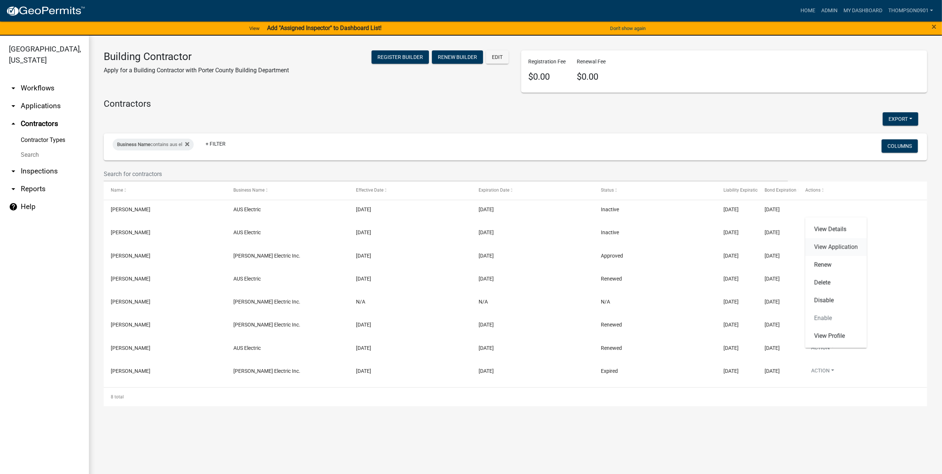
click at [835, 247] on link "View Application" at bounding box center [837, 247] width 62 height 18
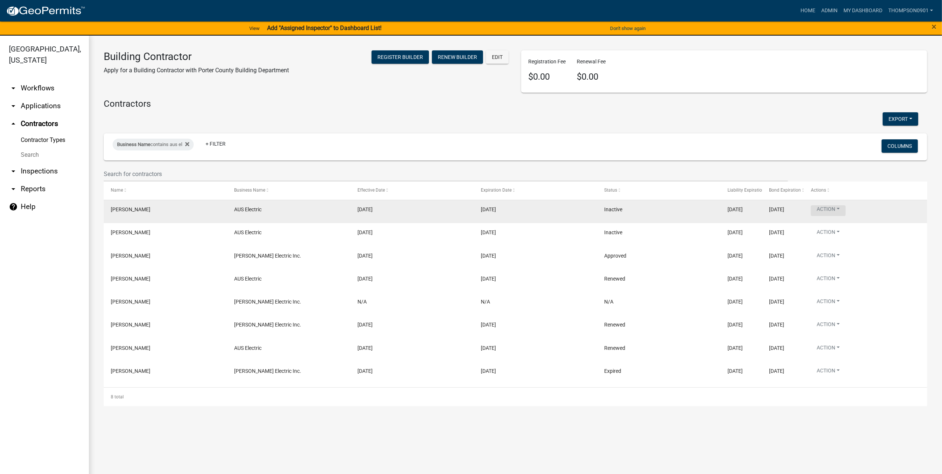
click at [841, 209] on button "Action" at bounding box center [828, 210] width 35 height 11
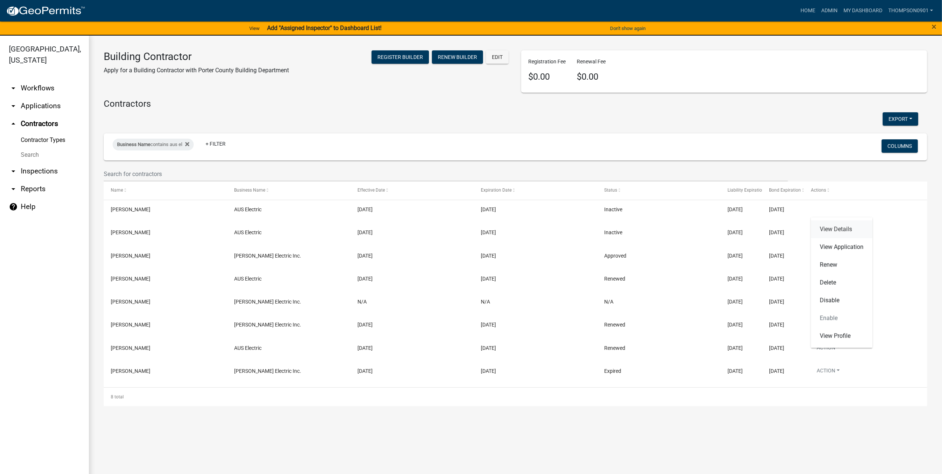
click at [842, 230] on link "View Details" at bounding box center [842, 230] width 62 height 18
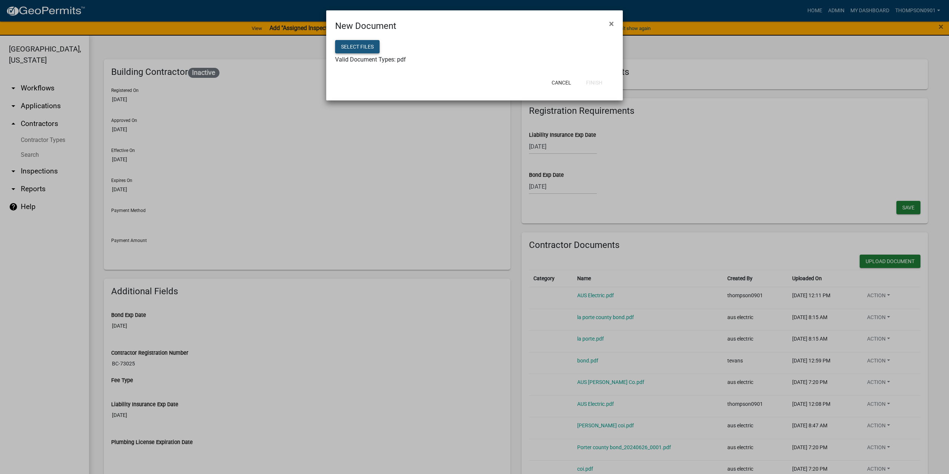
click at [368, 46] on button "Select files" at bounding box center [357, 46] width 44 height 13
click at [597, 84] on button "Finish" at bounding box center [594, 82] width 28 height 13
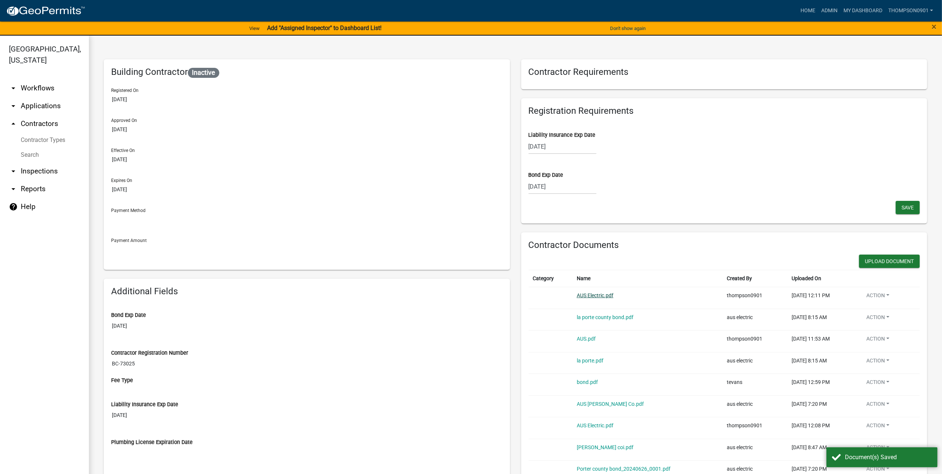
click at [590, 294] on link "AUS Electric.pdf" at bounding box center [595, 295] width 37 height 6
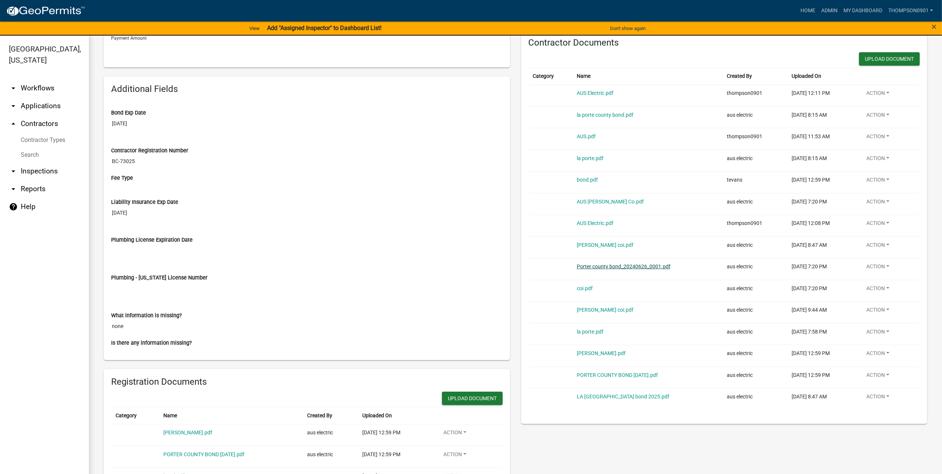
scroll to position [185, 0]
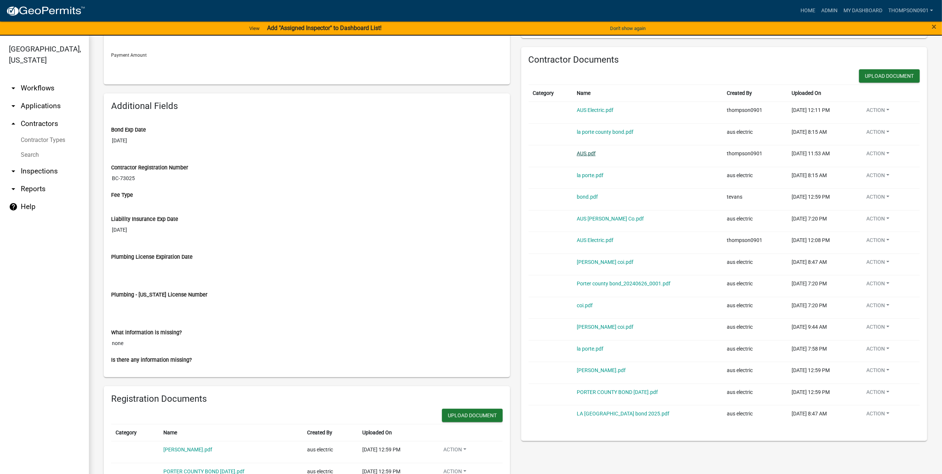
click at [587, 154] on link "AUS.pdf" at bounding box center [586, 153] width 19 height 6
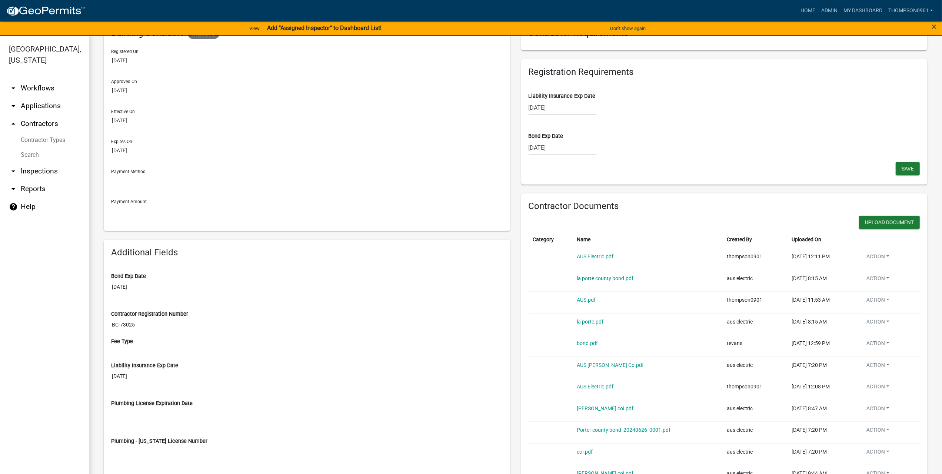
scroll to position [0, 0]
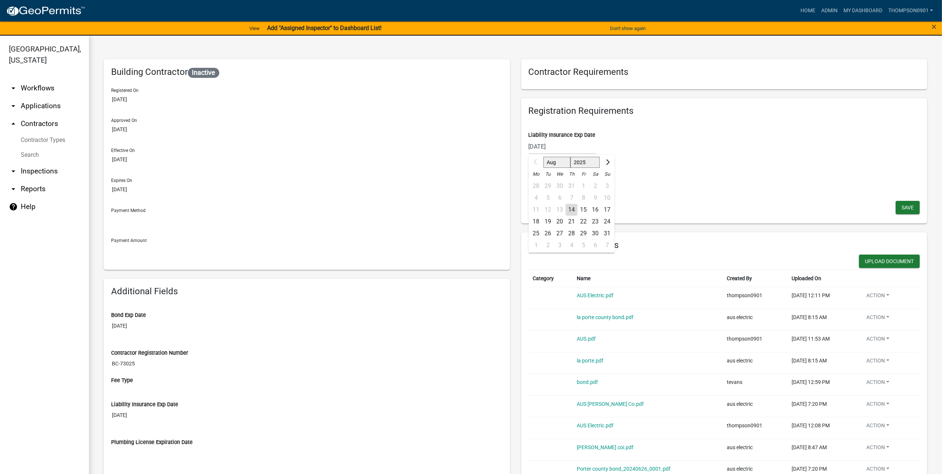
click at [573, 141] on div "08/13/2025 Aug Sep Oct Nov Dec 2025 2026 2027 2028 2029 2030 2031 2032 2033 203…" at bounding box center [563, 146] width 68 height 15
click at [584, 163] on select "2025 2026 2027 2028 2029 2030 2031 2032 2033 2034 2035 2036 2037 2038 2039 2040…" at bounding box center [585, 162] width 30 height 11
select select "2026"
click at [570, 157] on select "2025 2026 2027 2028 2029 2030 2031 2032 2033 2034 2035 2036 2037 2038 2039 2040…" at bounding box center [585, 162] width 30 height 11
click at [573, 210] on div "13" at bounding box center [572, 210] width 12 height 12
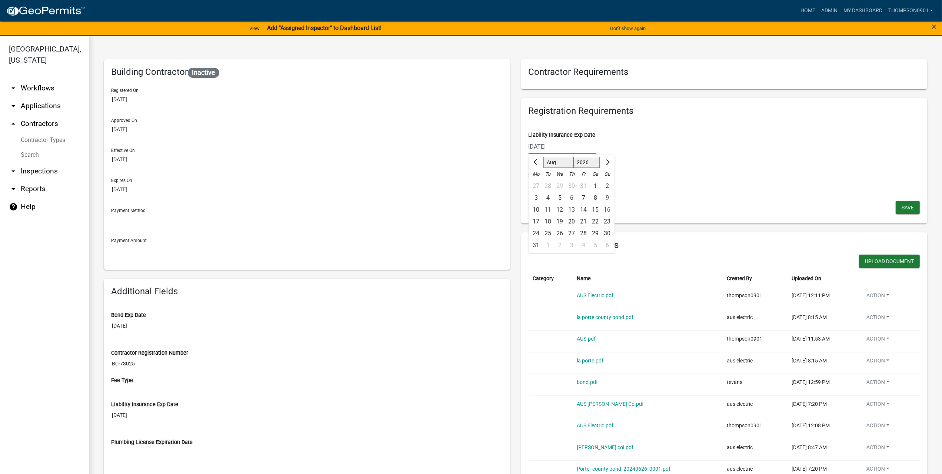
type input "08/13/2026"
click at [901, 202] on button "Save" at bounding box center [908, 207] width 24 height 13
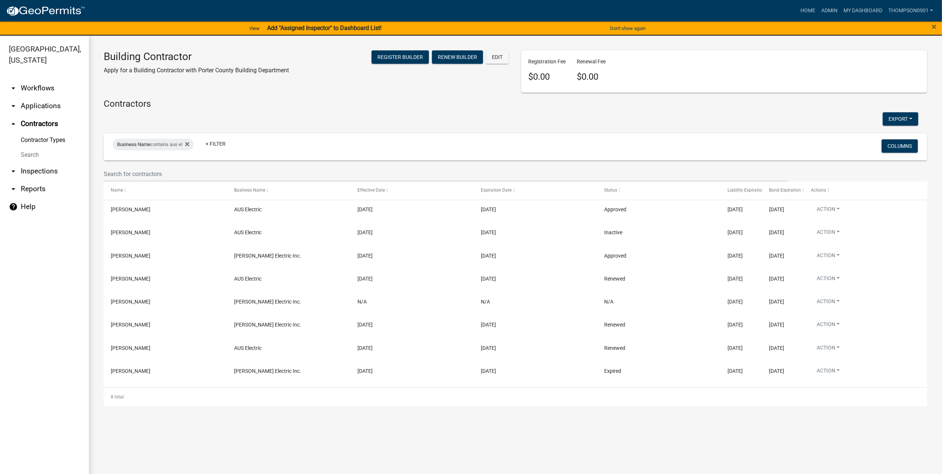
click at [43, 97] on link "arrow_drop_down Applications" at bounding box center [44, 106] width 89 height 18
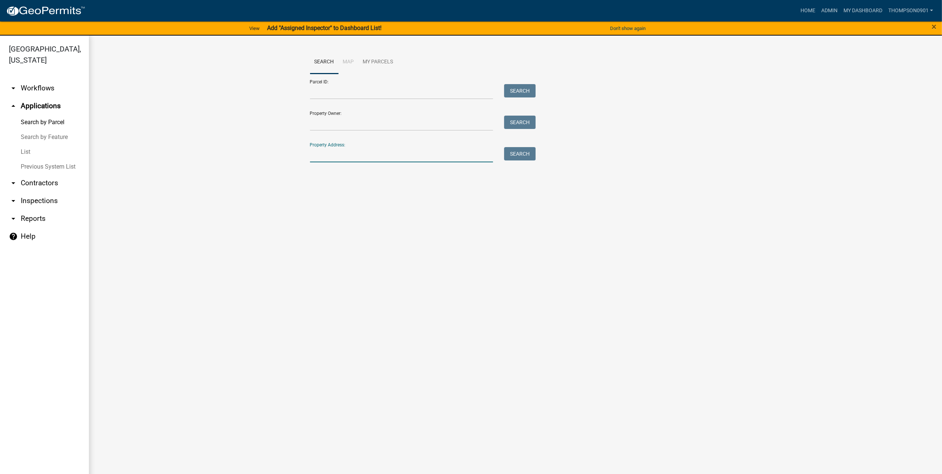
click at [336, 155] on input "Property Address:" at bounding box center [401, 154] width 183 height 15
type input "2716 whit"
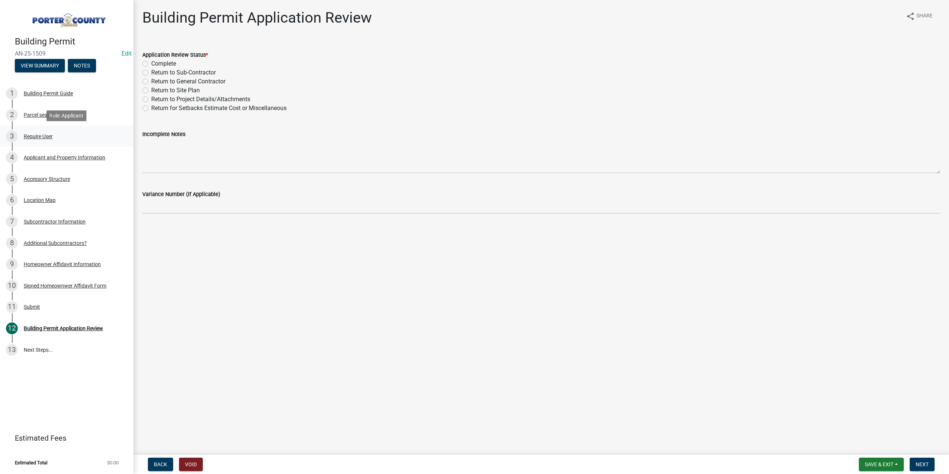
click at [47, 137] on div "Require User" at bounding box center [38, 136] width 29 height 5
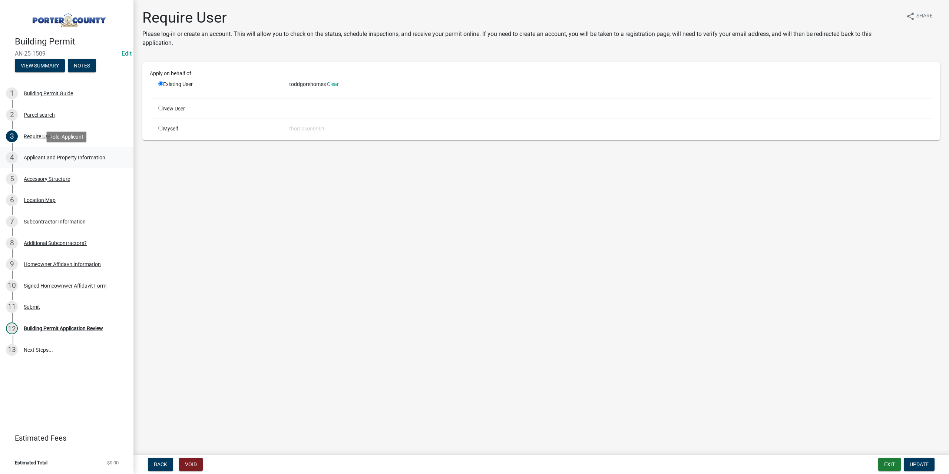
click at [70, 159] on div "Applicant and Property Information" at bounding box center [65, 157] width 82 height 5
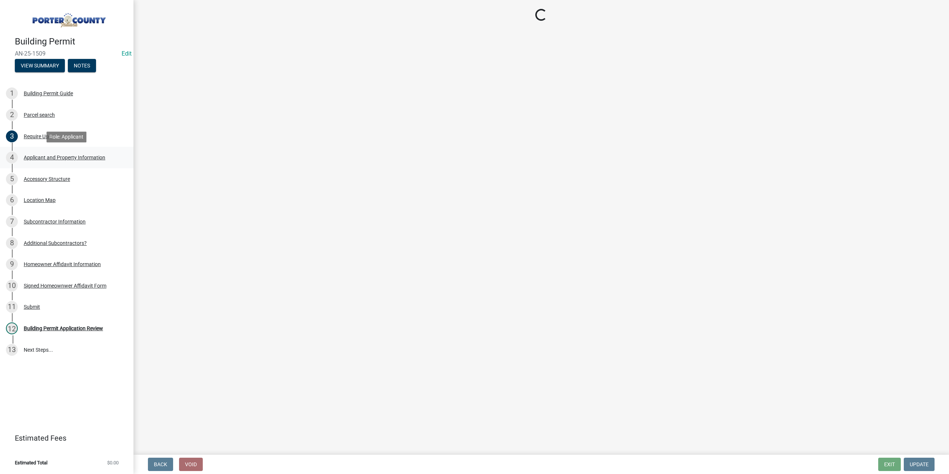
select select "403f4b3c-c23a-4b9f-b6b7-b4f73366513c"
select select "ea6751d4-6bf7-4a16-89ee-f7801ab82aa1"
select select "92efe679-05f4-414a-9426-51627fba5de6"
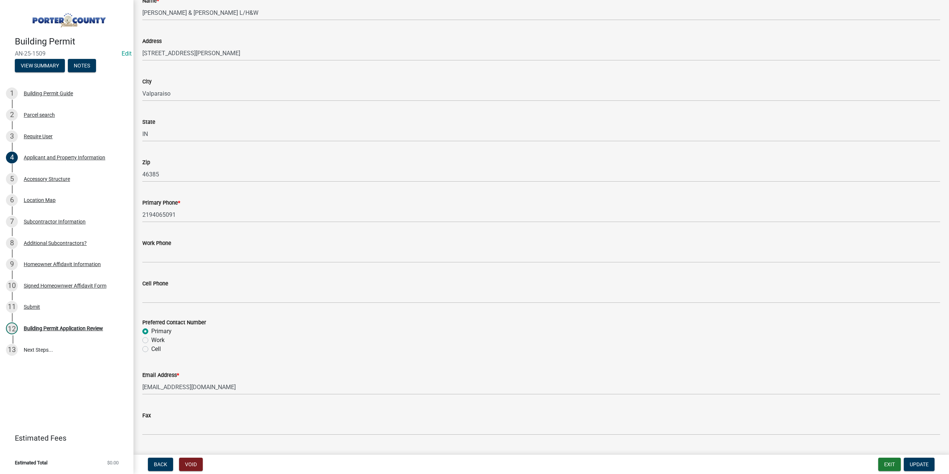
scroll to position [690, 0]
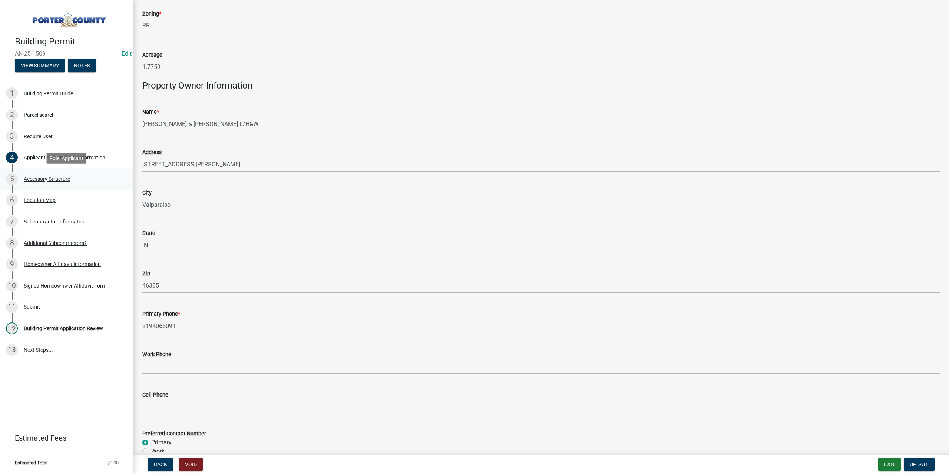
click at [61, 179] on div "Accessory Structure" at bounding box center [47, 178] width 46 height 5
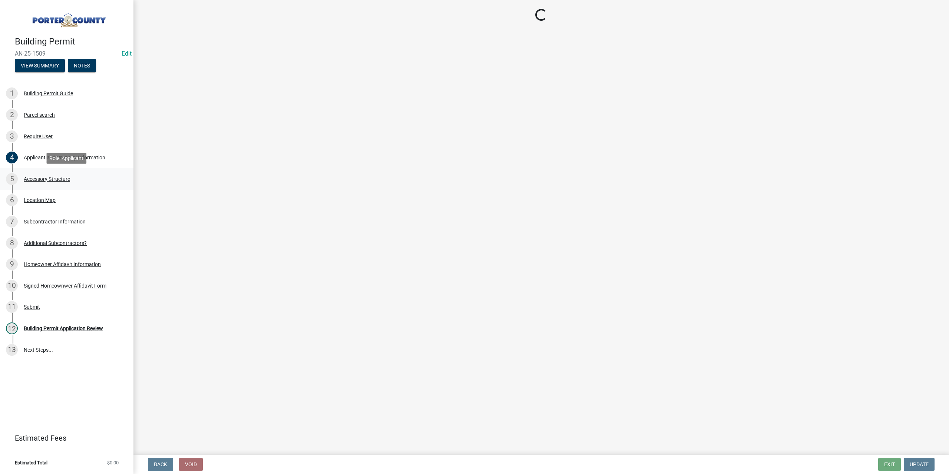
scroll to position [0, 0]
select select "e417d459-1a07-4045-9f8a-b98bfca84a5c"
select select "b16561a8-8531-4c00-a0ba-45c0345273e3"
select select "29856c7f-eeba-4e54-97cb-4d08c5c5b677"
select select "d4b8d1da-05eb-44cd-bbb6-c979fa719f22"
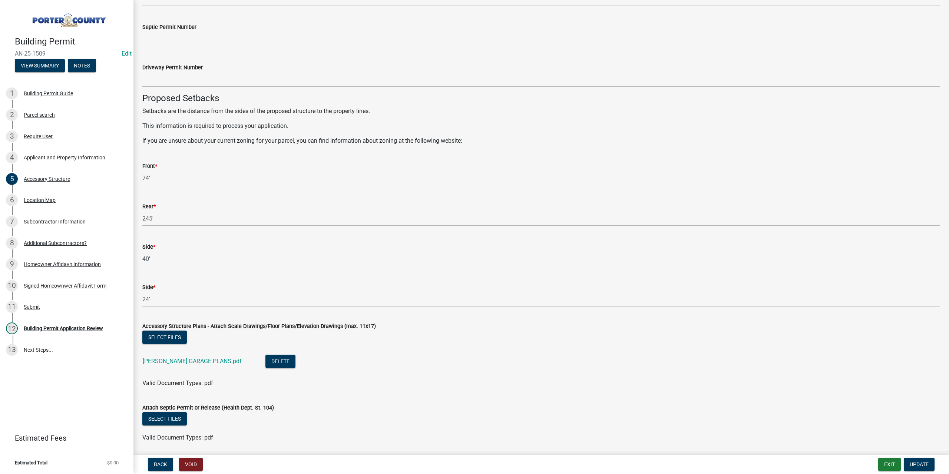
scroll to position [1109, 0]
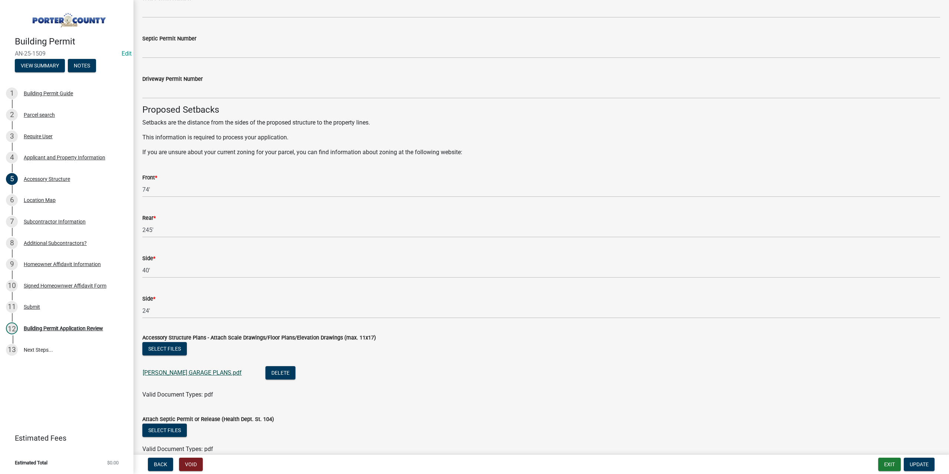
click at [207, 373] on link "[PERSON_NAME] GARAGE PLANS.pdf" at bounding box center [192, 372] width 99 height 7
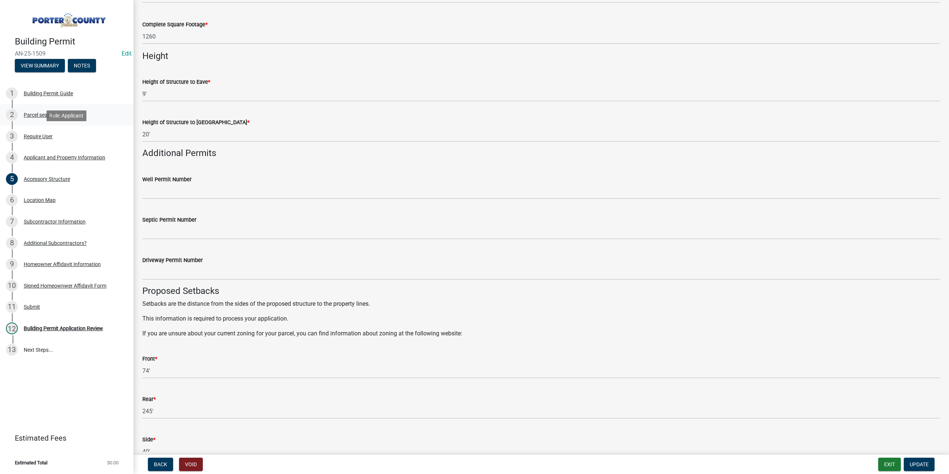
scroll to position [924, 0]
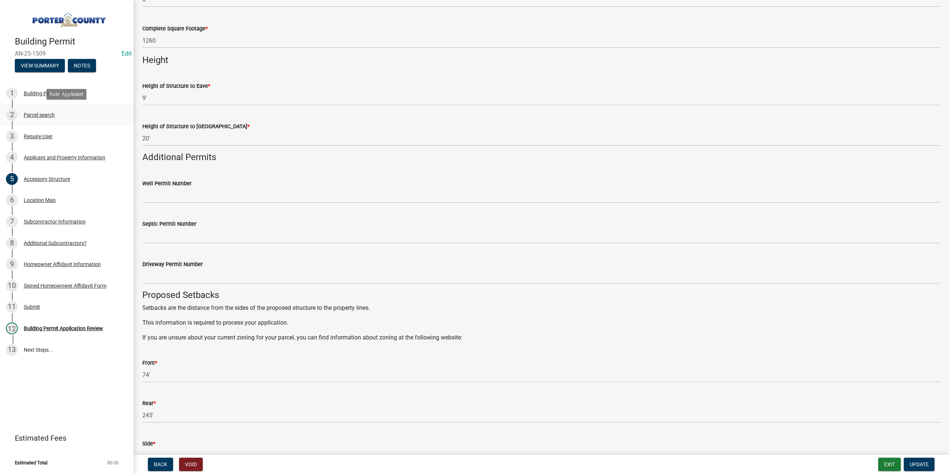
click at [56, 111] on div "2 Parcel search" at bounding box center [64, 115] width 116 height 12
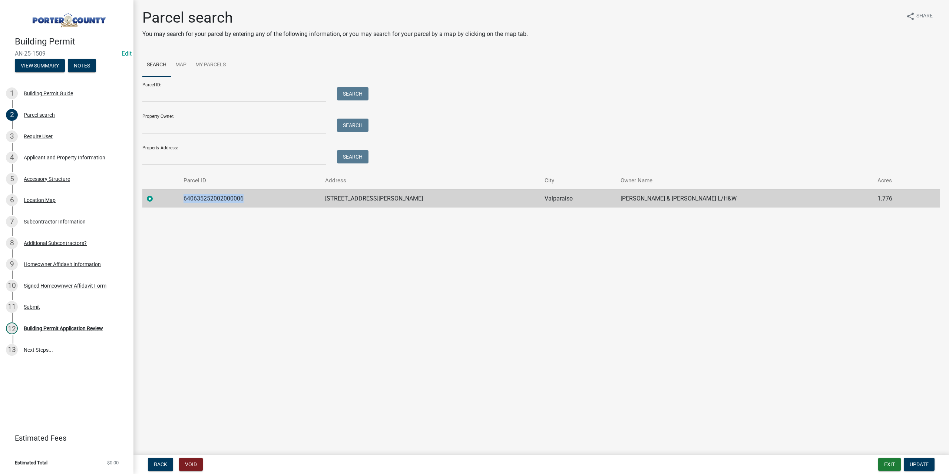
drag, startPoint x: 259, startPoint y: 199, endPoint x: 163, endPoint y: 199, distance: 95.6
click at [163, 199] on tr "640635252002000006 673 [PERSON_NAME] Ct Valparaiso [PERSON_NAME] & [PERSON_NAME…" at bounding box center [541, 198] width 798 height 18
copy td "640635252002000006"
click at [33, 196] on div "6 Location Map" at bounding box center [64, 200] width 116 height 12
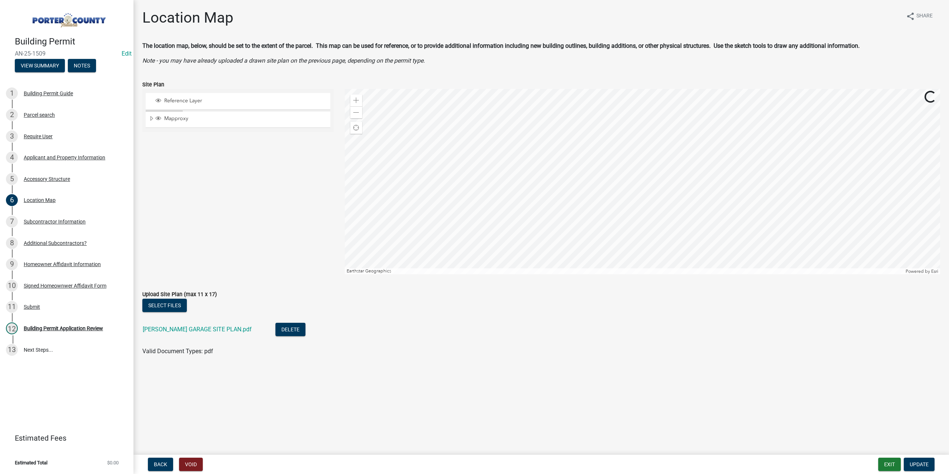
click at [198, 334] on div "[PERSON_NAME] GARAGE SITE PLAN.pdf" at bounding box center [203, 330] width 121 height 15
click at [199, 332] on link "[PERSON_NAME] GARAGE SITE PLAN.pdf" at bounding box center [197, 329] width 109 height 7
click at [51, 172] on link "5 Accessory Structure" at bounding box center [66, 178] width 133 height 21
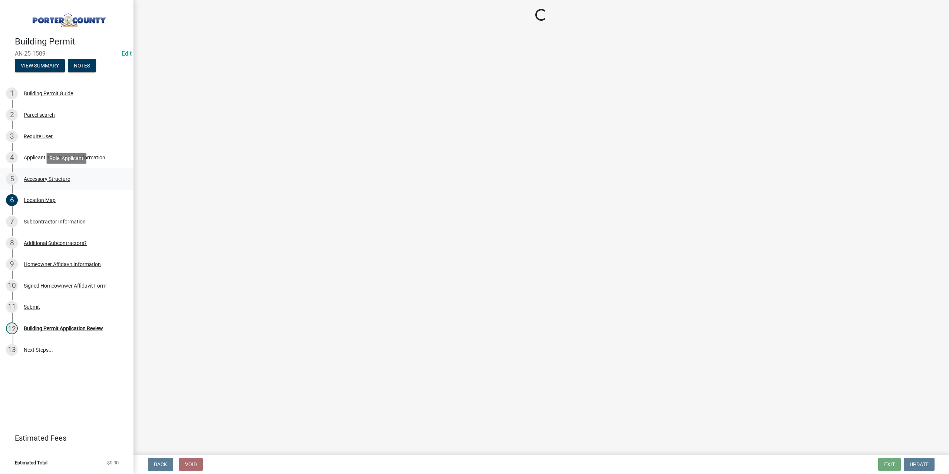
select select "e417d459-1a07-4045-9f8a-b98bfca84a5c"
select select "b16561a8-8531-4c00-a0ba-45c0345273e3"
select select "29856c7f-eeba-4e54-97cb-4d08c5c5b677"
select select "d4b8d1da-05eb-44cd-bbb6-c979fa719f22"
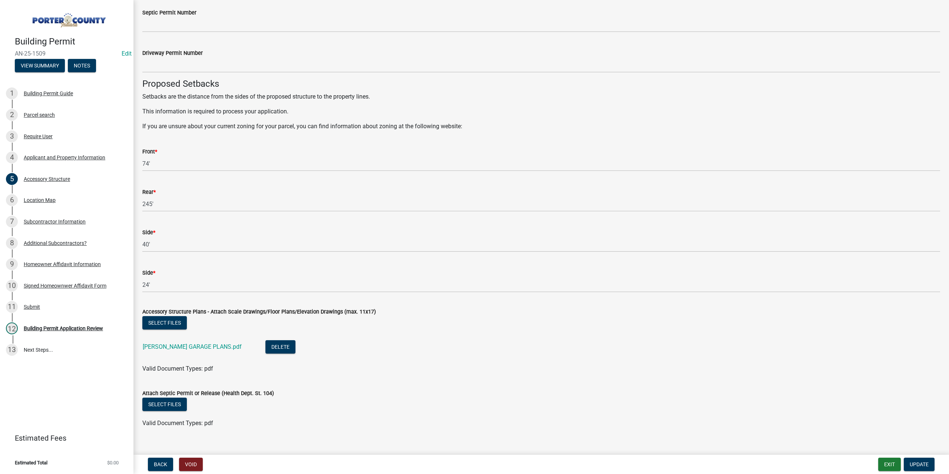
scroll to position [1146, 0]
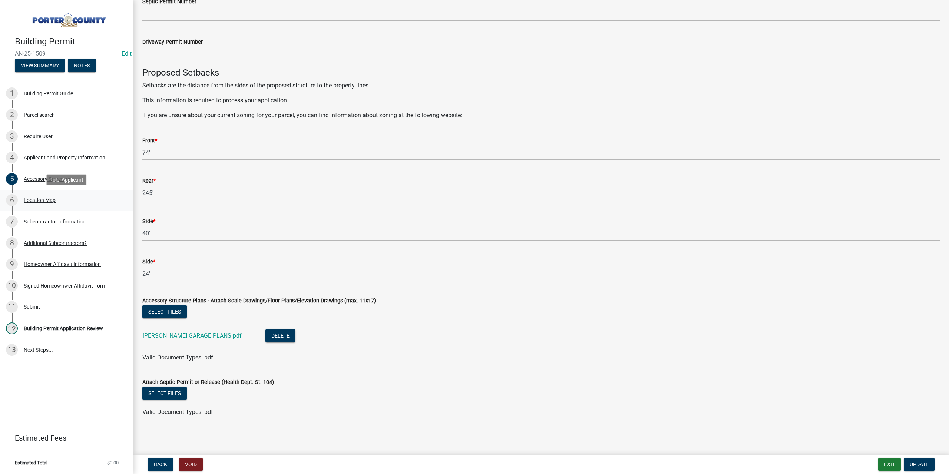
click at [40, 199] on div "Location Map" at bounding box center [40, 200] width 32 height 5
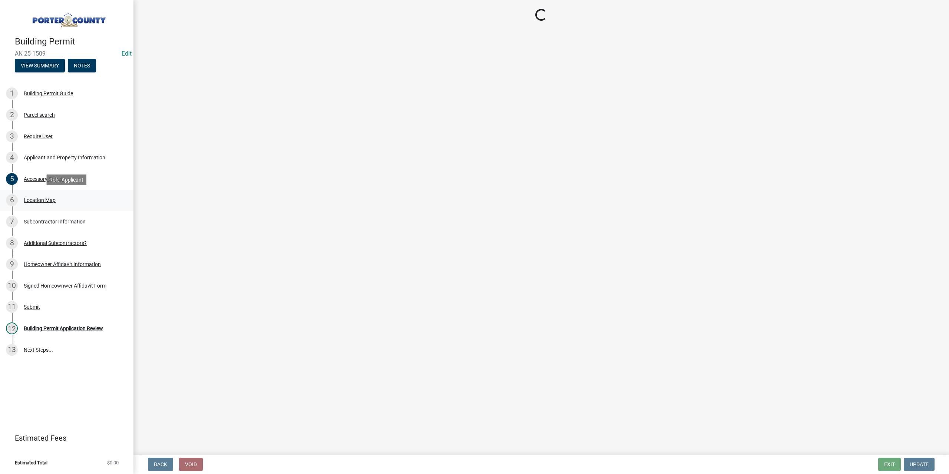
scroll to position [0, 0]
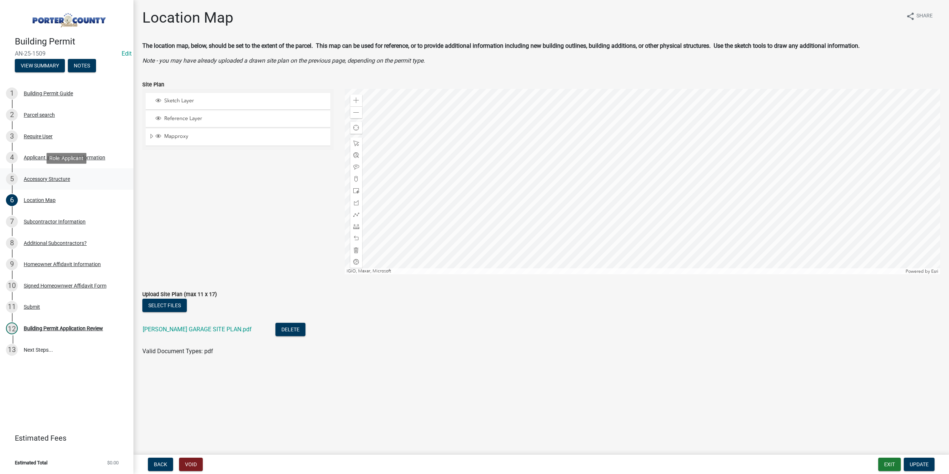
click at [32, 177] on div "Accessory Structure" at bounding box center [47, 178] width 46 height 5
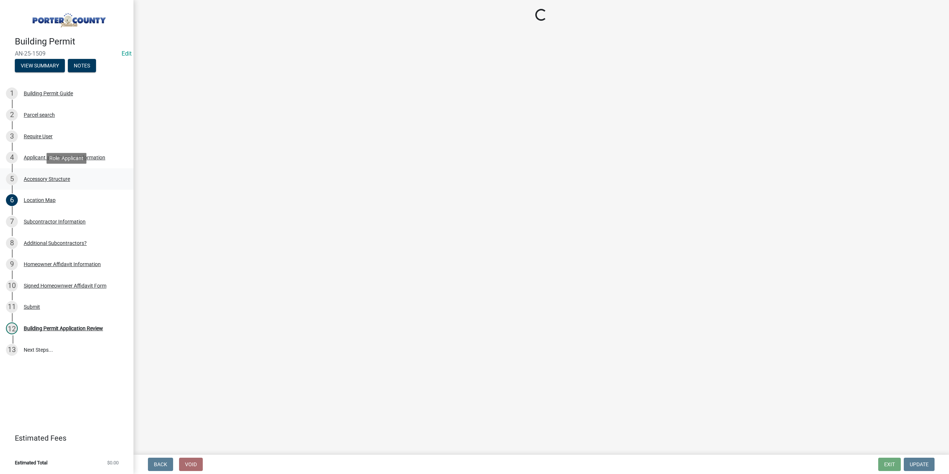
select select "e417d459-1a07-4045-9f8a-b98bfca84a5c"
select select "b16561a8-8531-4c00-a0ba-45c0345273e3"
select select "29856c7f-eeba-4e54-97cb-4d08c5c5b677"
select select "d4b8d1da-05eb-44cd-bbb6-c979fa719f22"
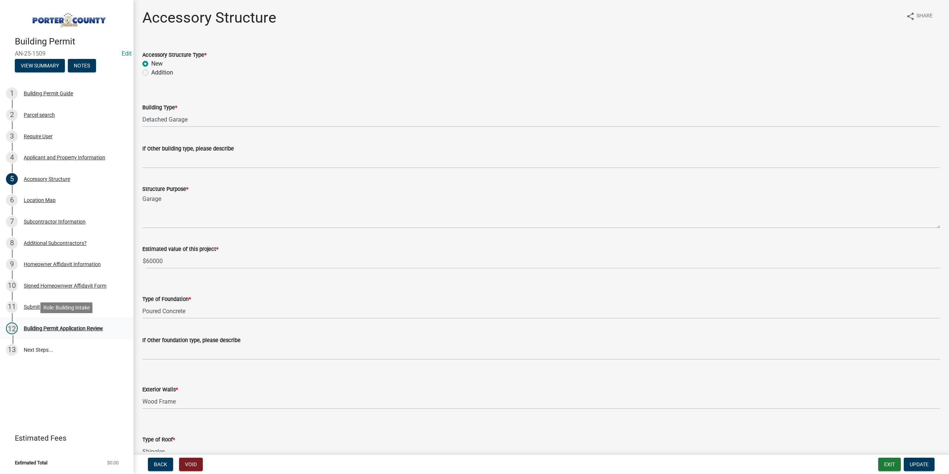
click at [63, 329] on div "Building Permit Application Review" at bounding box center [63, 328] width 79 height 5
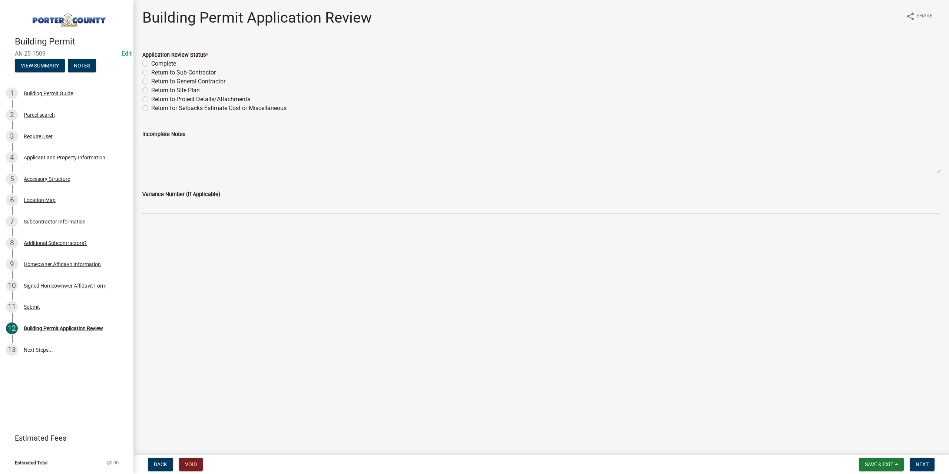
click at [151, 99] on label "Return to Project Details/Attachments" at bounding box center [200, 99] width 99 height 9
click at [151, 99] on input "Return to Project Details/Attachments" at bounding box center [153, 97] width 5 height 5
radio input "true"
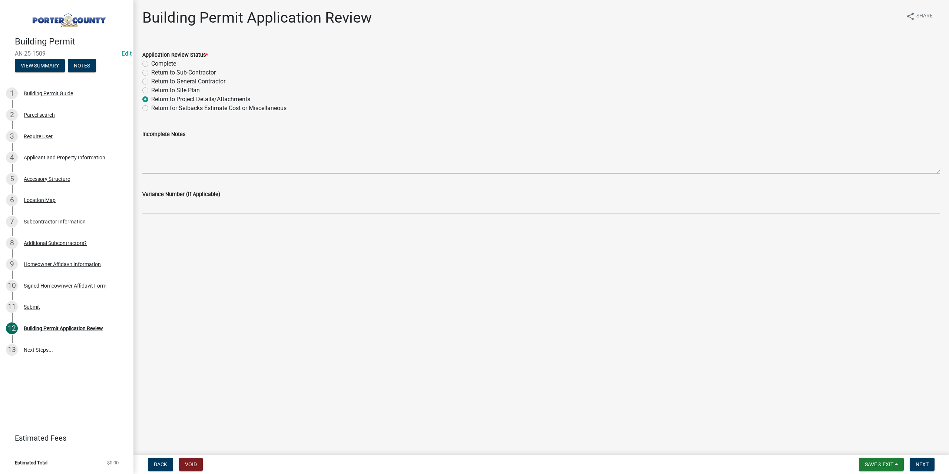
click at [164, 149] on textarea "Incomplete Notes" at bounding box center [541, 156] width 798 height 35
type textarea "I"
type textarea "Property is on well/septic we need a sign off from the Health Dept. please cont…"
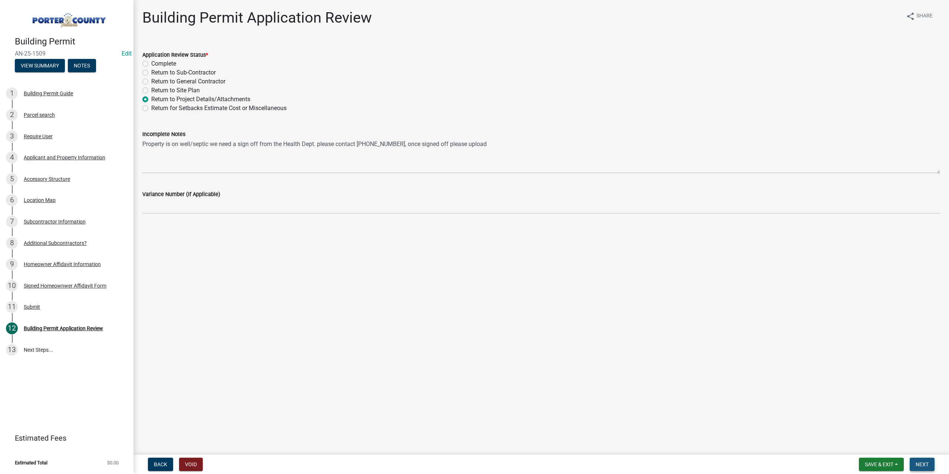
click at [915, 465] on button "Next" at bounding box center [921, 464] width 25 height 13
